Goal: Task Accomplishment & Management: Manage account settings

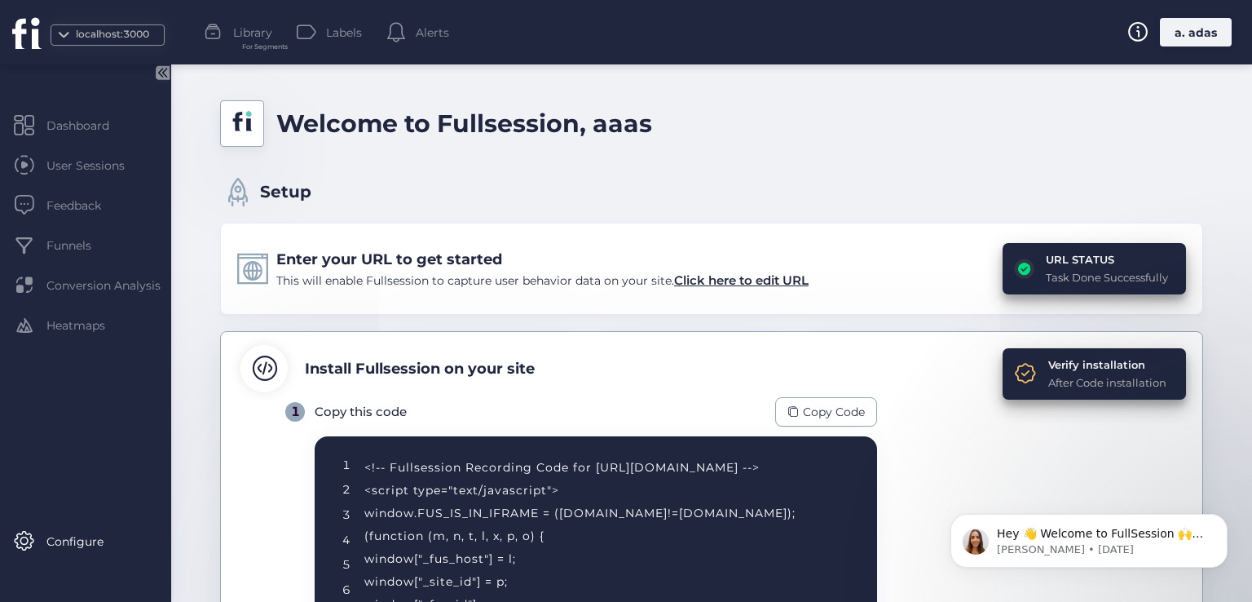
click at [1202, 51] on div "localhost:3000 Library For Segments Labels Alerts a. adas" at bounding box center [626, 32] width 1252 height 64
click at [1190, 19] on div "a. adas" at bounding box center [1196, 32] width 72 height 29
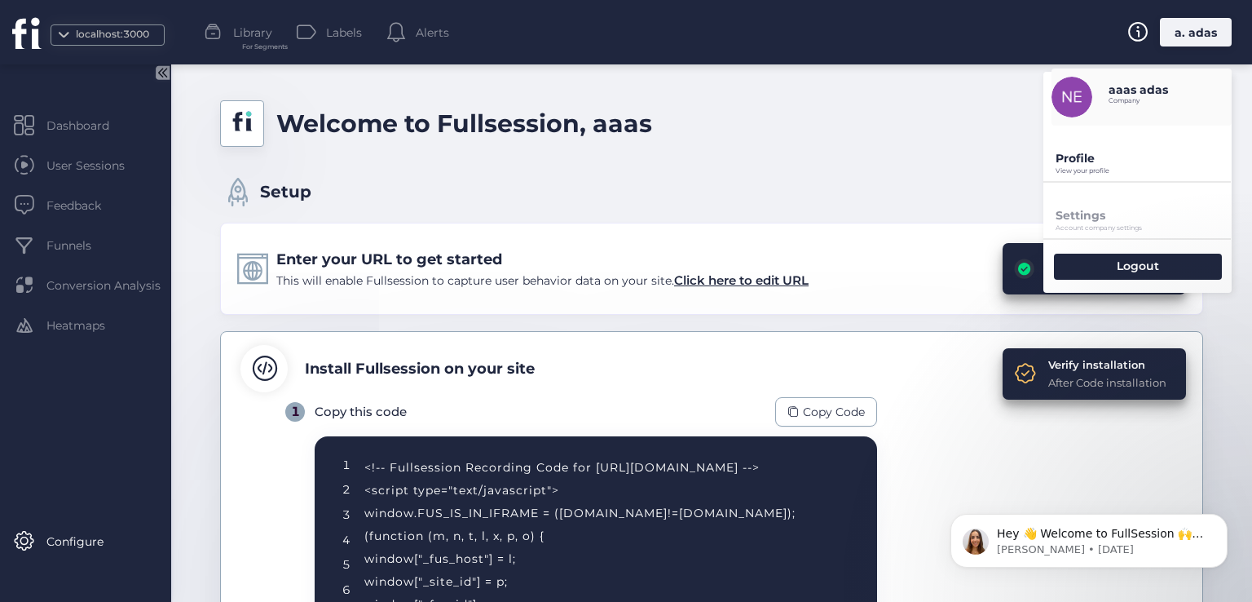
click at [1069, 168] on p "View your profile" at bounding box center [1144, 170] width 176 height 7
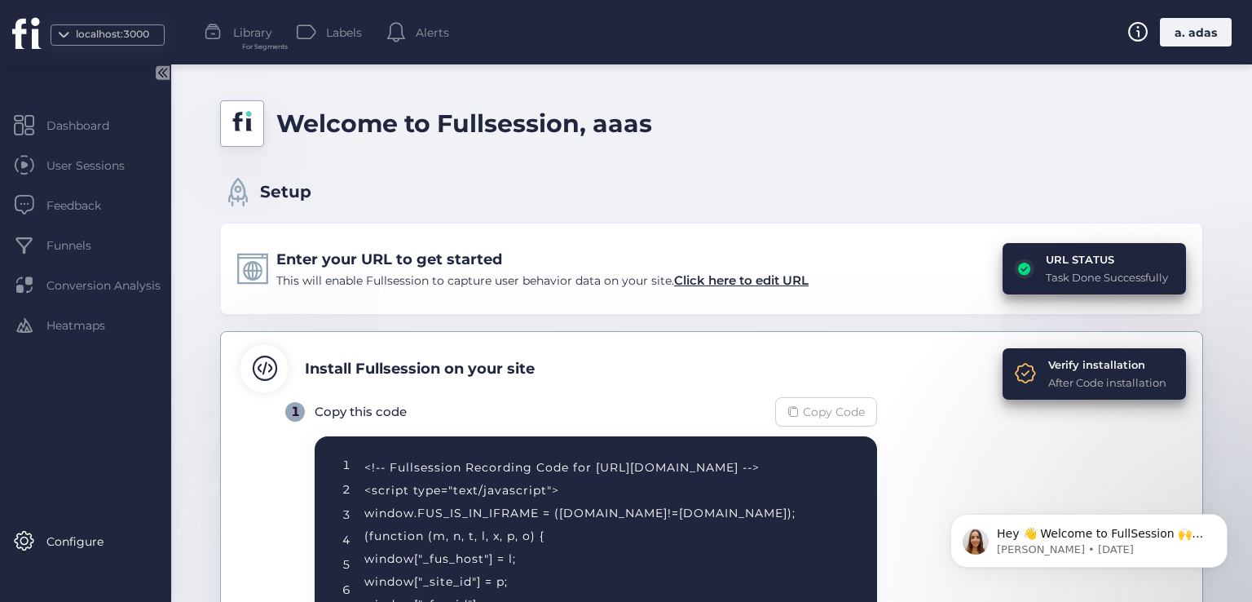
click at [807, 411] on span "Copy Code" at bounding box center [834, 412] width 62 height 18
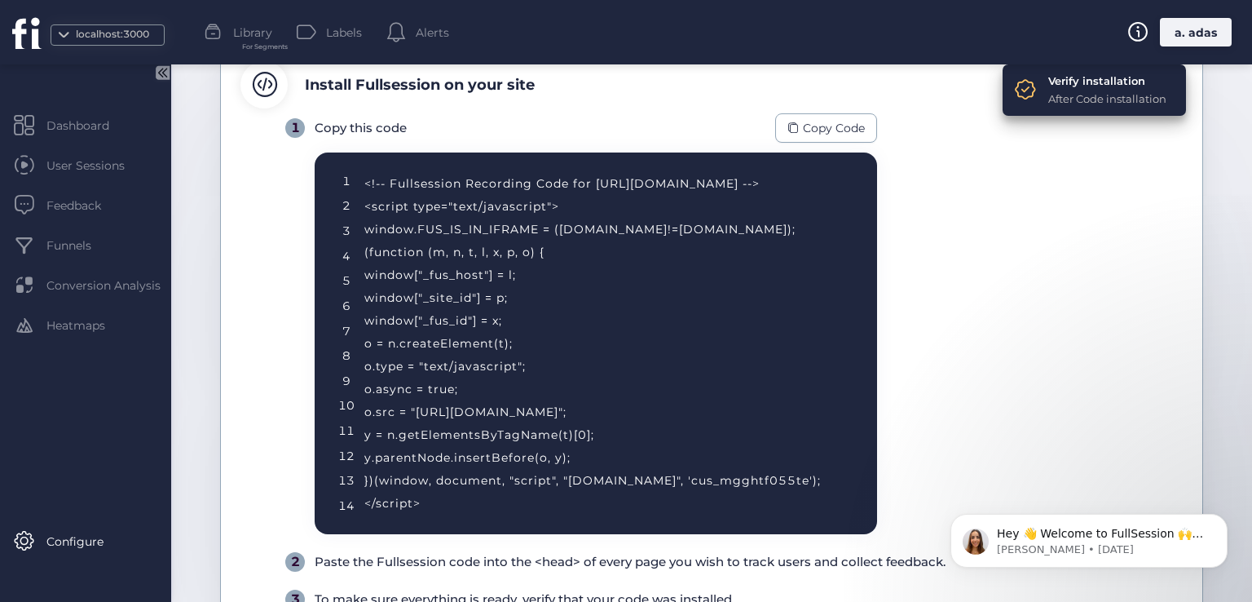
scroll to position [179, 0]
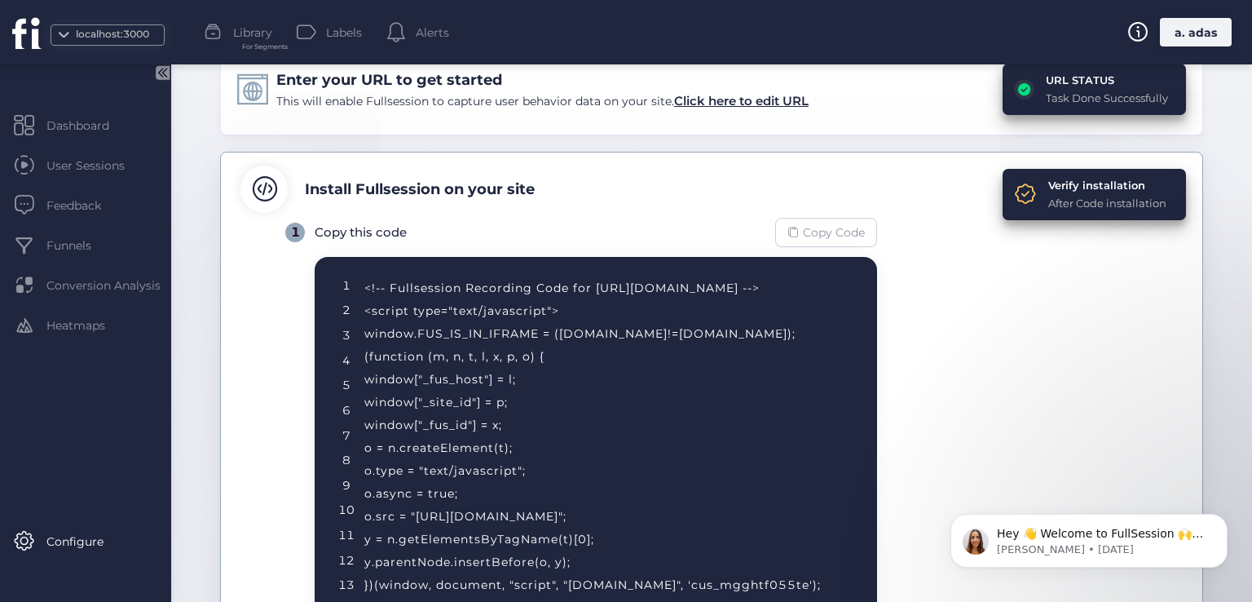
click at [842, 219] on div "Copy Code" at bounding box center [826, 232] width 102 height 29
click at [815, 226] on span "Copy Code" at bounding box center [834, 232] width 62 height 18
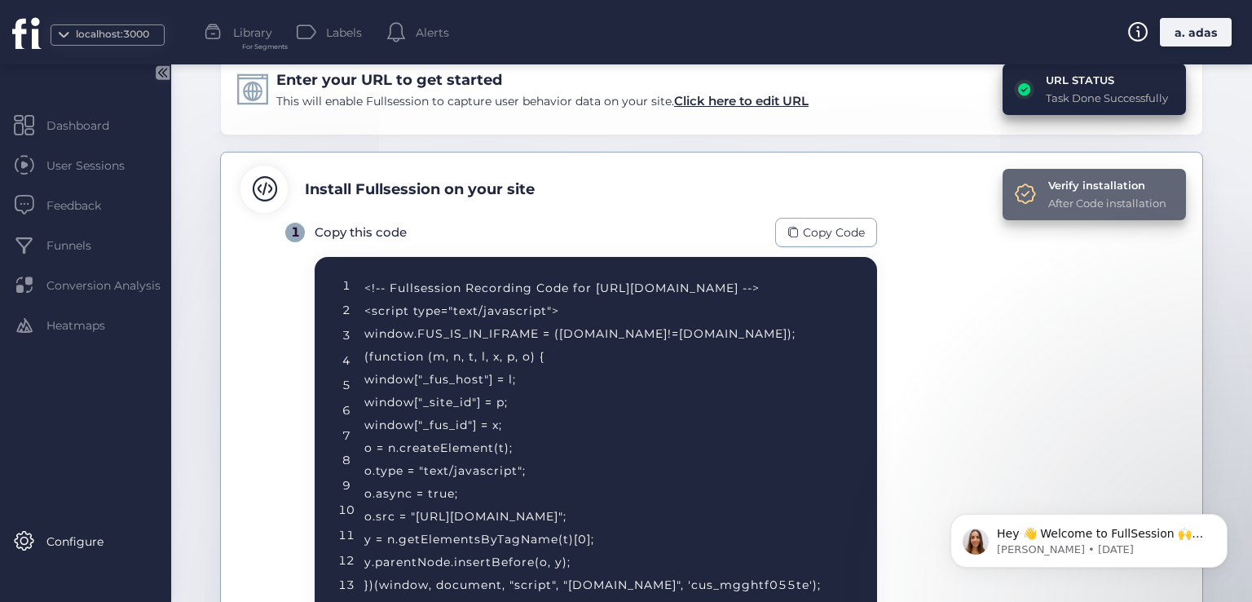
click at [1069, 192] on div "Verify installation" at bounding box center [1107, 185] width 118 height 16
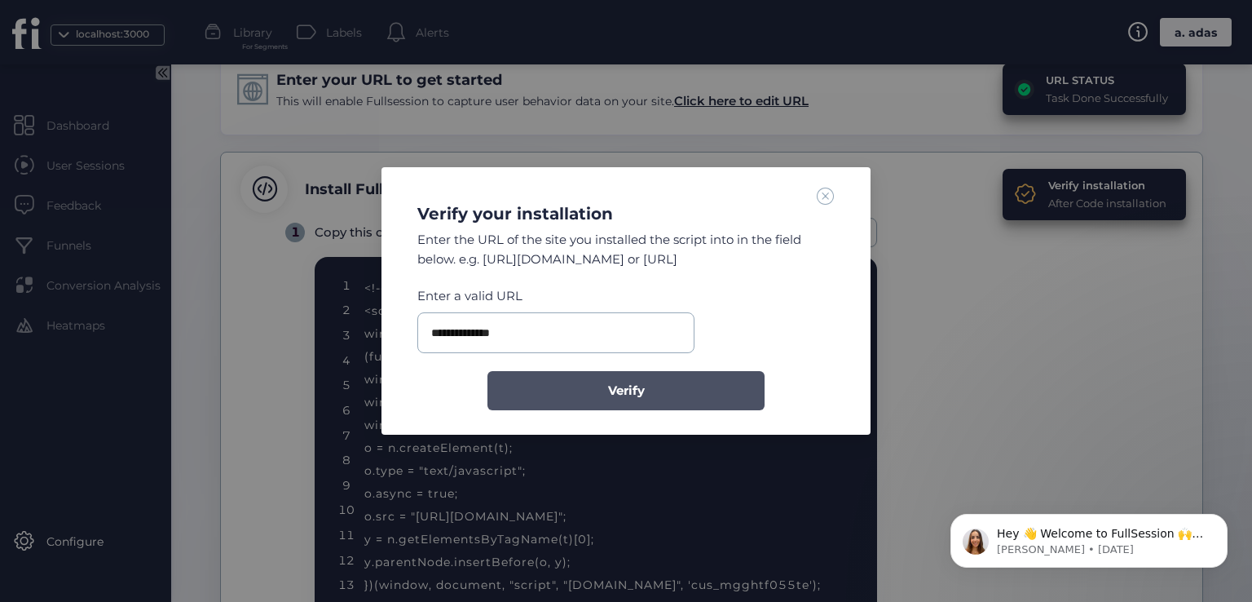
click at [633, 382] on span "Verify" at bounding box center [626, 391] width 37 height 20
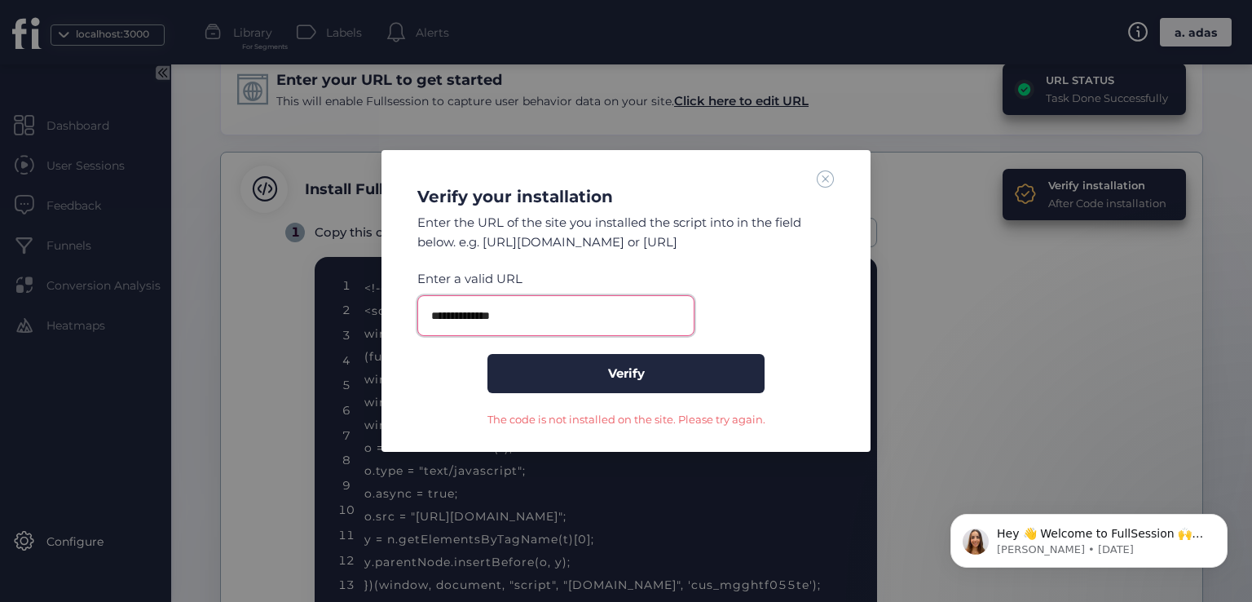
drag, startPoint x: 524, startPoint y: 307, endPoint x: 487, endPoint y: 311, distance: 36.8
click at [487, 311] on input "**********" at bounding box center [555, 315] width 277 height 41
paste input "text"
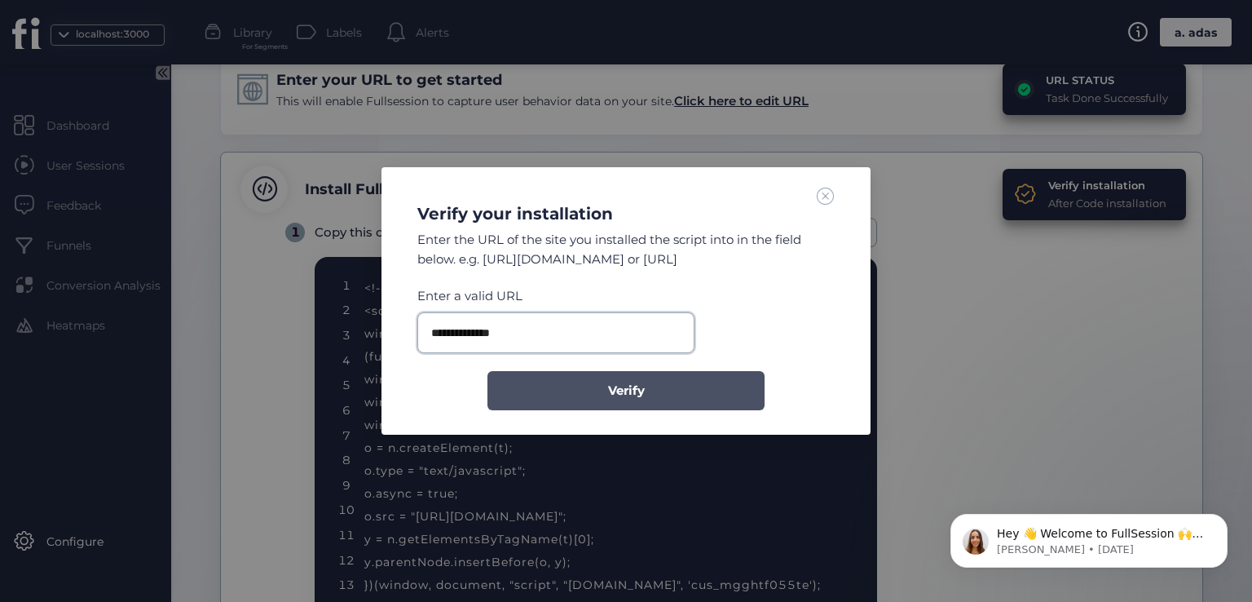
type input "**********"
click at [579, 389] on button "Verify" at bounding box center [625, 390] width 277 height 39
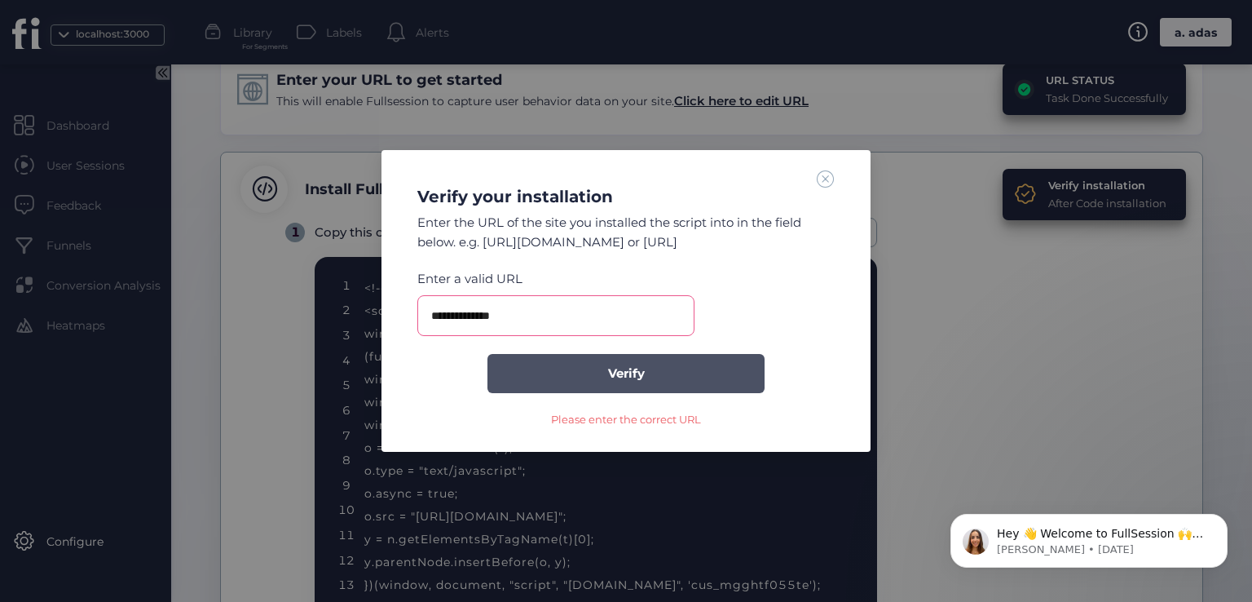
click at [588, 388] on button "Verify" at bounding box center [625, 373] width 277 height 39
click at [563, 370] on button "Verify" at bounding box center [625, 373] width 277 height 39
click at [275, 280] on nz-modal-container "**********" at bounding box center [626, 301] width 1252 height 602
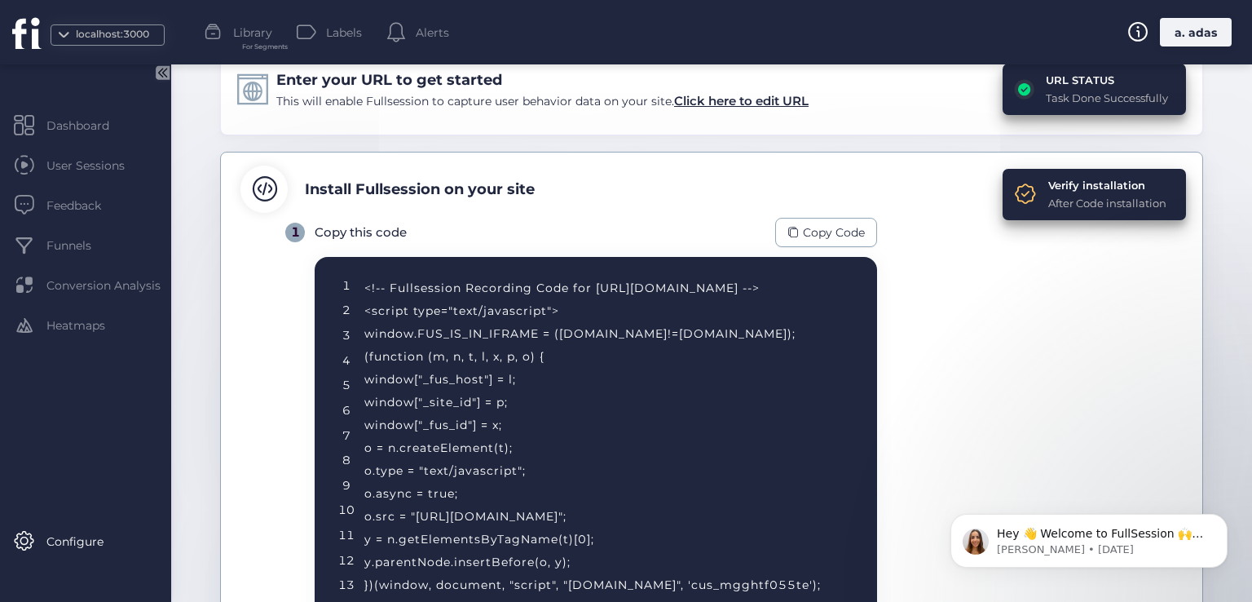
click at [1060, 73] on div "URL STATUS" at bounding box center [1107, 80] width 122 height 16
click at [759, 107] on span "Click here to edit URL" at bounding box center [741, 100] width 135 height 15
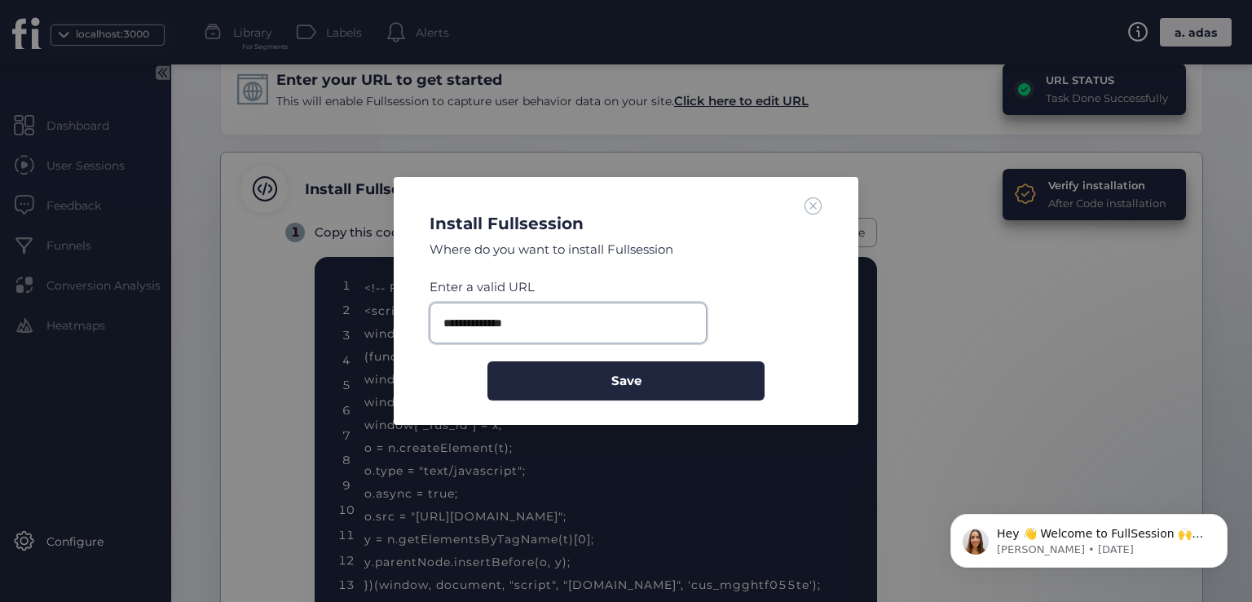
drag, startPoint x: 548, startPoint y: 320, endPoint x: 497, endPoint y: 320, distance: 50.5
click at [497, 320] on input "**********" at bounding box center [568, 322] width 277 height 41
paste input "text"
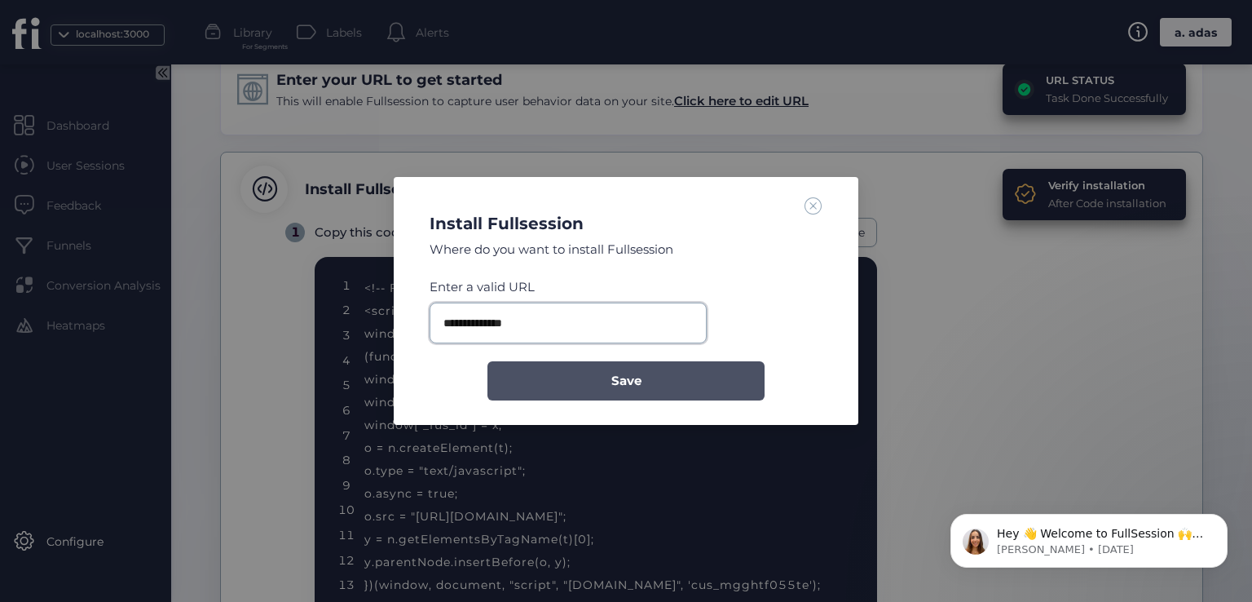
type input "**********"
click at [584, 372] on button "Save" at bounding box center [625, 380] width 277 height 39
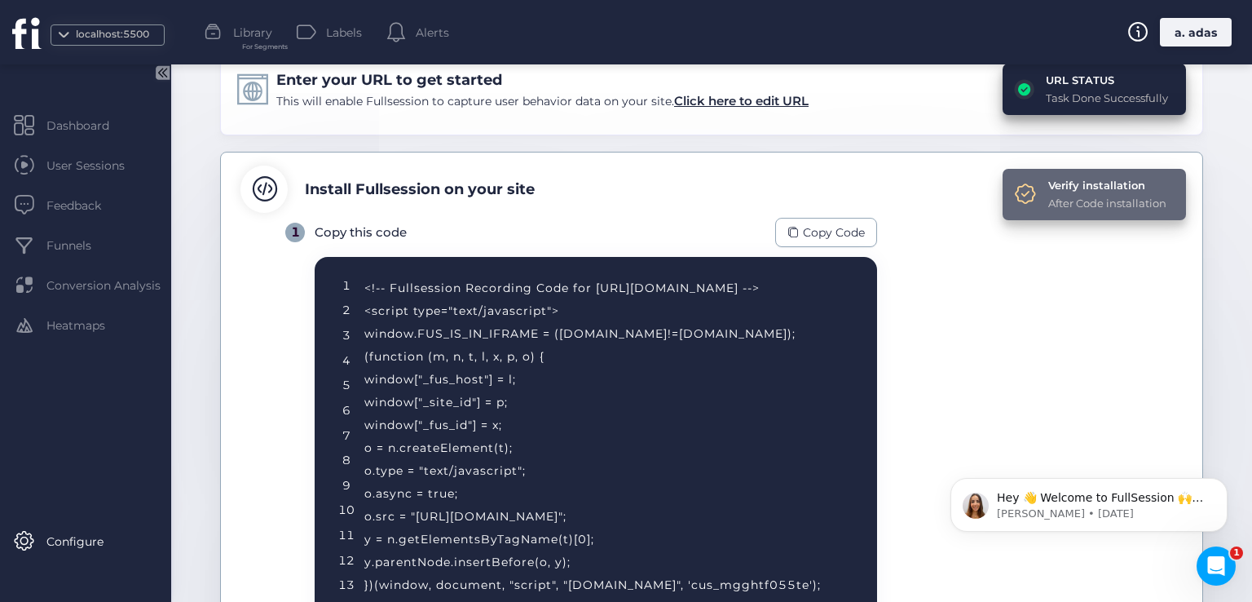
scroll to position [0, 0]
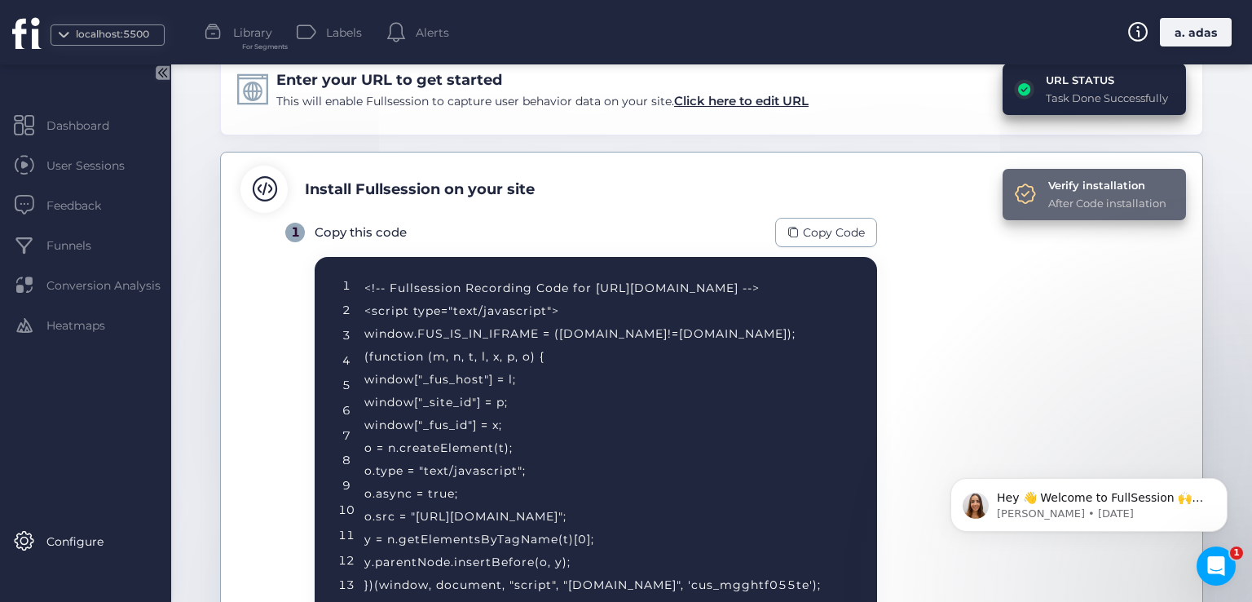
click at [1053, 197] on div "After Code installation" at bounding box center [1107, 203] width 118 height 16
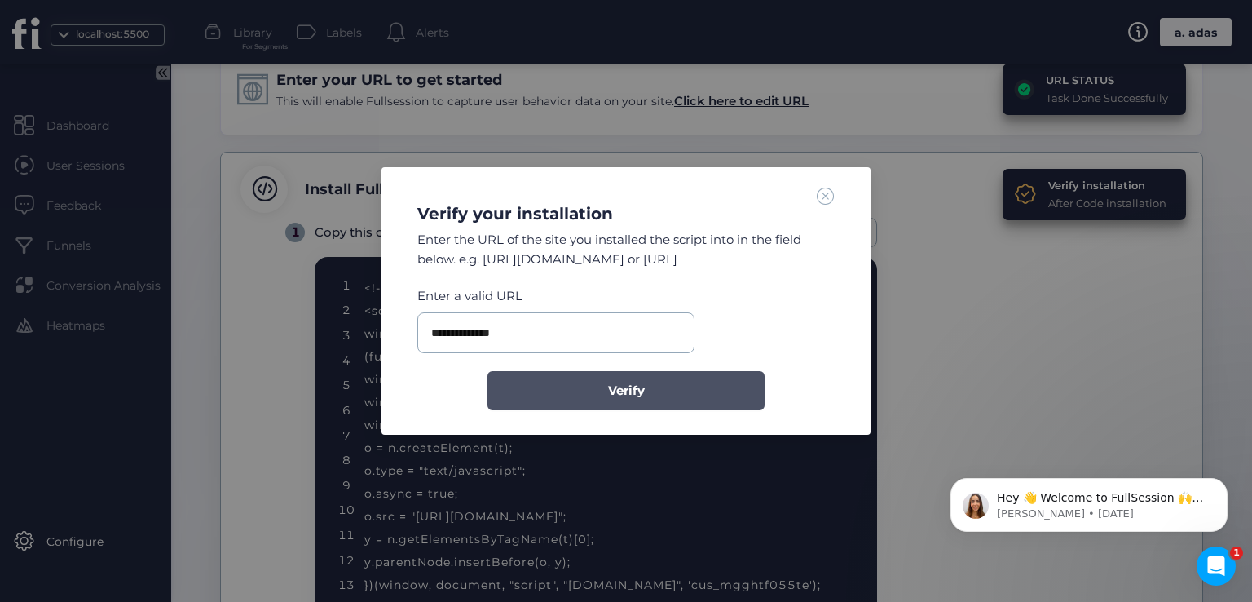
click at [653, 394] on button "Verify" at bounding box center [625, 390] width 277 height 39
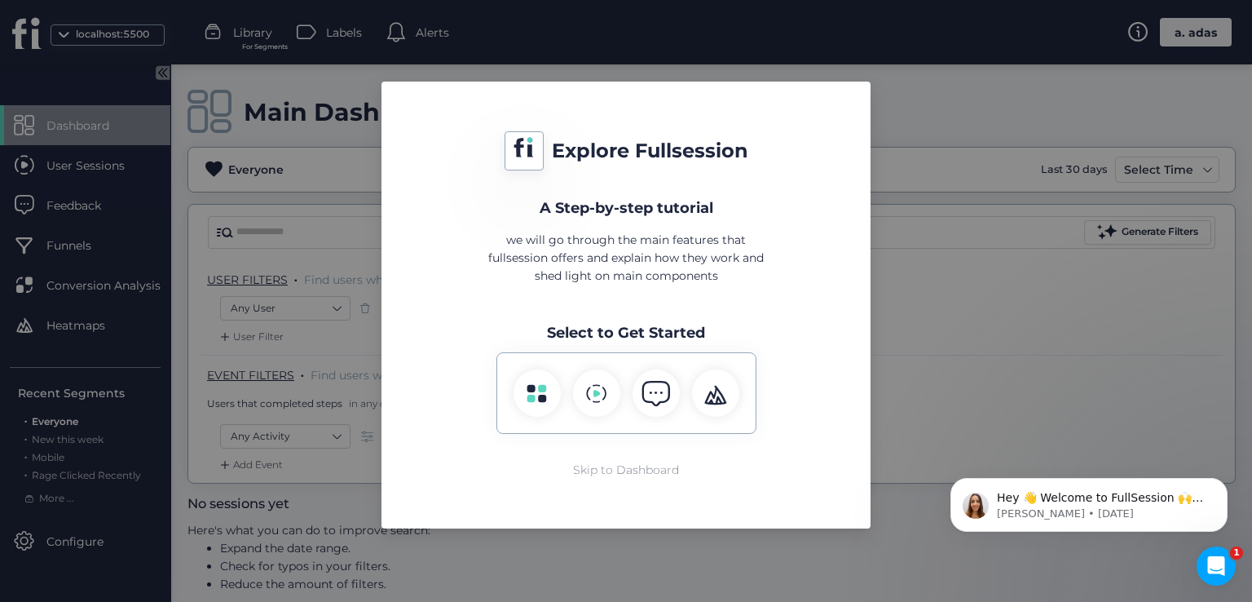
click at [643, 468] on div "Skip to Dashboard" at bounding box center [626, 470] width 106 height 18
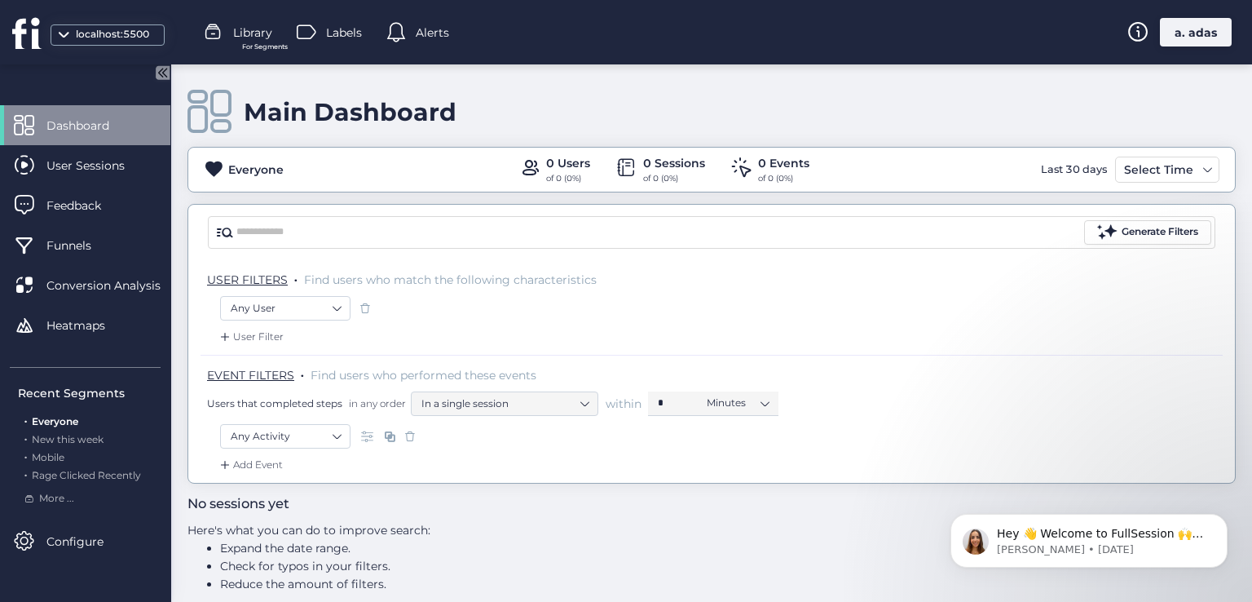
click at [1182, 45] on div "a. adas" at bounding box center [1196, 32] width 72 height 29
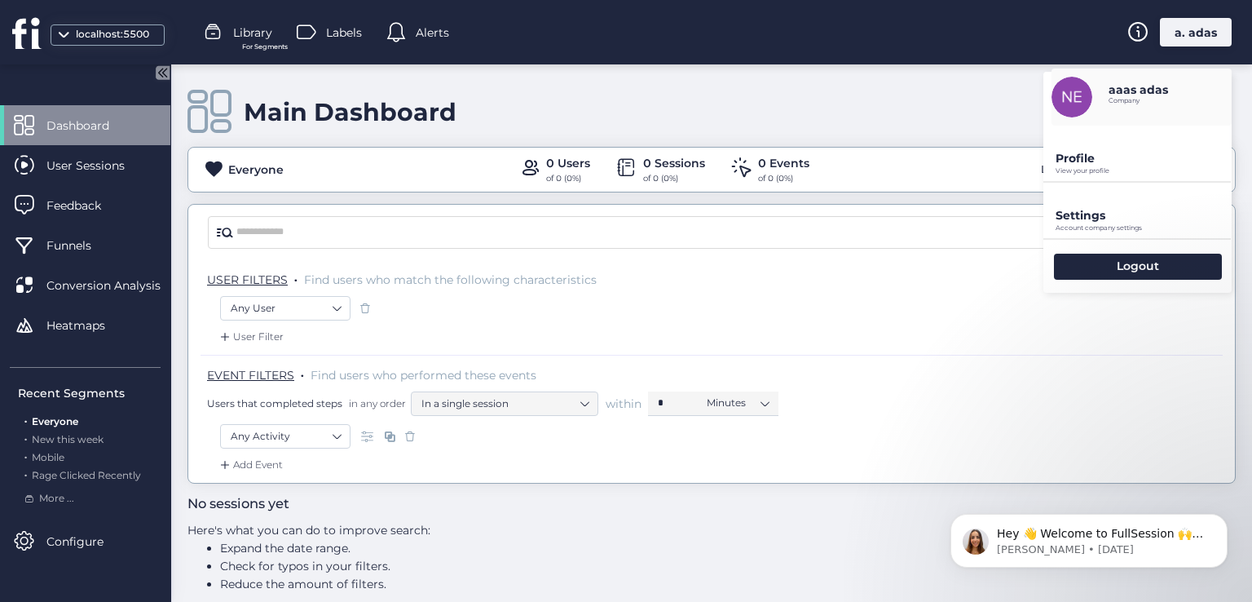
click at [1109, 164] on p "Profile" at bounding box center [1144, 158] width 176 height 15
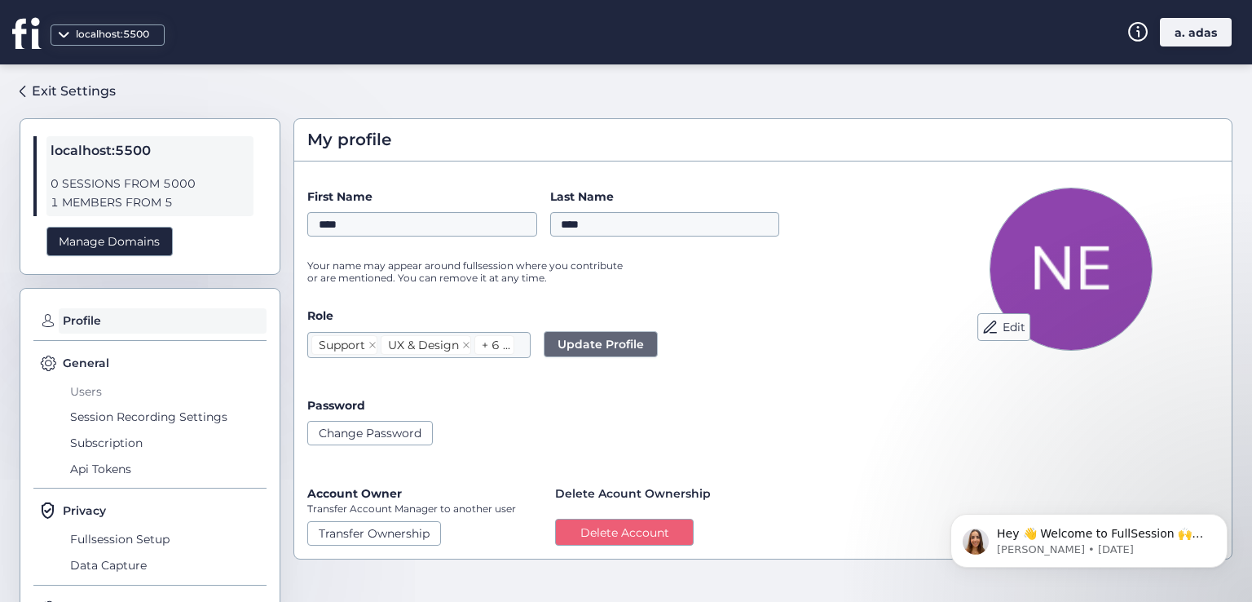
click at [85, 382] on span "Users" at bounding box center [166, 391] width 201 height 26
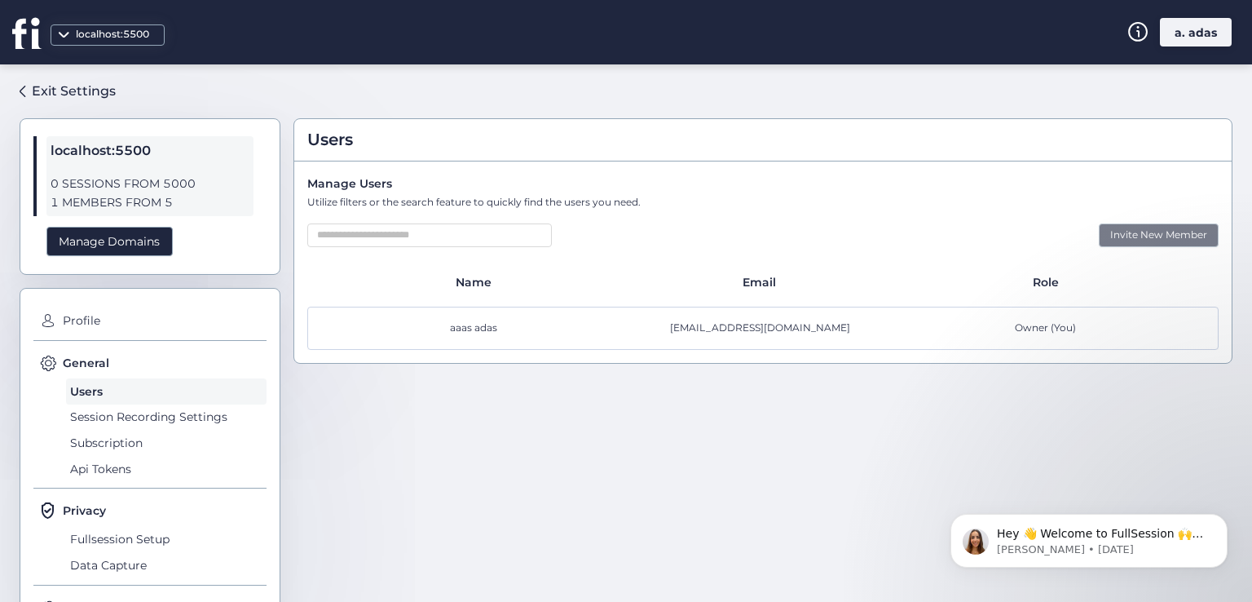
click at [1190, 235] on div "Invite New Member" at bounding box center [1159, 235] width 120 height 24
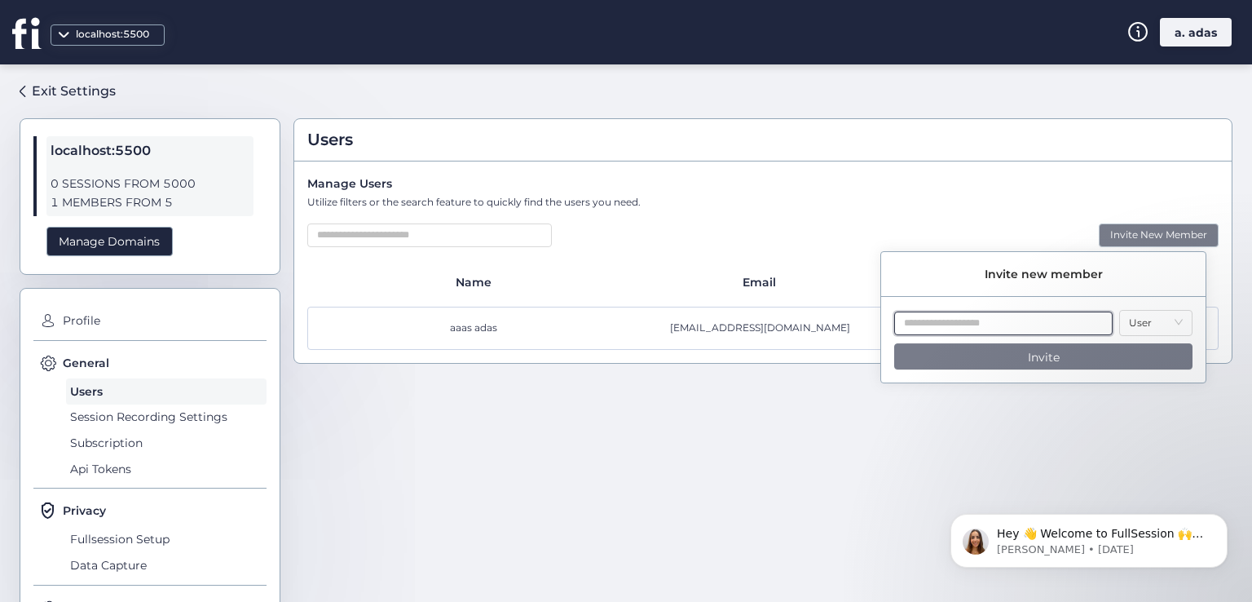
click at [1006, 321] on input "text" at bounding box center [1003, 323] width 218 height 24
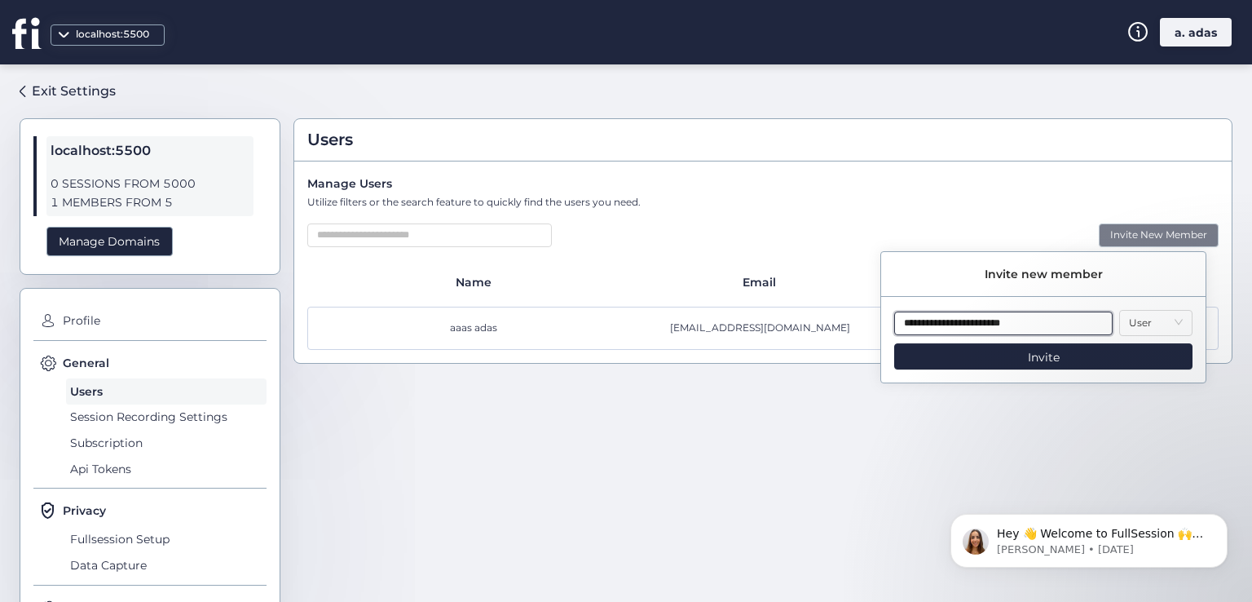
type input "**********"
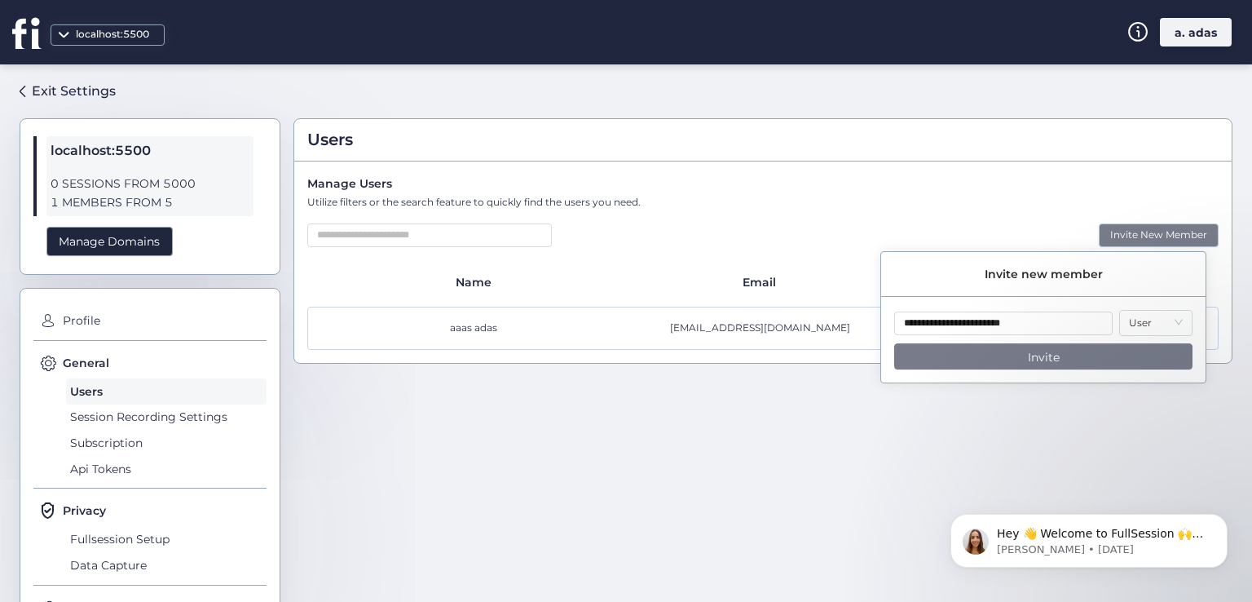
click at [1028, 355] on span "Invite" at bounding box center [1044, 357] width 32 height 18
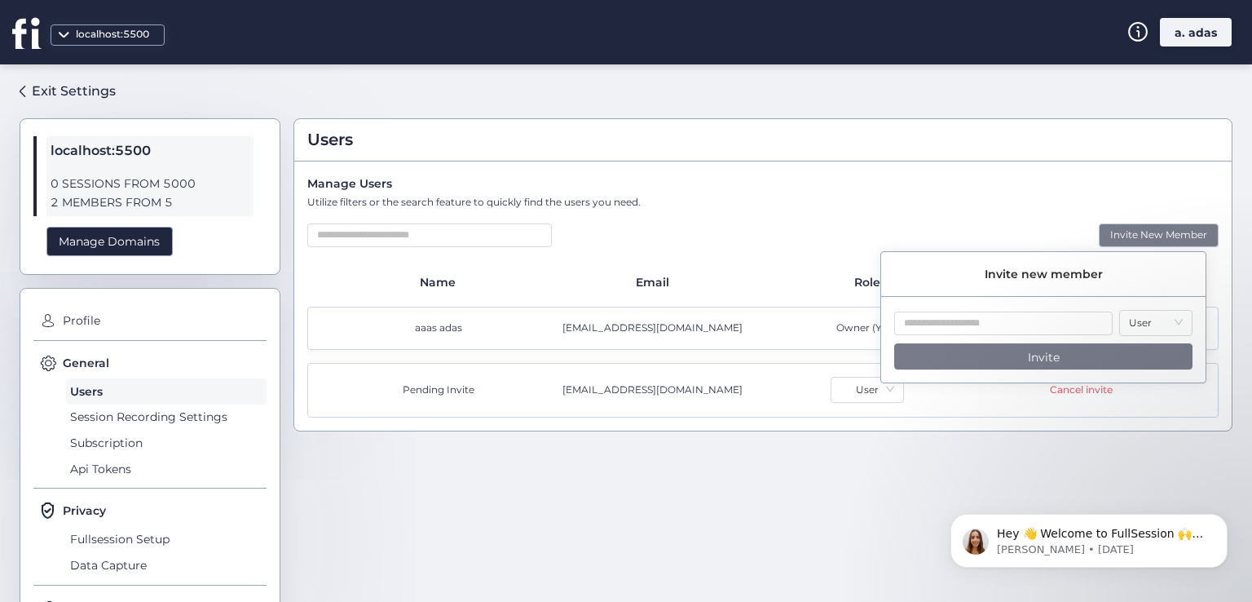
click at [890, 444] on div "Users Manage Users Utilize filters or the search feature to quickly find the us…" at bounding box center [762, 326] width 939 height 498
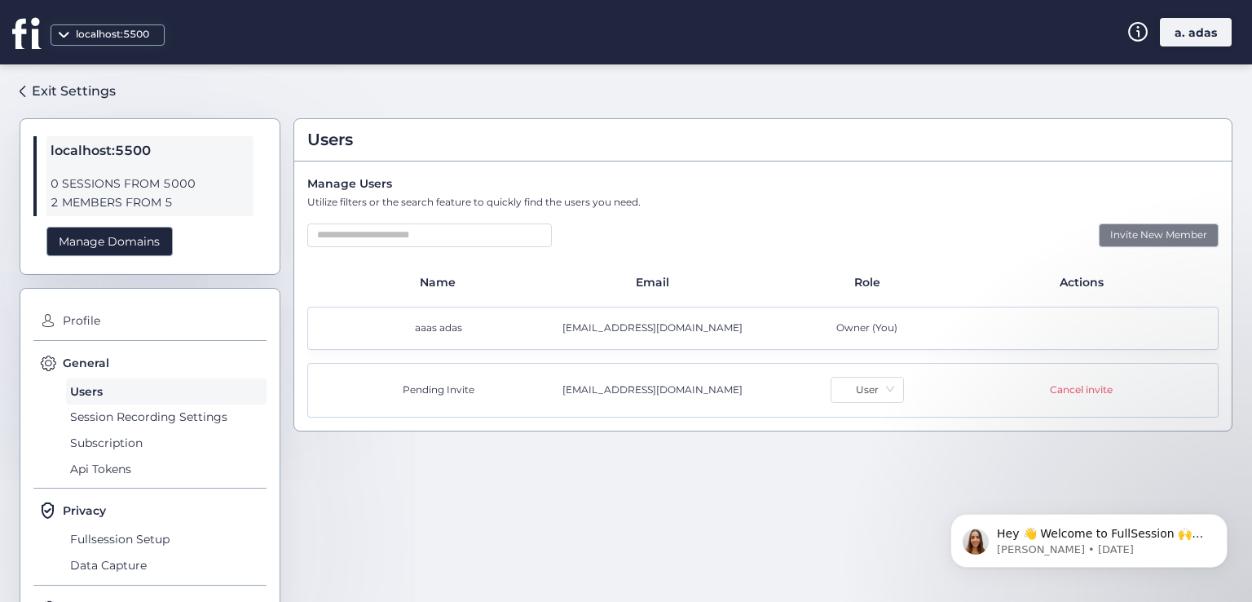
click at [1099, 232] on div "Invite New Member" at bounding box center [1159, 235] width 120 height 24
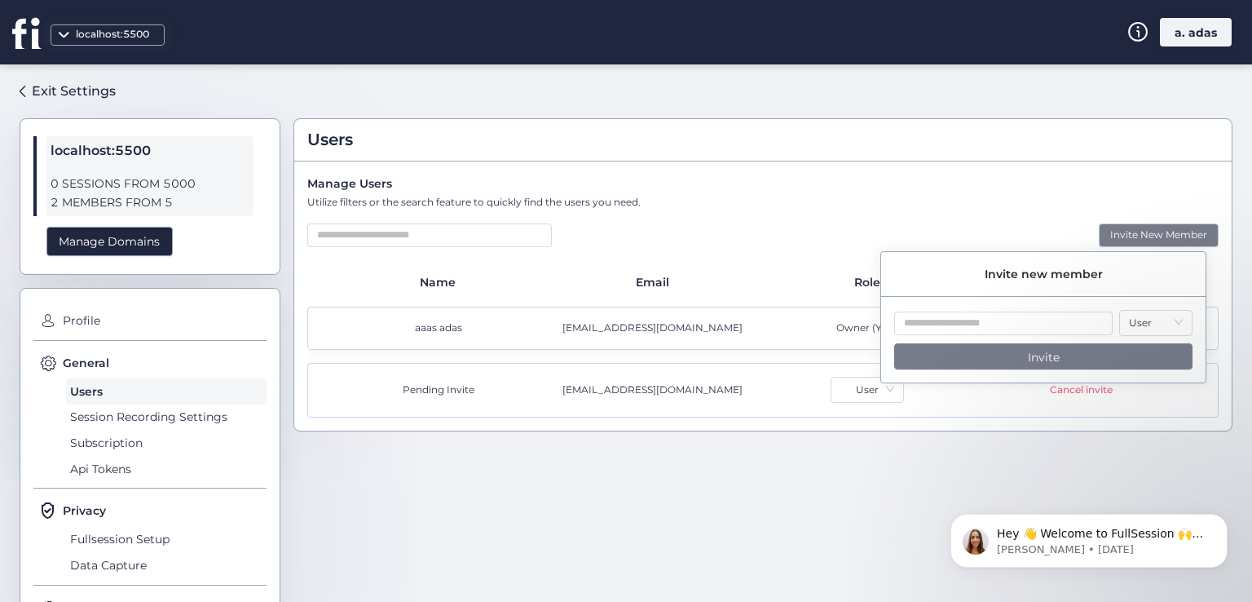
click at [922, 458] on div "Users Manage Users Utilize filters or the search feature to quickly find the us…" at bounding box center [762, 326] width 939 height 498
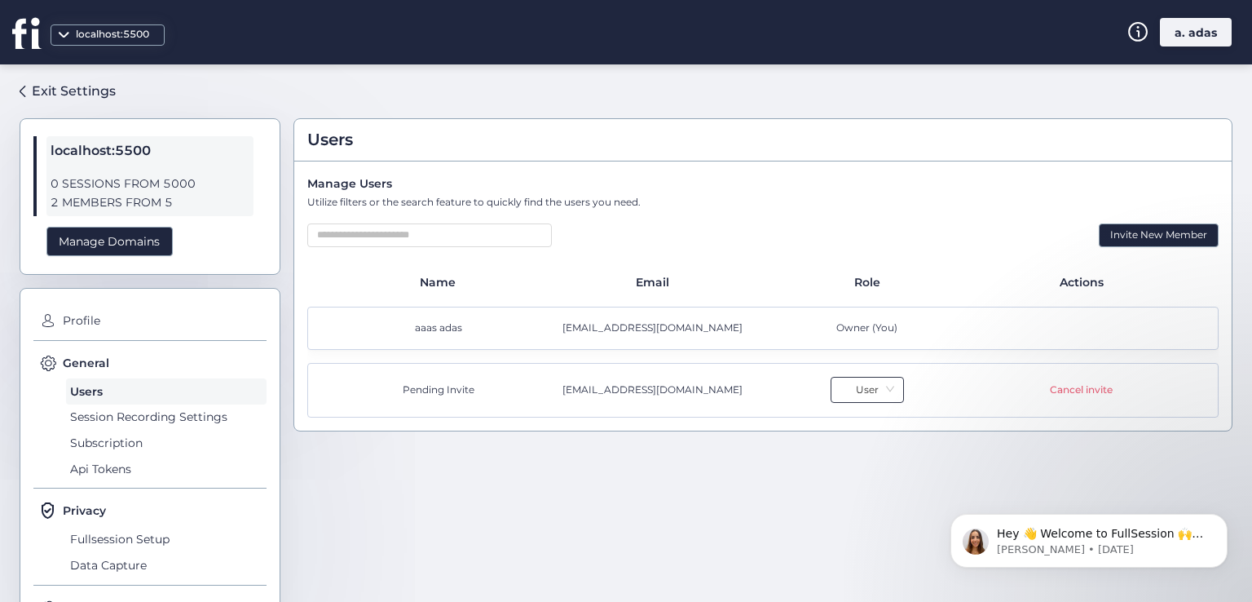
click at [868, 382] on nz-select-item "User" at bounding box center [867, 389] width 54 height 24
click at [864, 451] on div "Admin" at bounding box center [859, 444] width 52 height 15
click at [876, 487] on div "Users Manage Users Utilize filters or the search feature to quickly find the us…" at bounding box center [762, 326] width 939 height 498
click at [1149, 227] on div "Invite New Member" at bounding box center [1159, 235] width 120 height 24
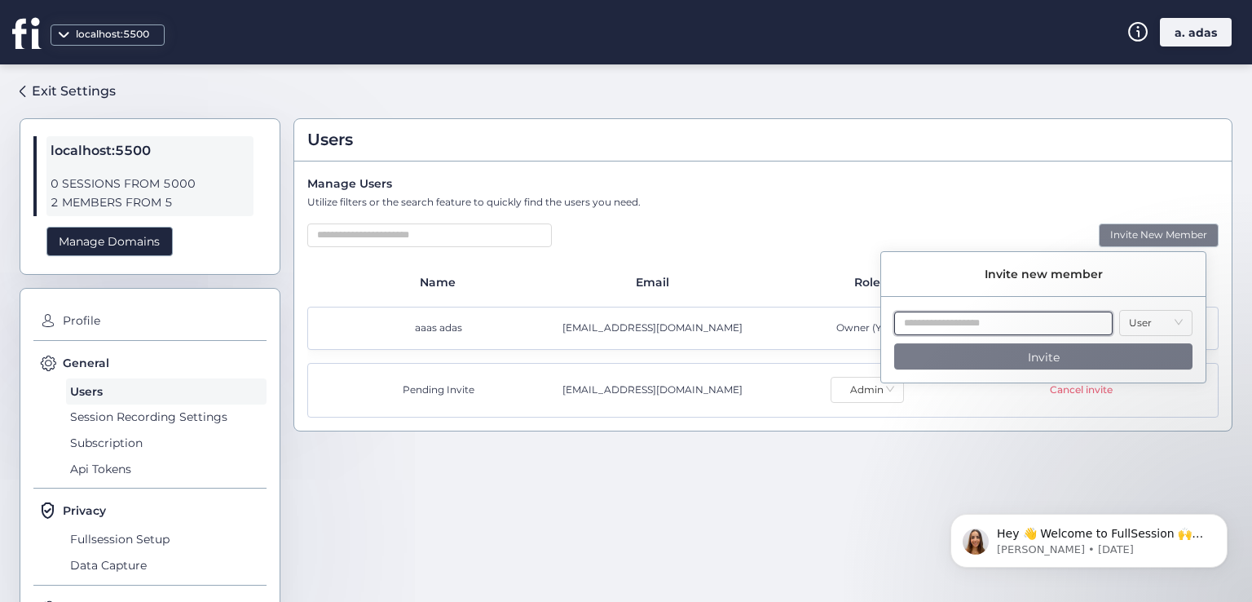
click at [1076, 315] on input "text" at bounding box center [1003, 323] width 218 height 24
click at [608, 392] on div "[EMAIL_ADDRESS][DOMAIN_NAME]" at bounding box center [656, 389] width 214 height 15
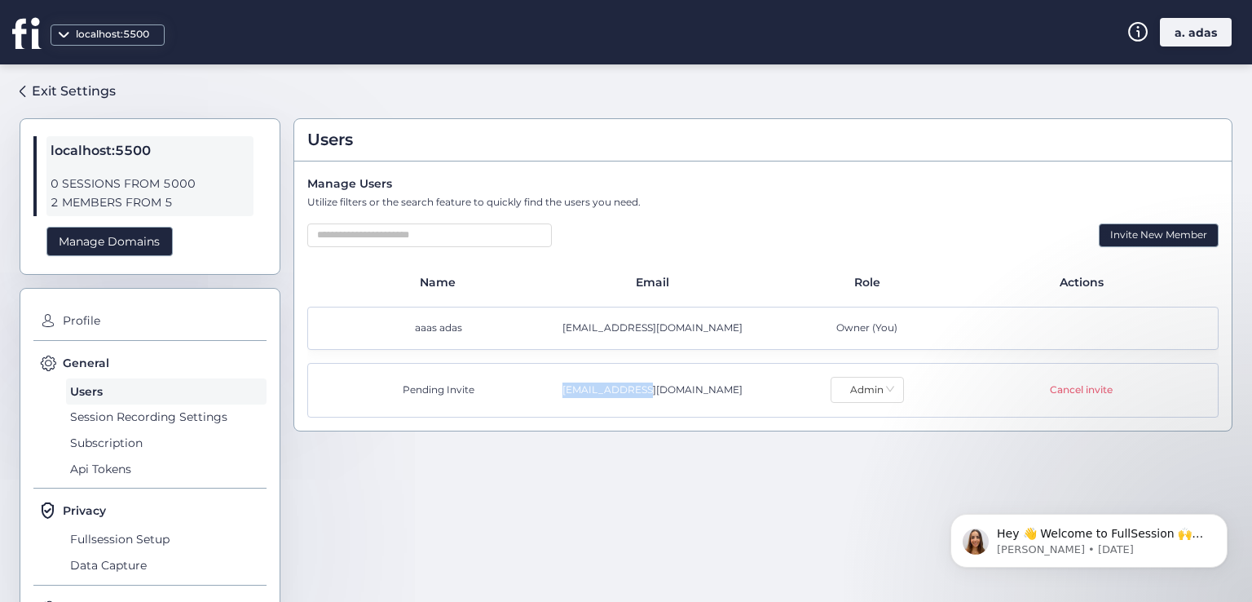
click at [608, 392] on div "[EMAIL_ADDRESS][DOMAIN_NAME]" at bounding box center [656, 389] width 214 height 15
copy div "[EMAIL_ADDRESS][DOMAIN_NAME]"
click at [1133, 242] on div "Invite New Member" at bounding box center [1159, 235] width 120 height 24
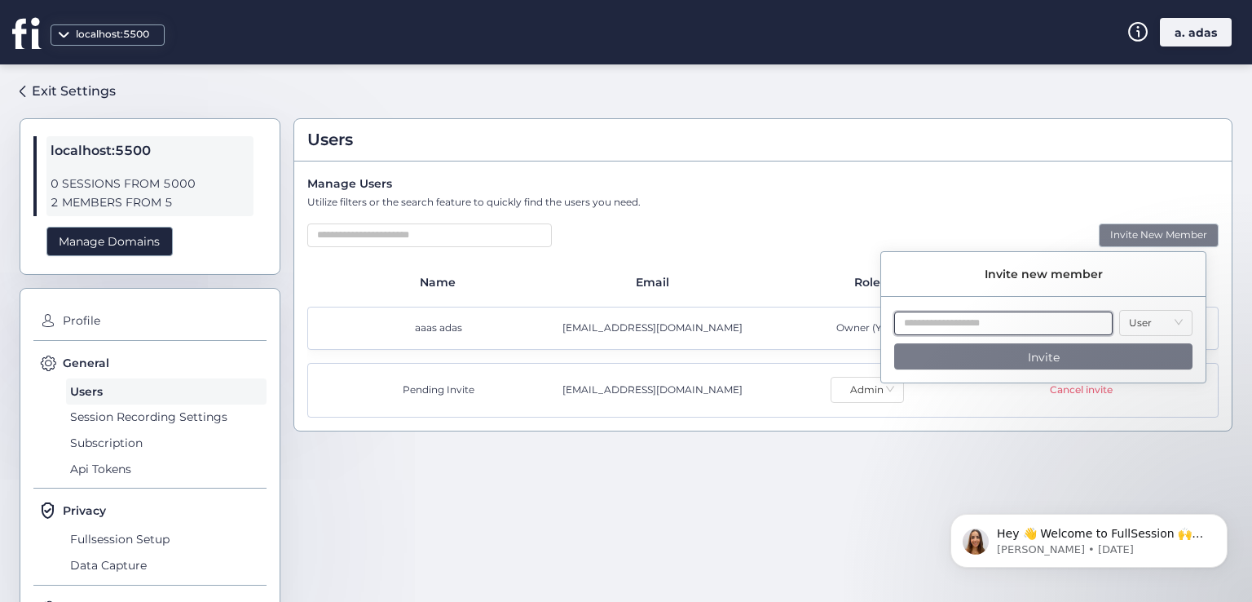
click at [995, 330] on input "text" at bounding box center [1003, 323] width 218 height 24
paste input "**********"
type input "**********"
click at [1011, 346] on button "Invite" at bounding box center [1043, 356] width 298 height 26
click at [1043, 469] on div "Users Manage Users Utilize filters or the search feature to quickly find the us…" at bounding box center [762, 326] width 939 height 498
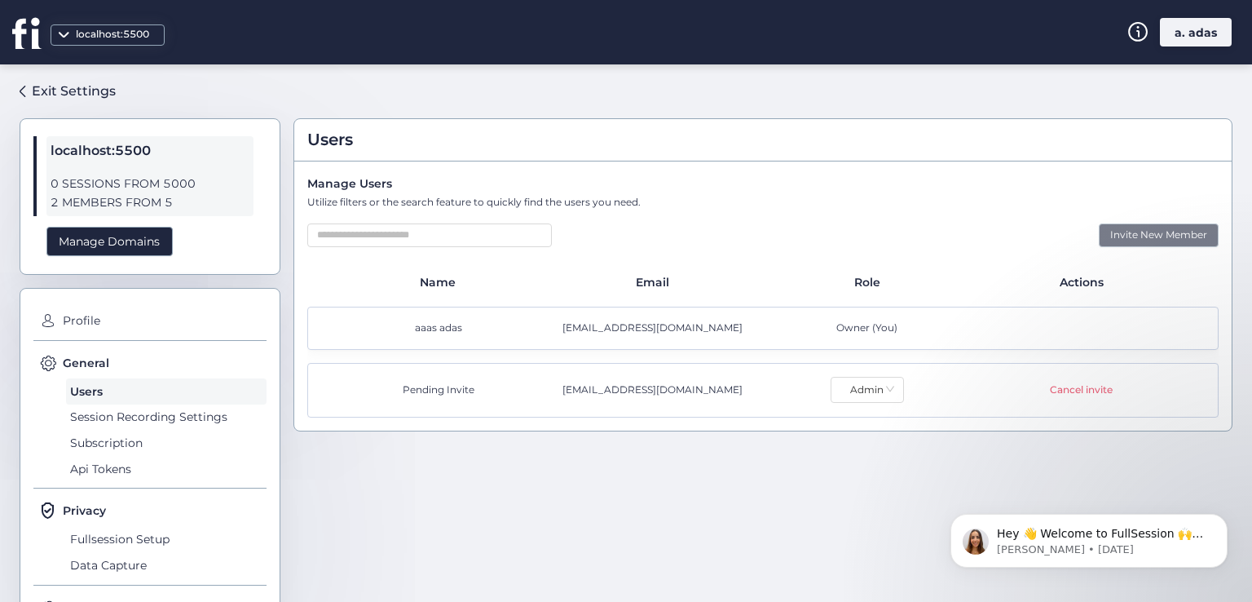
click at [1113, 233] on div "Invite New Member" at bounding box center [1159, 235] width 120 height 24
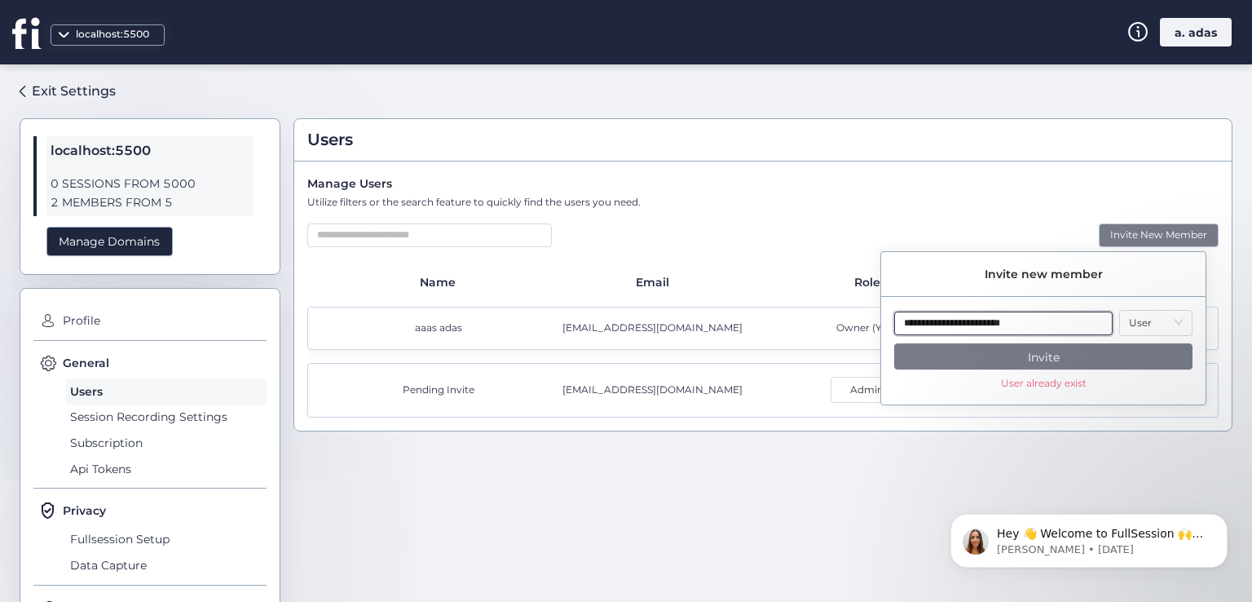
drag, startPoint x: 1061, startPoint y: 324, endPoint x: 886, endPoint y: 324, distance: 174.4
click at [886, 324] on div "**********" at bounding box center [1043, 357] width 324 height 95
click at [948, 514] on body "Hey 👋 Welcome to FullSession 🙌 Take a look around! If you have any questions, j…" at bounding box center [1089, 536] width 313 height 101
click at [1091, 53] on div "localhost:5500 a. adas" at bounding box center [626, 32] width 1252 height 64
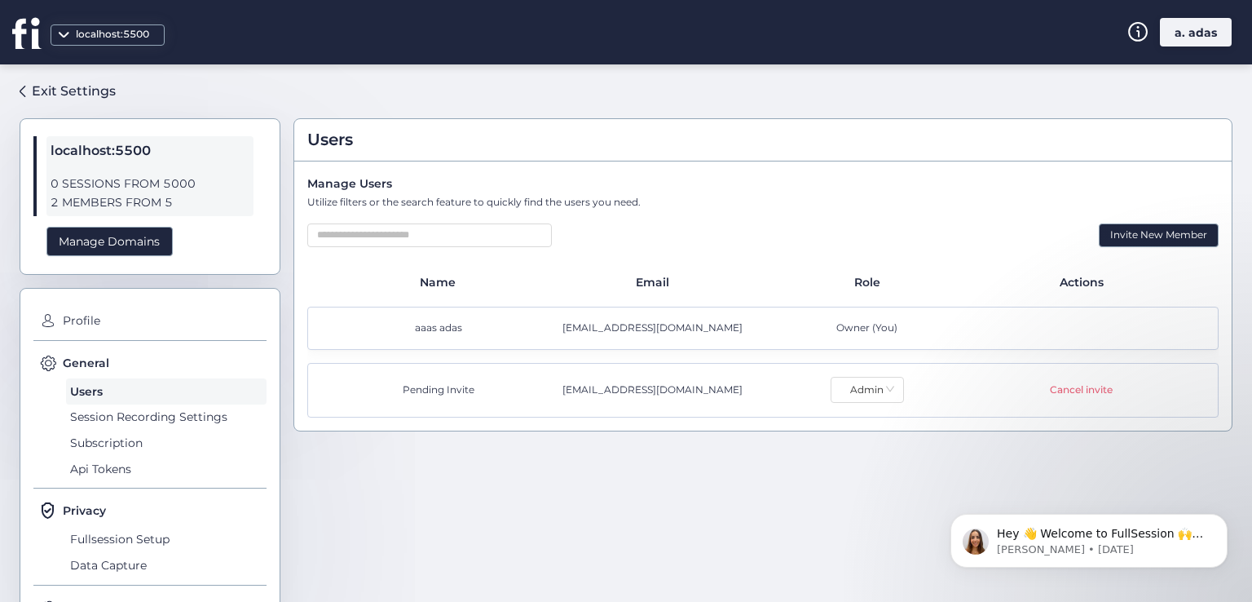
click at [1089, 165] on div "Manage Users Utilize filters or the search feature to quickly find the users yo…" at bounding box center [762, 295] width 937 height 269
click at [1050, 395] on div "Cancel invite" at bounding box center [1081, 389] width 63 height 15
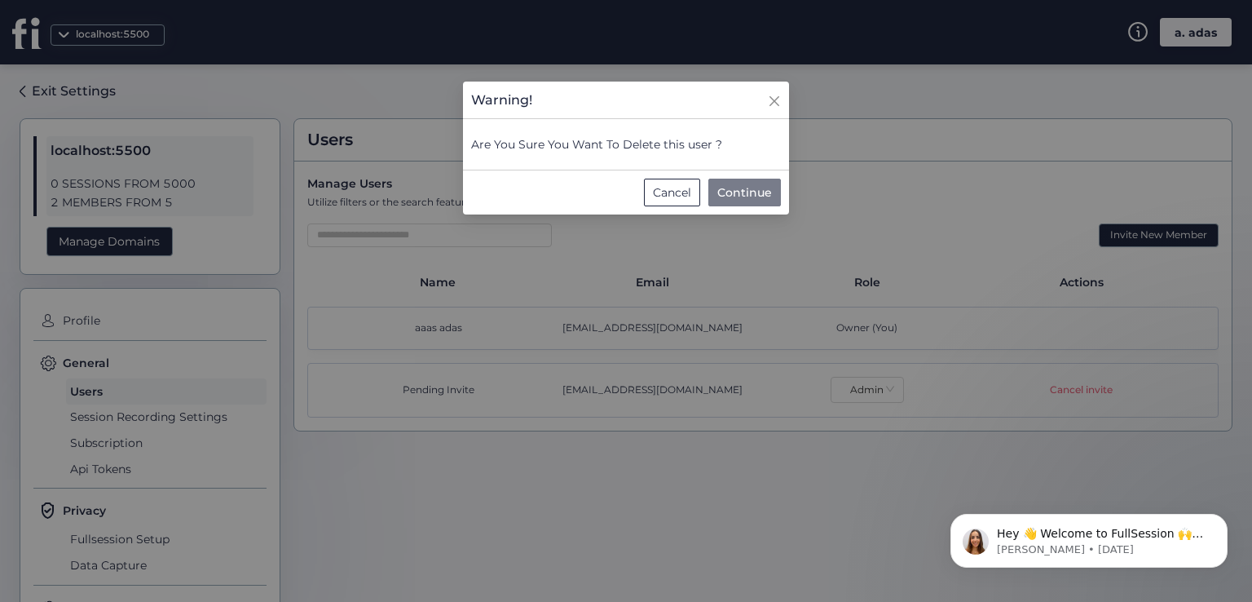
click at [743, 184] on span "Continue" at bounding box center [744, 192] width 55 height 18
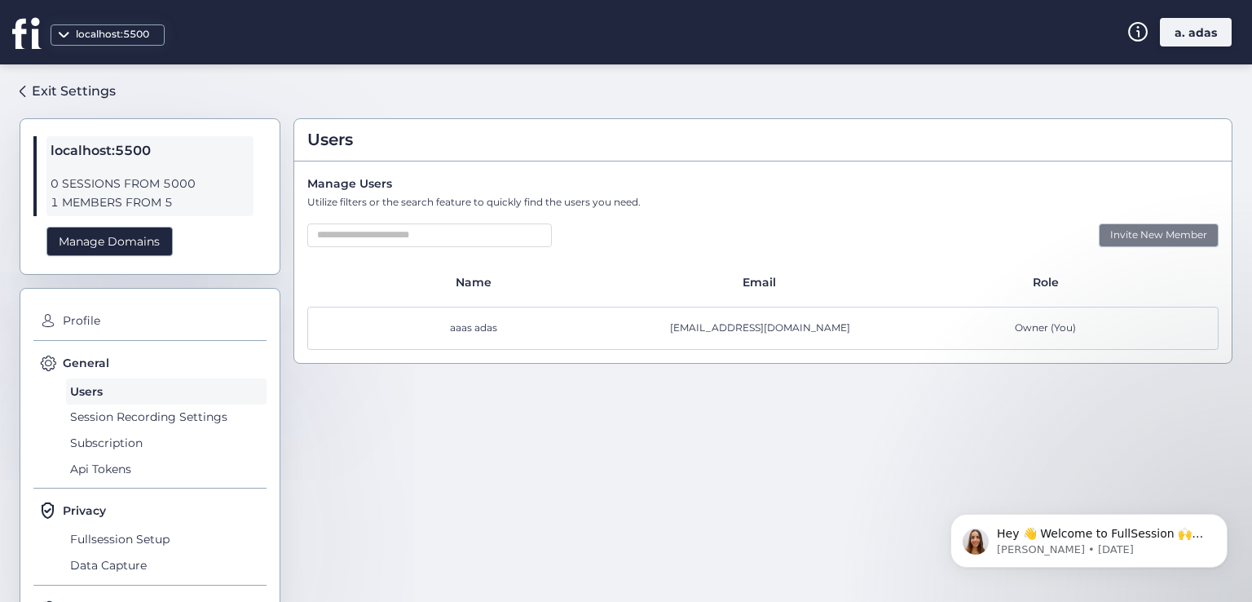
click at [1101, 239] on div "Invite New Member" at bounding box center [1159, 235] width 120 height 24
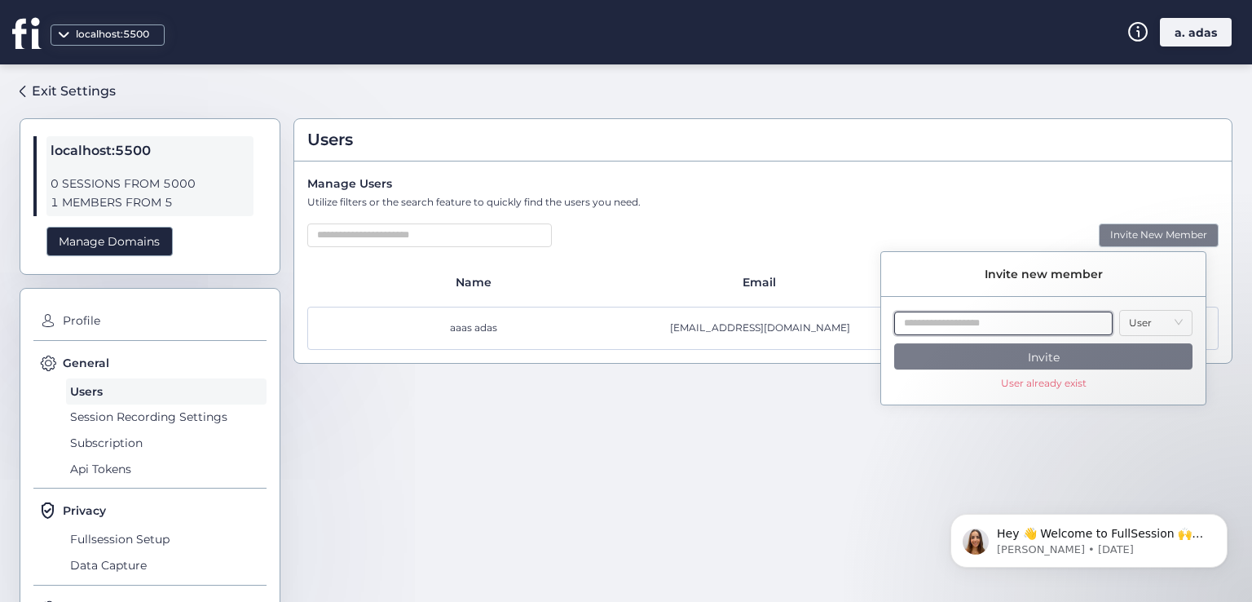
click at [913, 328] on input "text" at bounding box center [1003, 323] width 218 height 24
paste input "**********"
type input "**********"
click at [940, 459] on div "Users Manage Users Utilize filters or the search feature to quickly find the us…" at bounding box center [762, 326] width 939 height 498
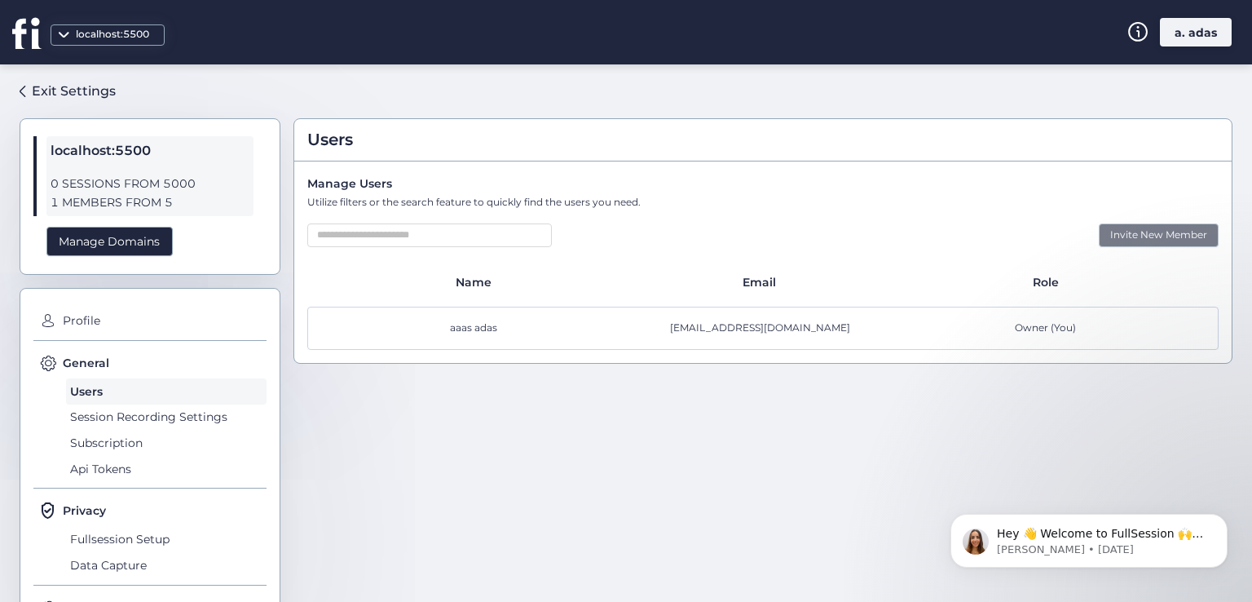
click at [1102, 243] on div "Invite New Member" at bounding box center [1159, 235] width 120 height 24
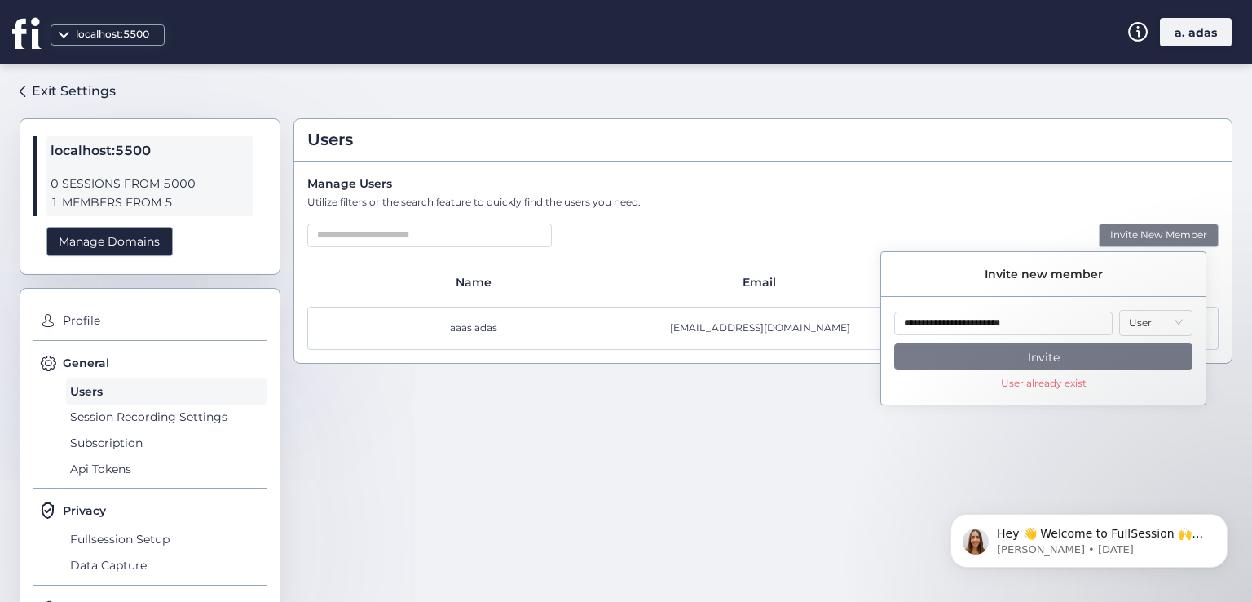
click at [1184, 434] on div "Users Manage Users Utilize filters or the search feature to quickly find the us…" at bounding box center [762, 326] width 939 height 498
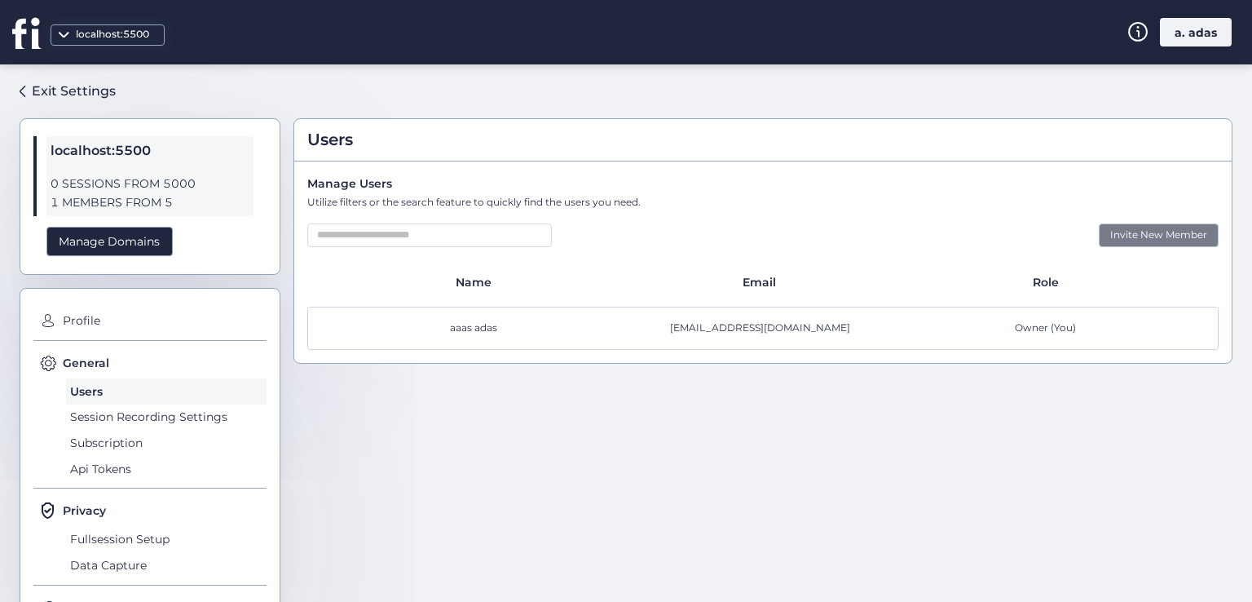
click at [1115, 225] on div "Invite New Member" at bounding box center [1159, 235] width 120 height 24
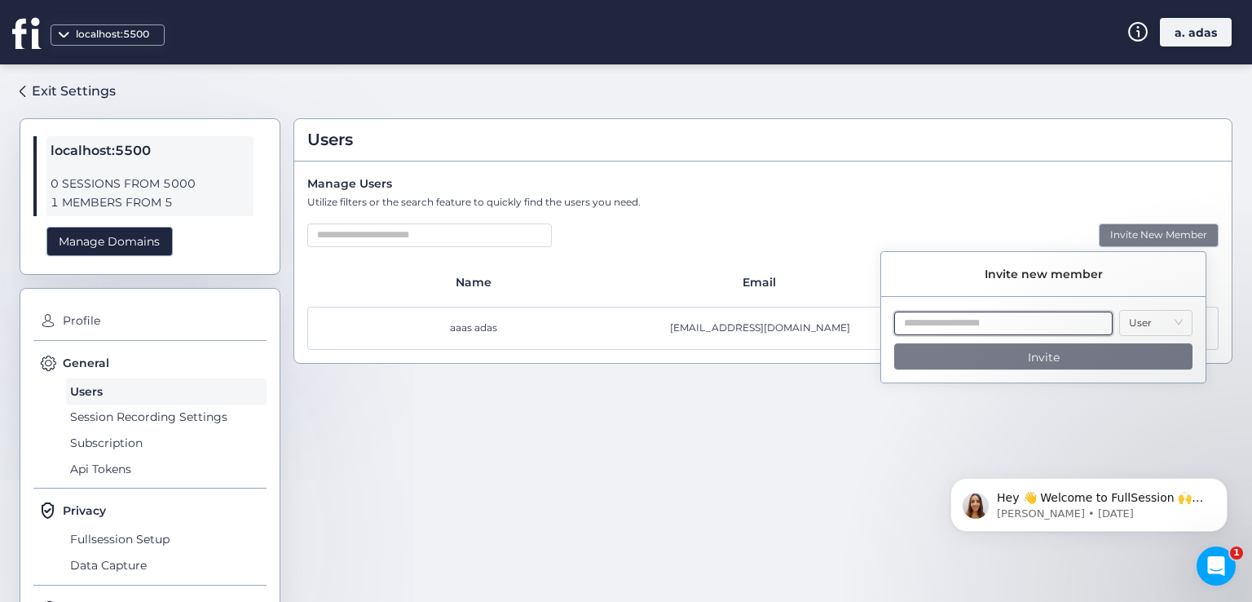
click at [994, 315] on input "text" at bounding box center [1003, 323] width 218 height 24
paste input "**********"
type input "**********"
paste input "**********"
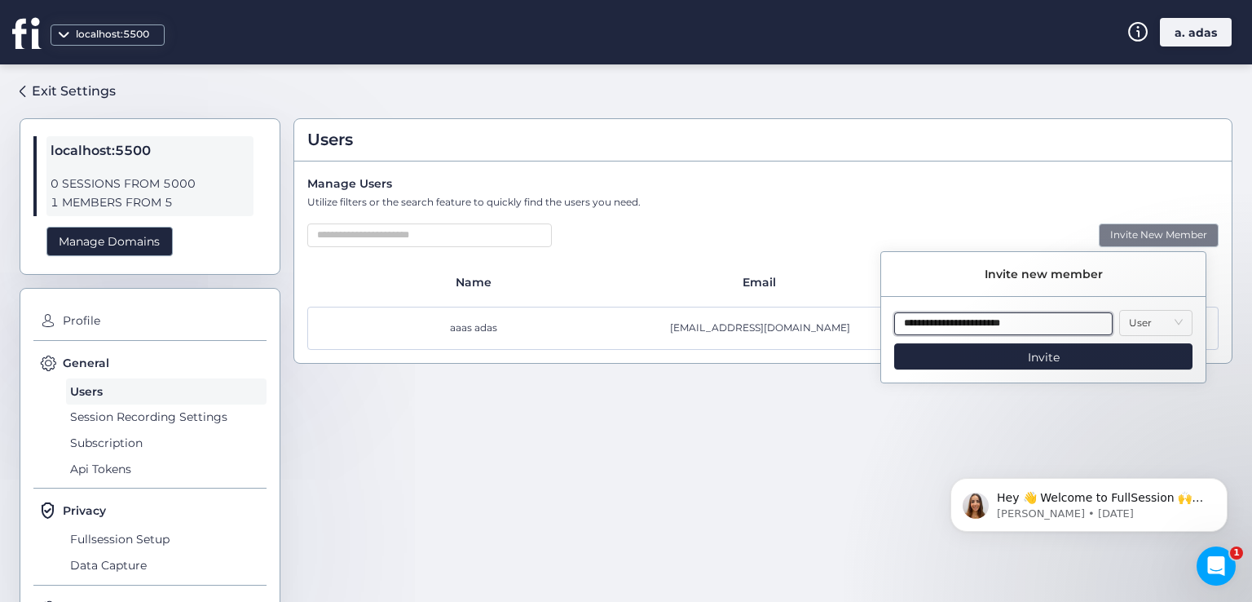
type input "**********"
click at [994, 405] on div "Users Manage Users Utilize filters or the search feature to quickly find the us…" at bounding box center [762, 326] width 939 height 498
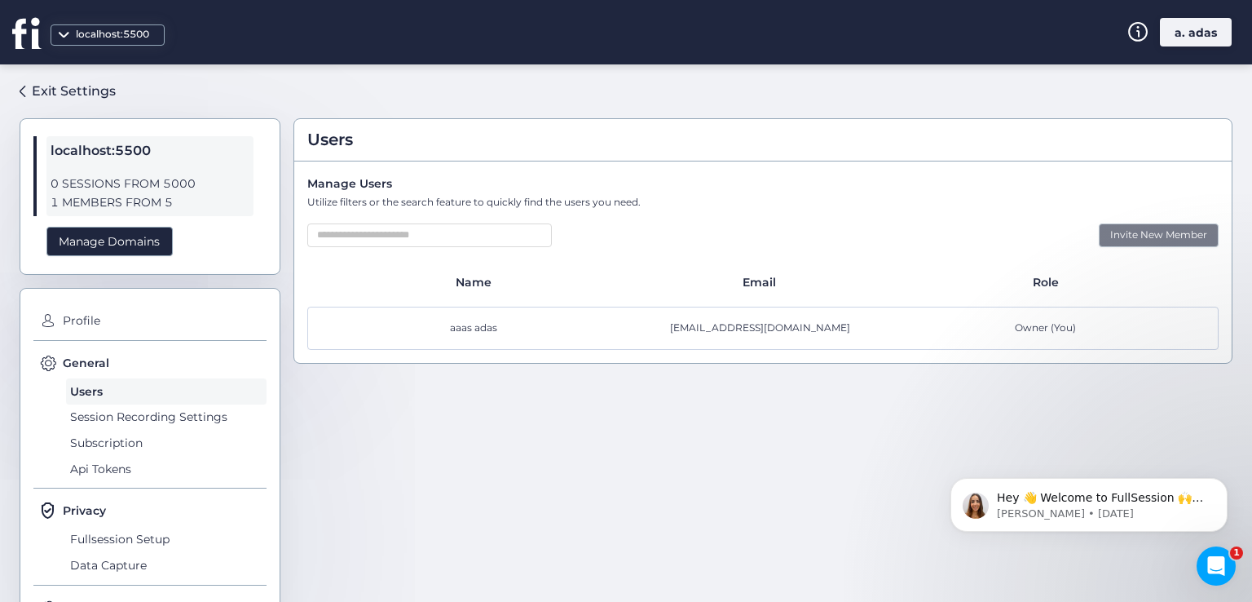
drag, startPoint x: 1099, startPoint y: 252, endPoint x: 1099, endPoint y: 240, distance: 11.4
click at [1098, 247] on div "Manage Users Utilize filters or the search feature to quickly find the users yo…" at bounding box center [762, 261] width 937 height 201
click at [1099, 240] on div "Invite New Member" at bounding box center [1159, 235] width 120 height 24
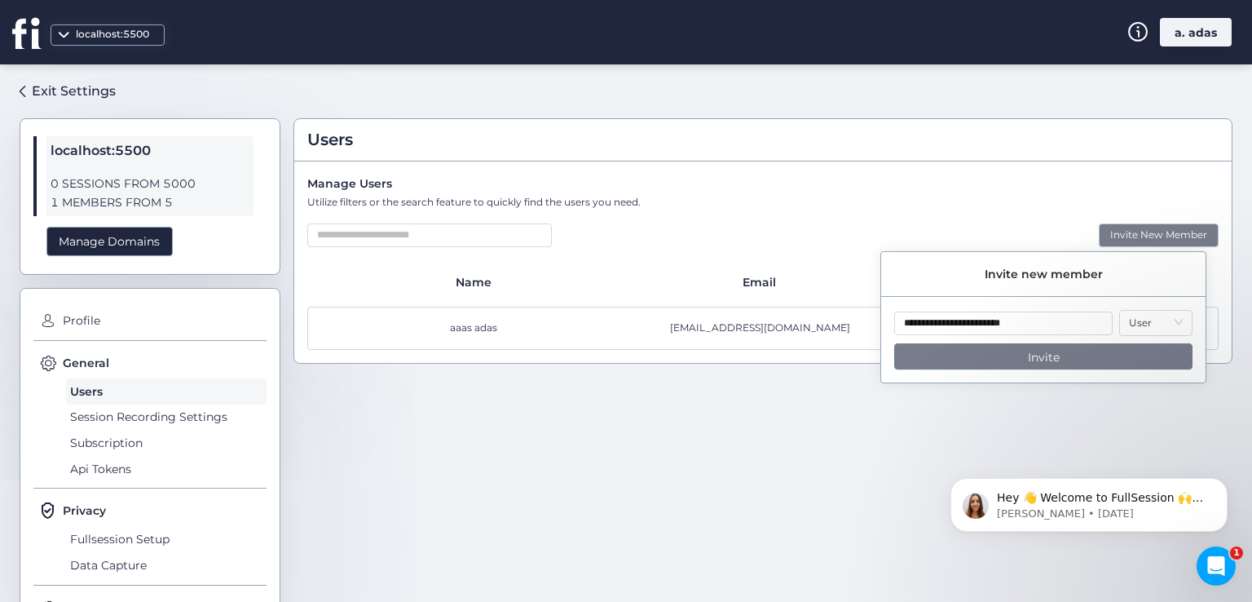
click at [1060, 359] on button "Invite" at bounding box center [1043, 356] width 298 height 26
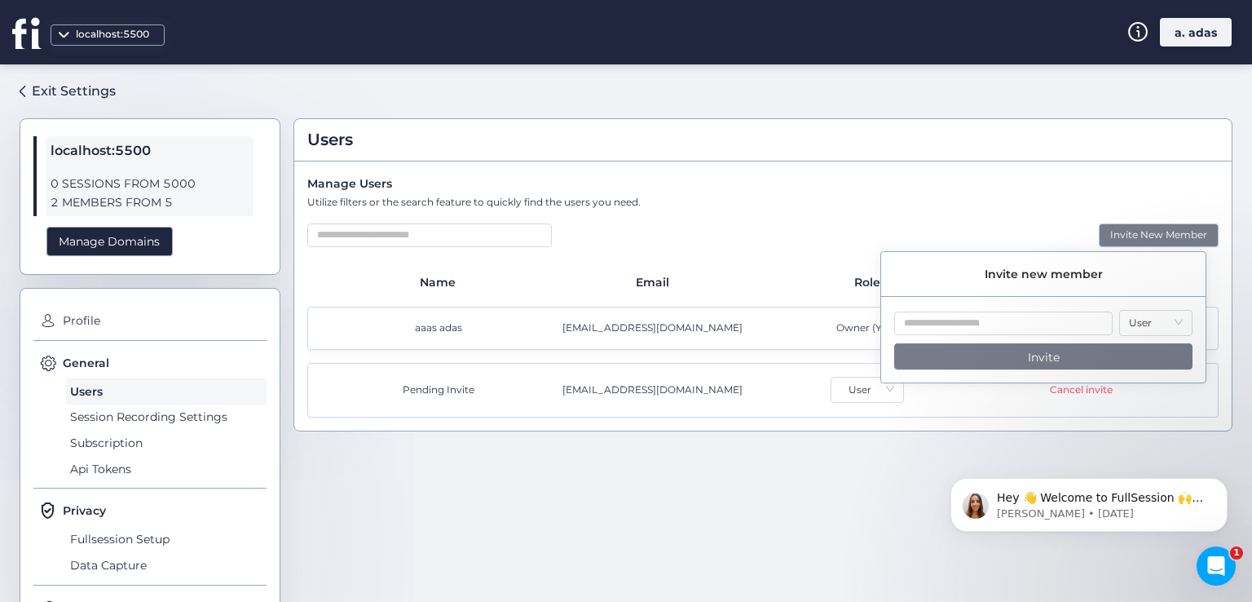
click at [712, 448] on div "Users Manage Users Utilize filters or the search feature to quickly find the us…" at bounding box center [762, 326] width 939 height 498
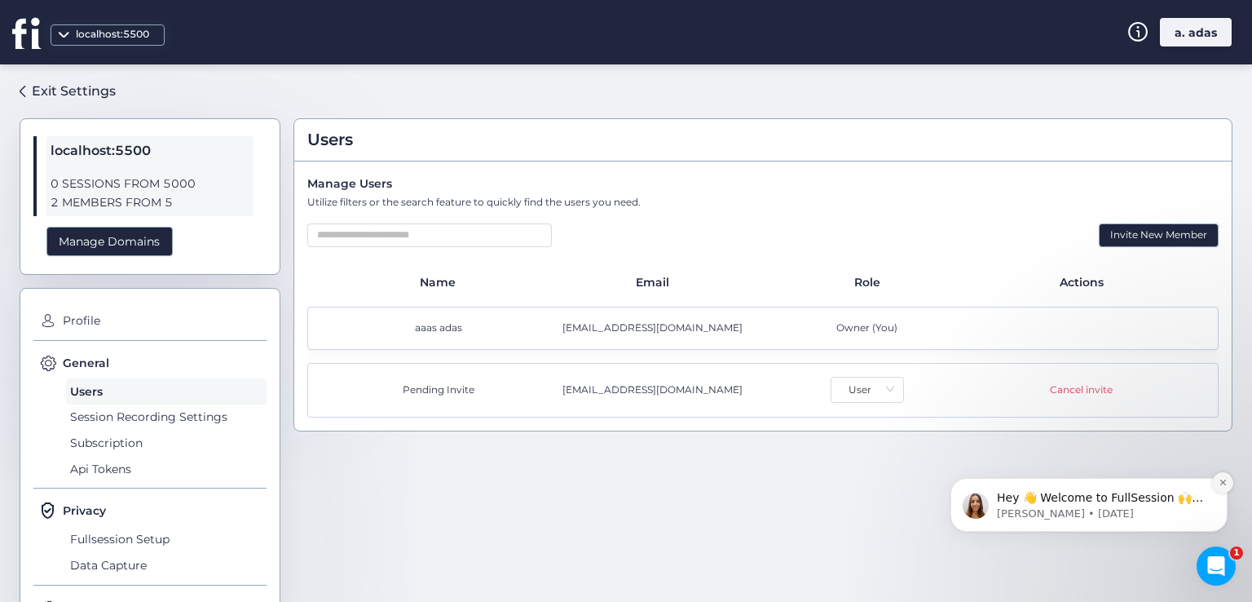
click at [1218, 487] on button "Dismiss notification" at bounding box center [1222, 482] width 21 height 21
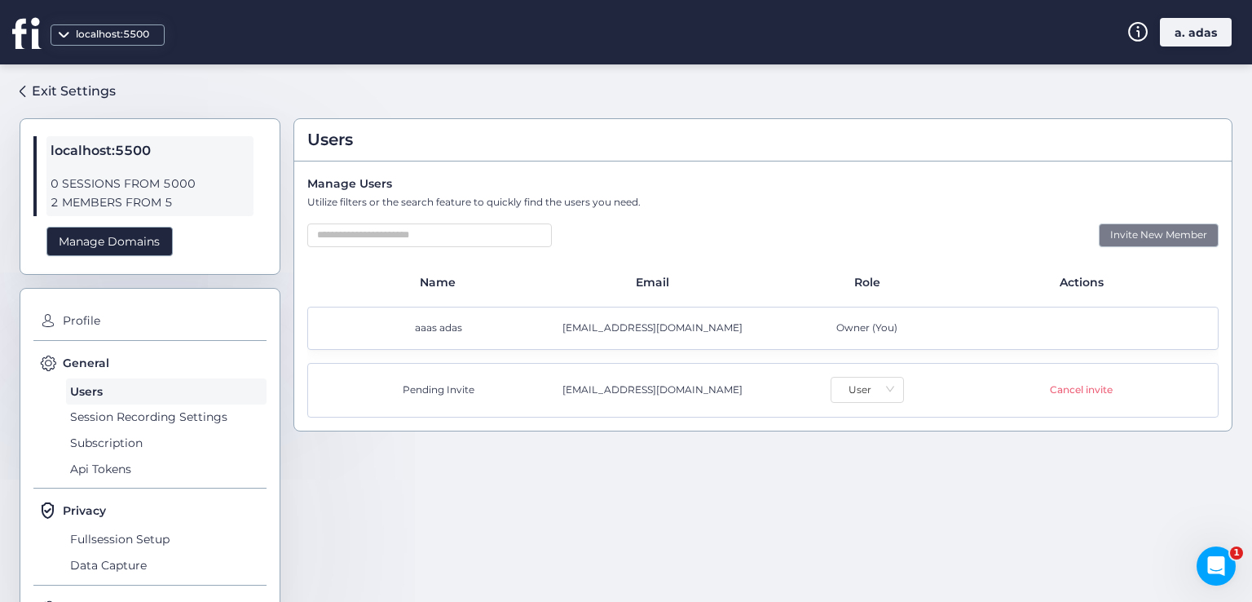
click at [1125, 242] on div "Invite New Member" at bounding box center [1159, 235] width 120 height 24
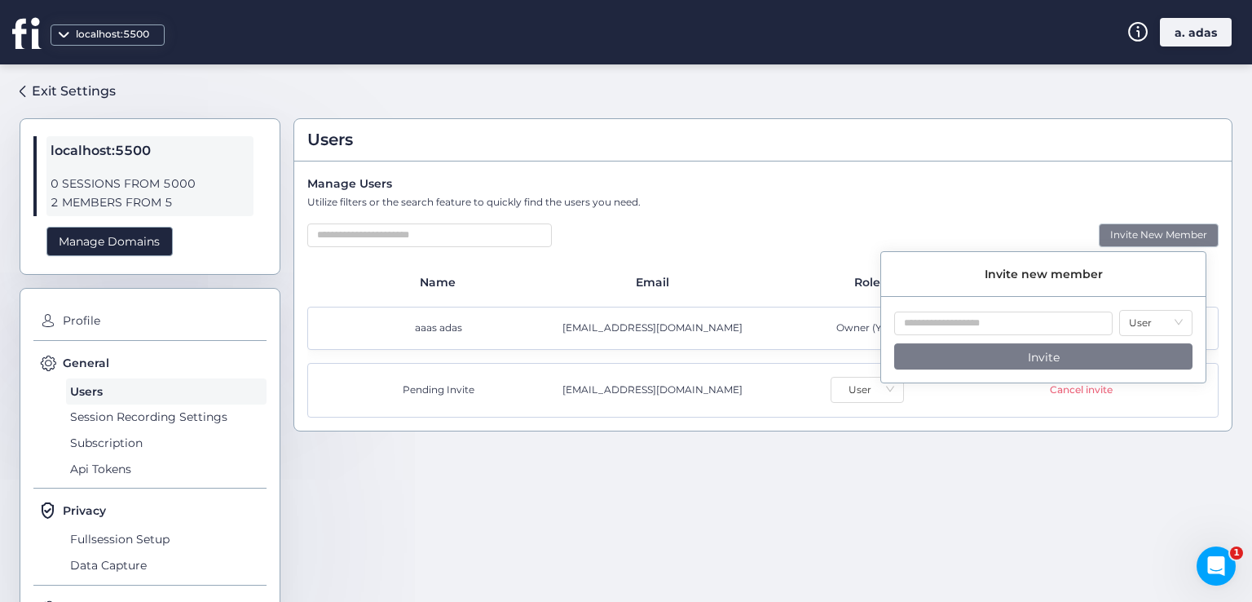
click at [1164, 280] on div "Invite new member" at bounding box center [1043, 274] width 324 height 45
click at [1063, 388] on div "Cancel invite" at bounding box center [1081, 389] width 63 height 15
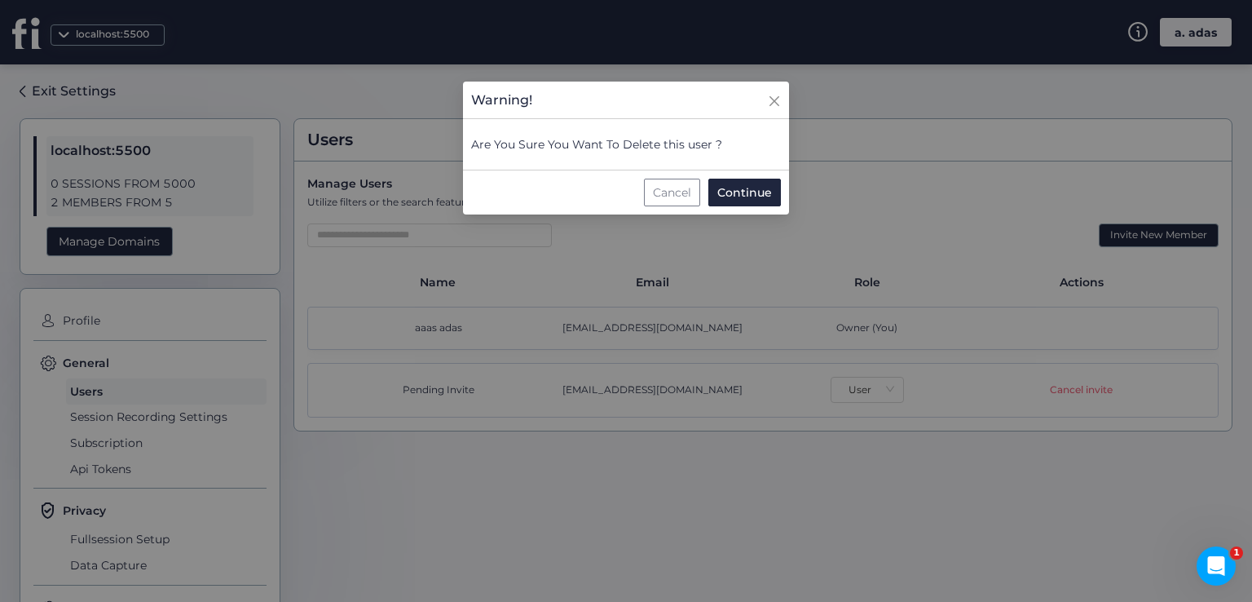
click at [673, 190] on div "Cancel" at bounding box center [672, 193] width 56 height 28
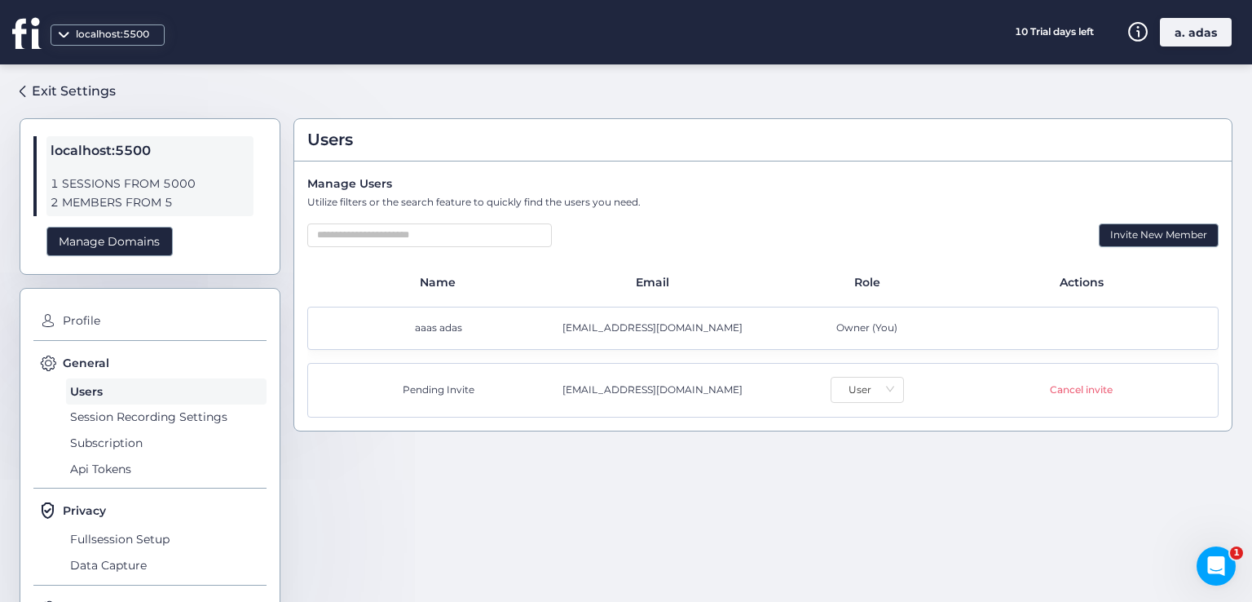
click at [443, 390] on div "Pending Invite" at bounding box center [441, 389] width 214 height 15
click at [882, 396] on nz-select-item "User" at bounding box center [867, 389] width 54 height 24
click at [866, 444] on div "Admin" at bounding box center [859, 444] width 52 height 15
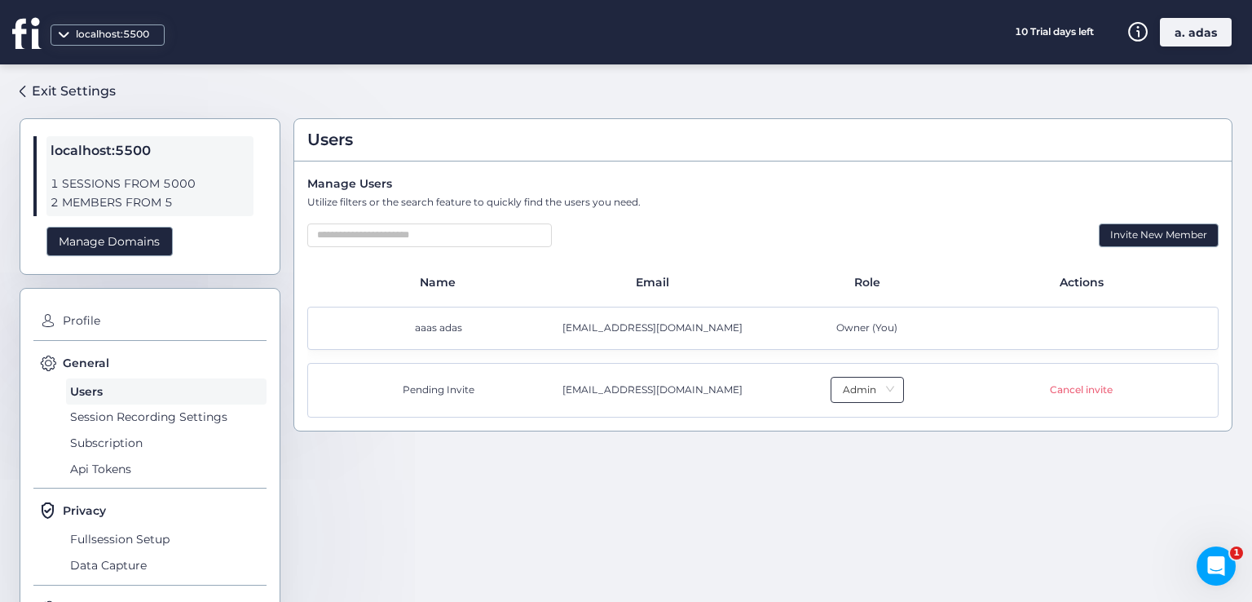
click at [863, 379] on nz-select-item "Admin" at bounding box center [867, 389] width 54 height 24
click at [875, 415] on div "User" at bounding box center [859, 418] width 52 height 15
click at [1076, 395] on div "Cancel invite" at bounding box center [1081, 389] width 63 height 15
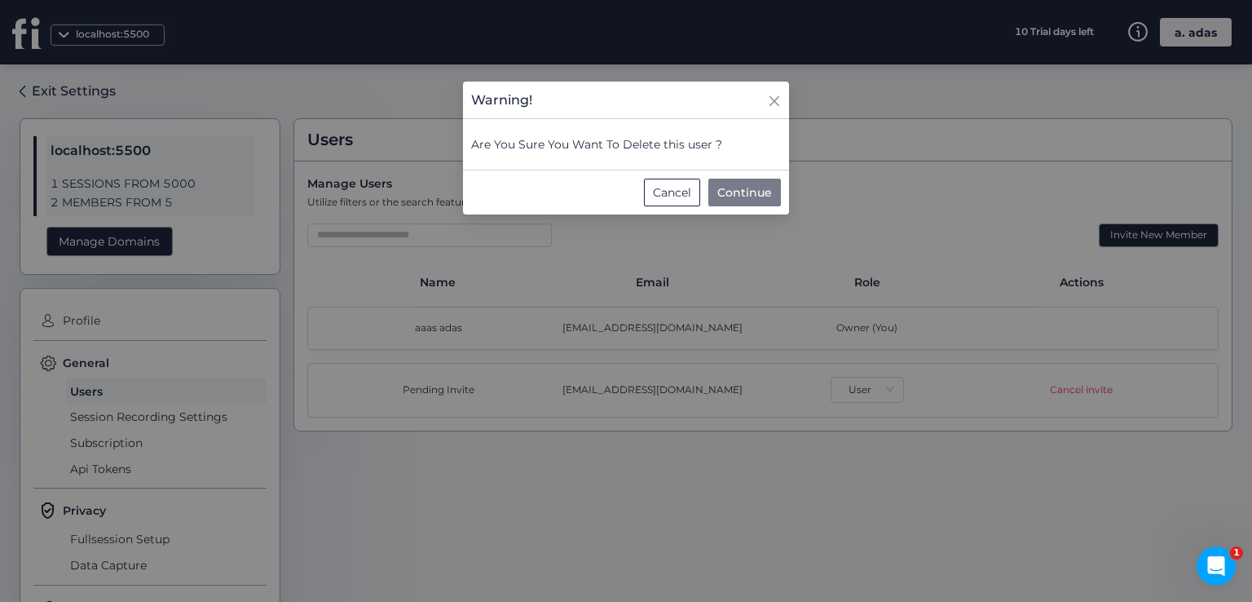
click at [750, 200] on span "Continue" at bounding box center [744, 192] width 55 height 18
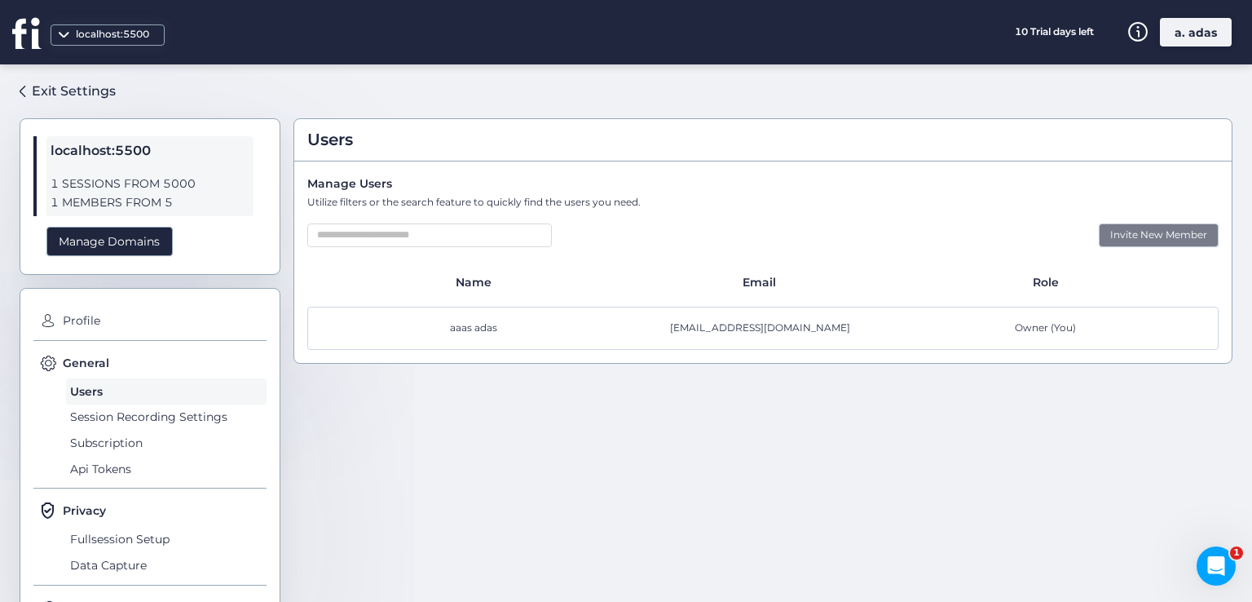
click at [1175, 233] on div "Invite New Member" at bounding box center [1159, 235] width 120 height 24
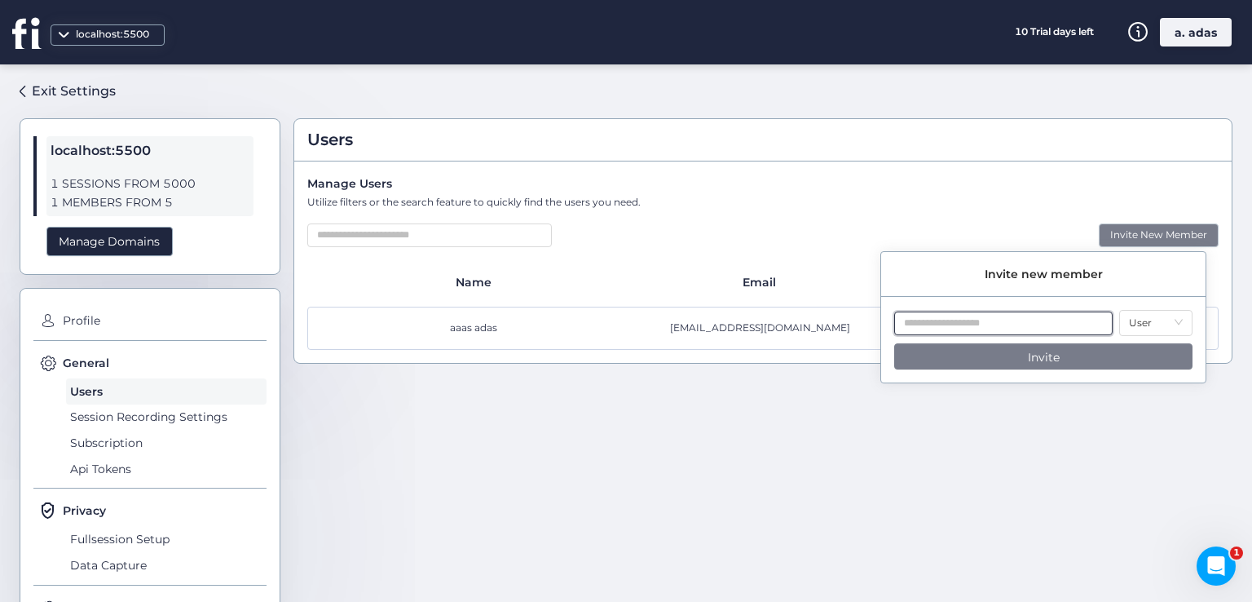
click at [991, 312] on input "text" at bounding box center [1003, 323] width 218 height 24
paste input "**********"
type input "**********"
click at [1008, 353] on button "Invite" at bounding box center [1043, 356] width 298 height 26
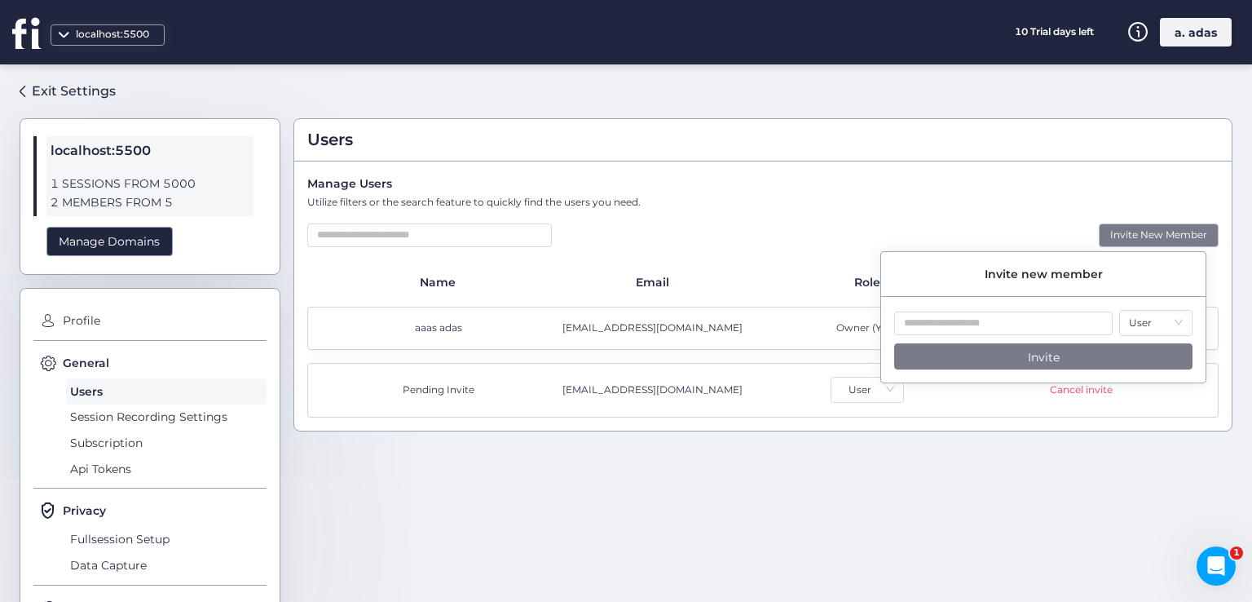
click at [950, 527] on div "Users Manage Users Utilize filters or the search feature to quickly find the us…" at bounding box center [762, 326] width 939 height 498
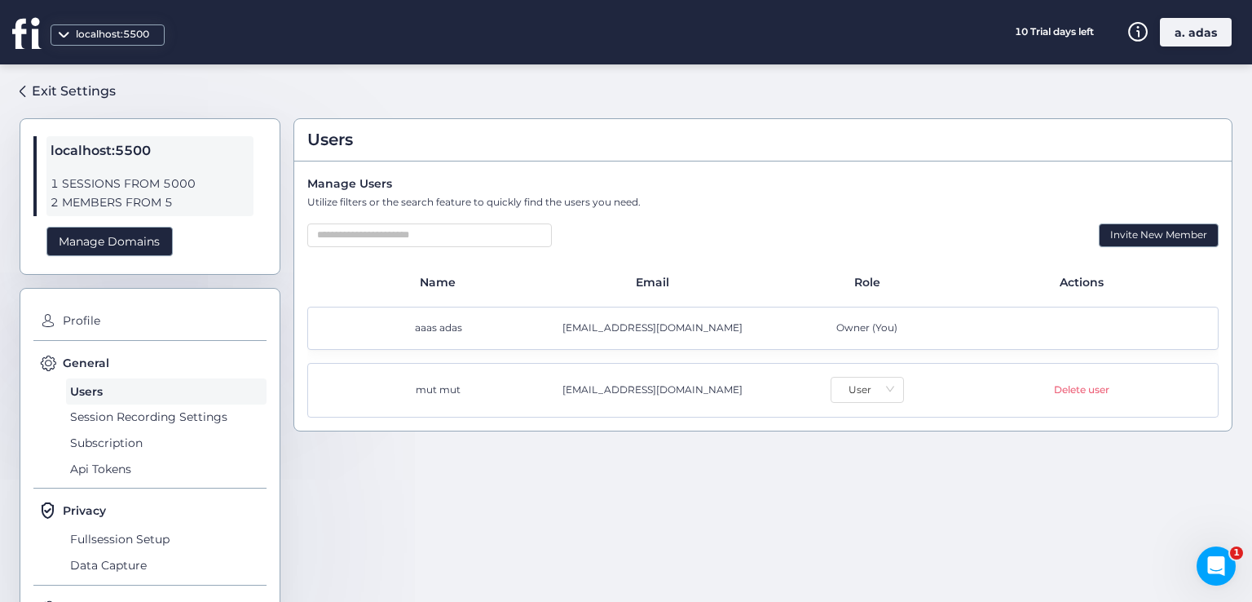
drag, startPoint x: 451, startPoint y: 392, endPoint x: 521, endPoint y: 386, distance: 70.3
click at [521, 386] on div "mut mut" at bounding box center [441, 389] width 214 height 15
click at [1119, 235] on div "Invite New Member" at bounding box center [1159, 235] width 120 height 24
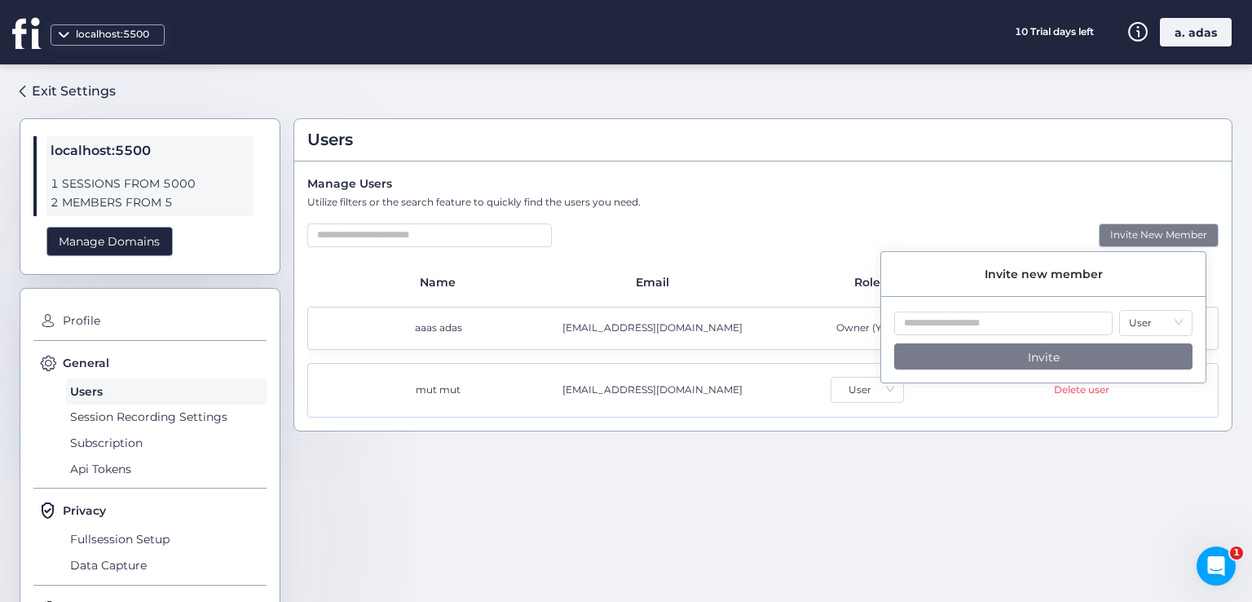
click at [1119, 235] on div "Invite New Member" at bounding box center [1159, 235] width 120 height 24
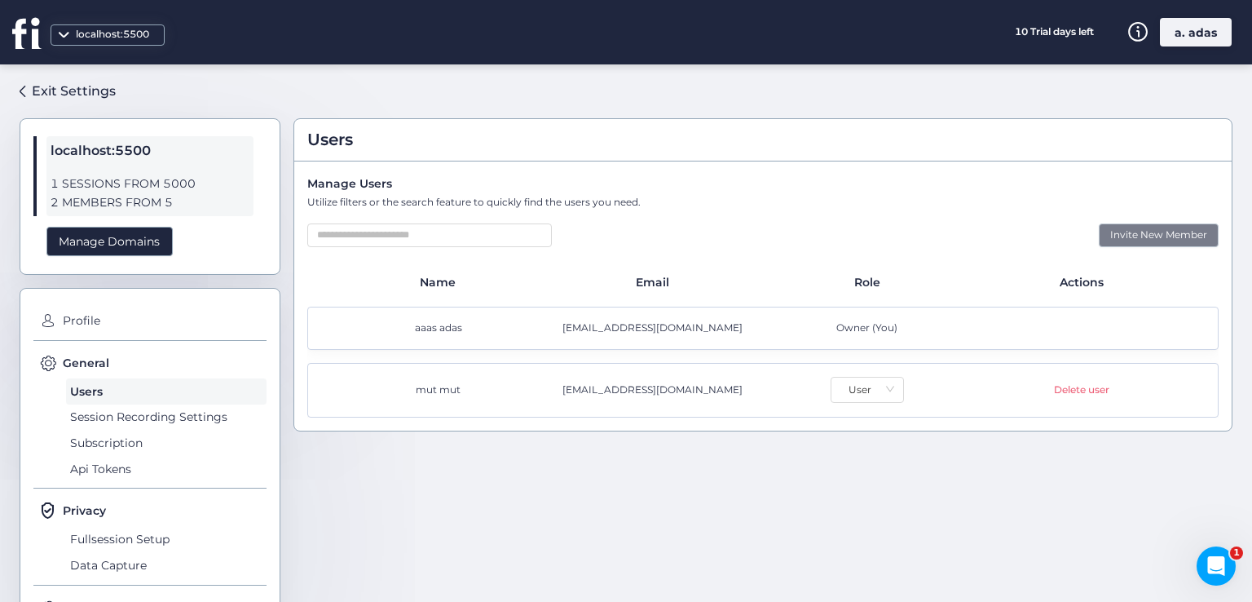
click at [1119, 235] on div "Invite New Member" at bounding box center [1159, 235] width 120 height 24
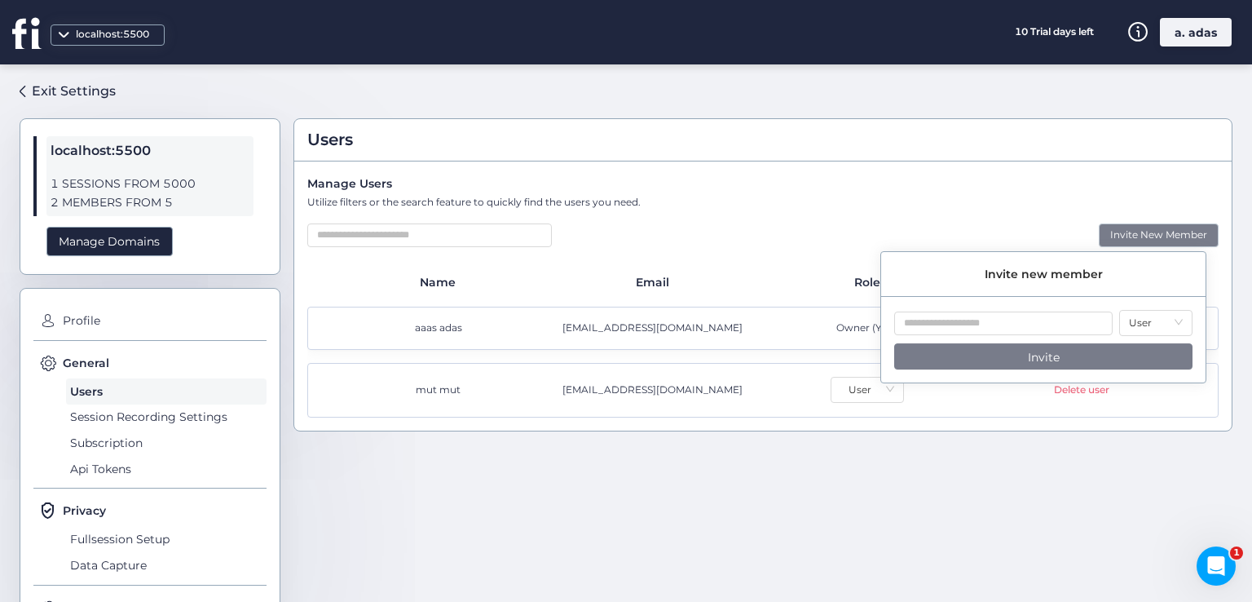
click at [730, 470] on div "Users Manage Users Utilize filters or the search feature to quickly find the us…" at bounding box center [762, 326] width 939 height 498
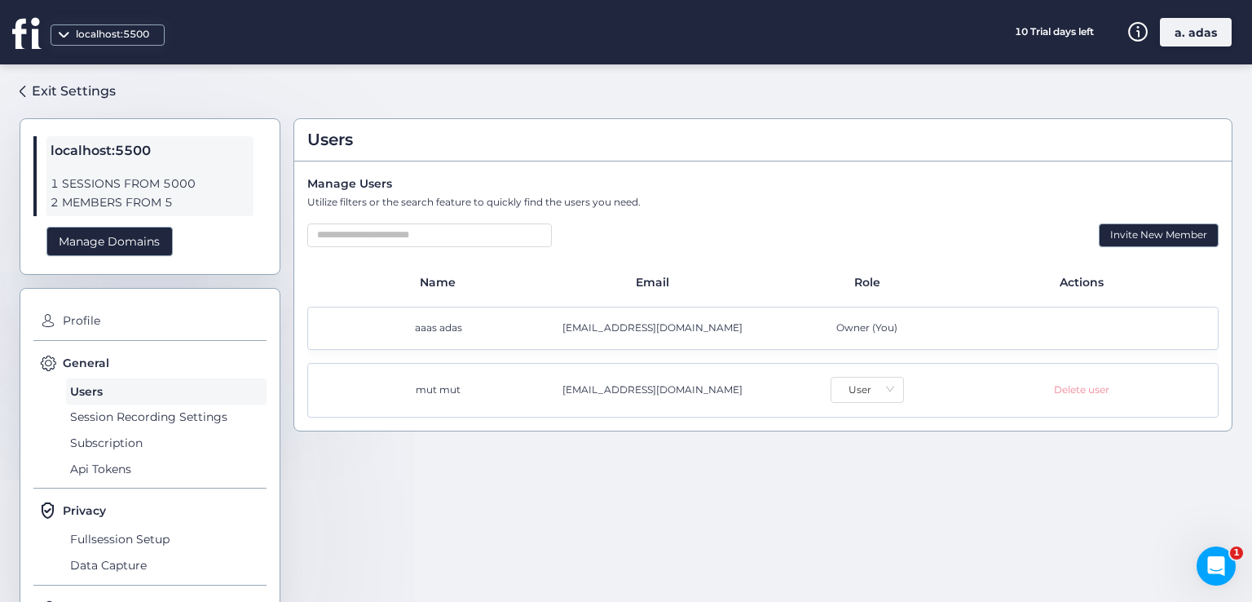
click at [1073, 390] on div "Delete user" at bounding box center [1081, 389] width 55 height 15
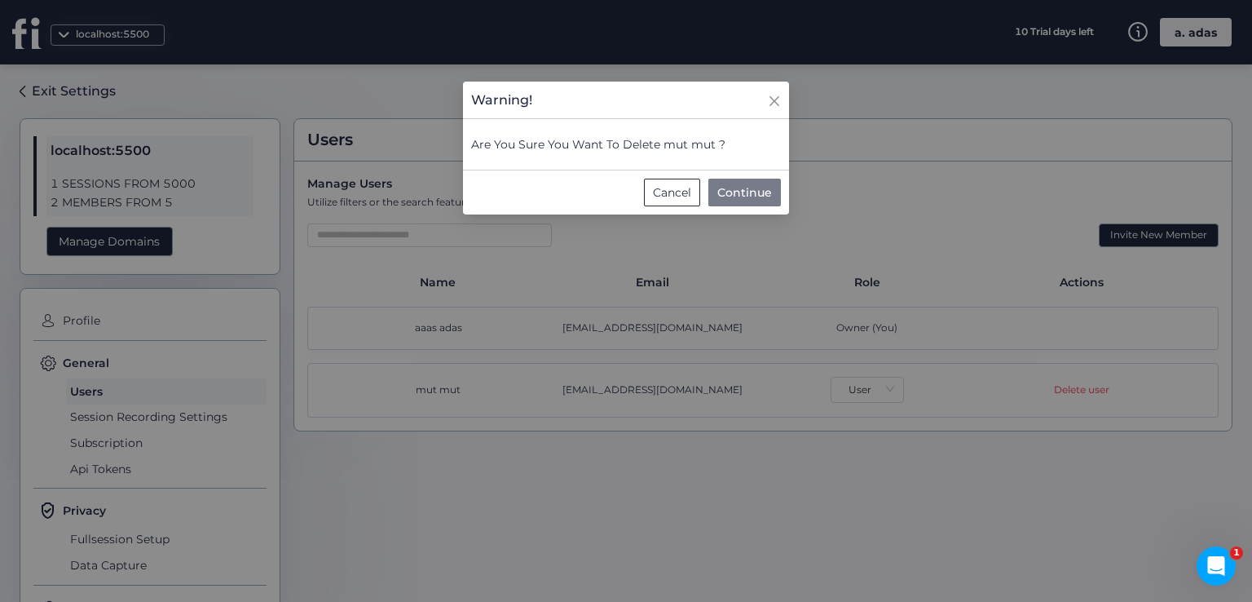
click at [739, 186] on span "Continue" at bounding box center [744, 192] width 55 height 18
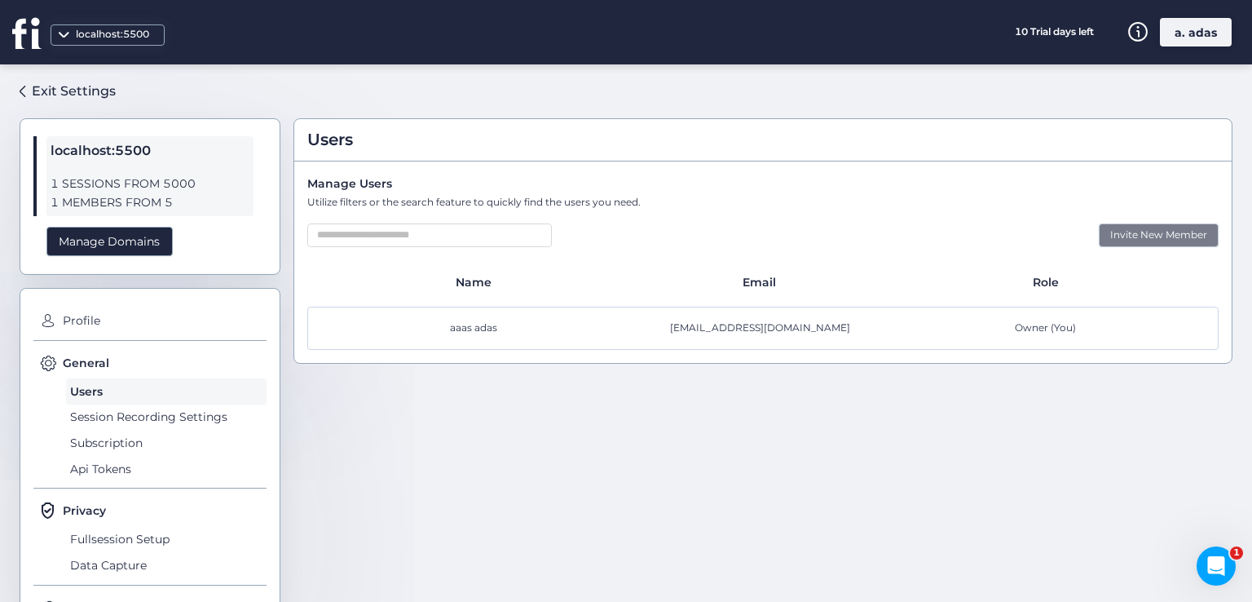
click at [1111, 237] on div "Invite New Member" at bounding box center [1159, 235] width 120 height 24
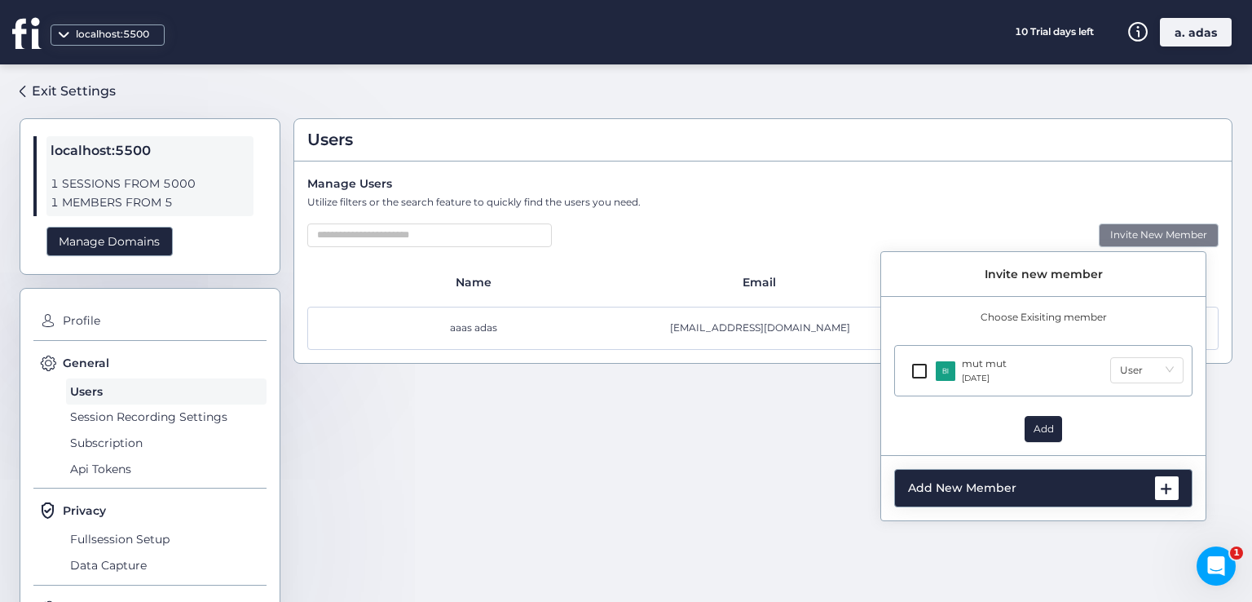
click at [777, 432] on div "Users Manage Users Utilize filters or the search feature to quickly find the us…" at bounding box center [762, 326] width 939 height 498
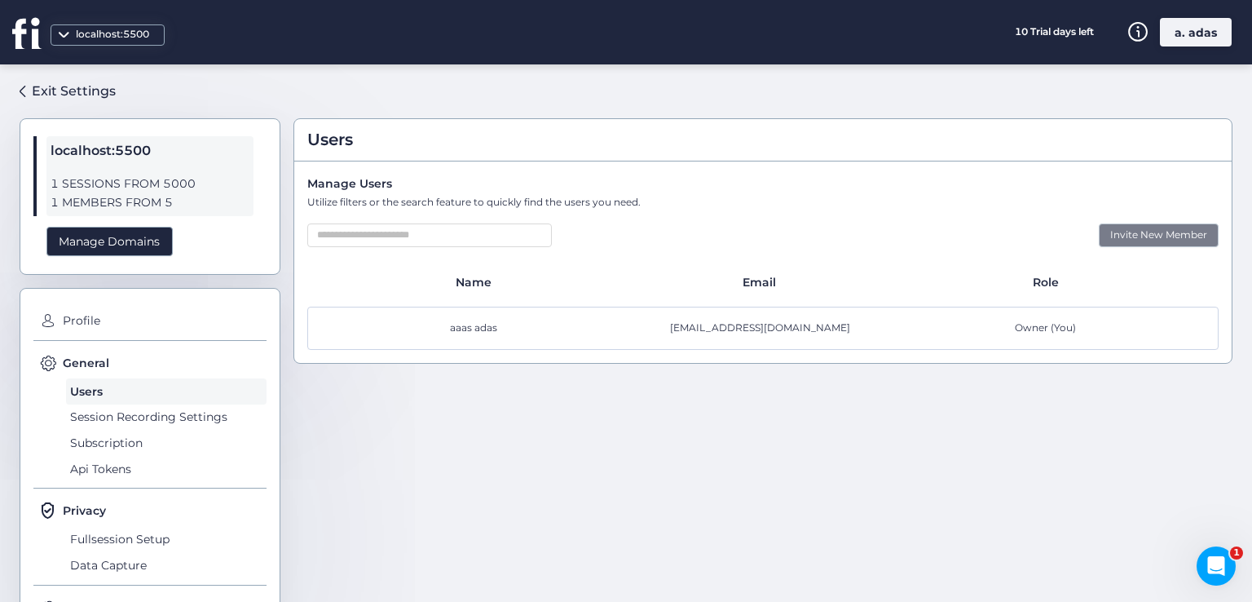
click at [1122, 227] on div "Invite New Member" at bounding box center [1159, 235] width 120 height 24
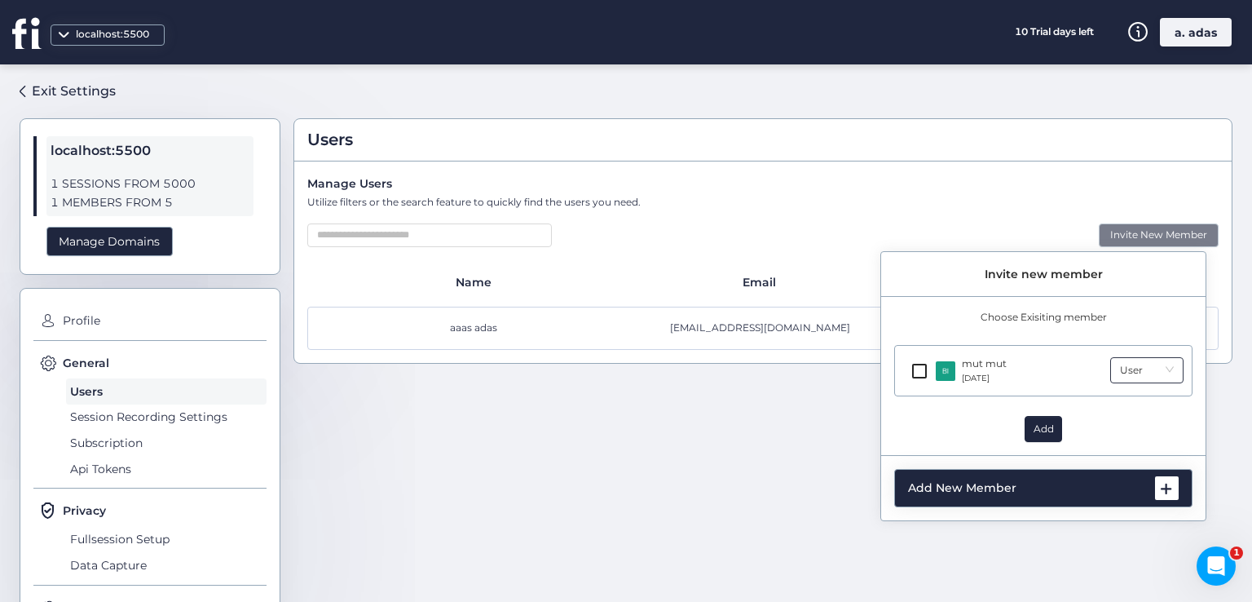
click at [1158, 364] on nz-select-item "User" at bounding box center [1147, 370] width 54 height 24
click at [1029, 428] on button "Add" at bounding box center [1043, 429] width 37 height 26
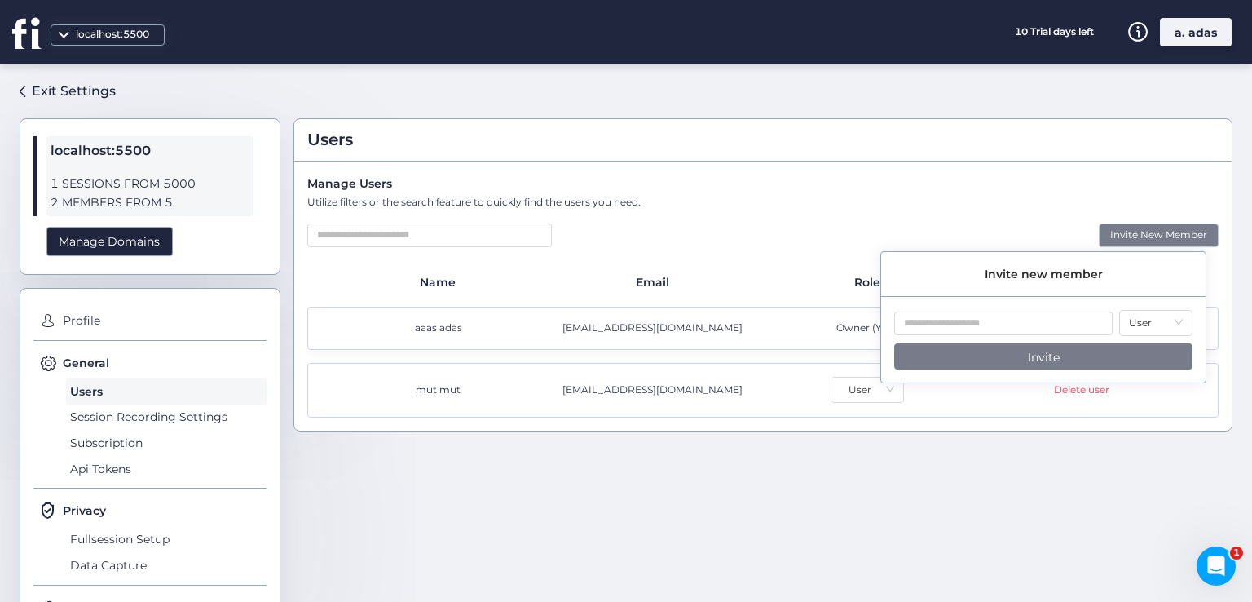
click at [942, 442] on div "Users Manage Users Utilize filters or the search feature to quickly find the us…" at bounding box center [762, 281] width 939 height 326
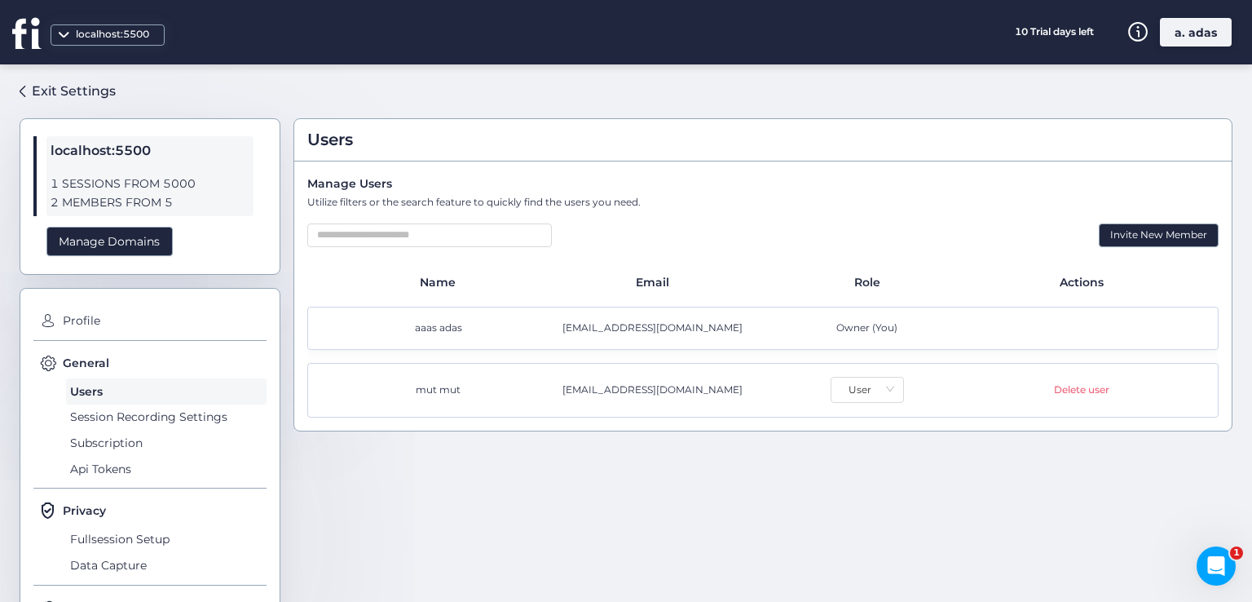
click at [607, 390] on div "[EMAIL_ADDRESS][DOMAIN_NAME]" at bounding box center [656, 389] width 214 height 15
copy div "binanceaboalez"
click at [682, 409] on div "mut mut binanceaboalez@gmail.com User Delete user" at bounding box center [762, 390] width 911 height 55
click at [121, 469] on span "Api Tokens" at bounding box center [166, 469] width 201 height 26
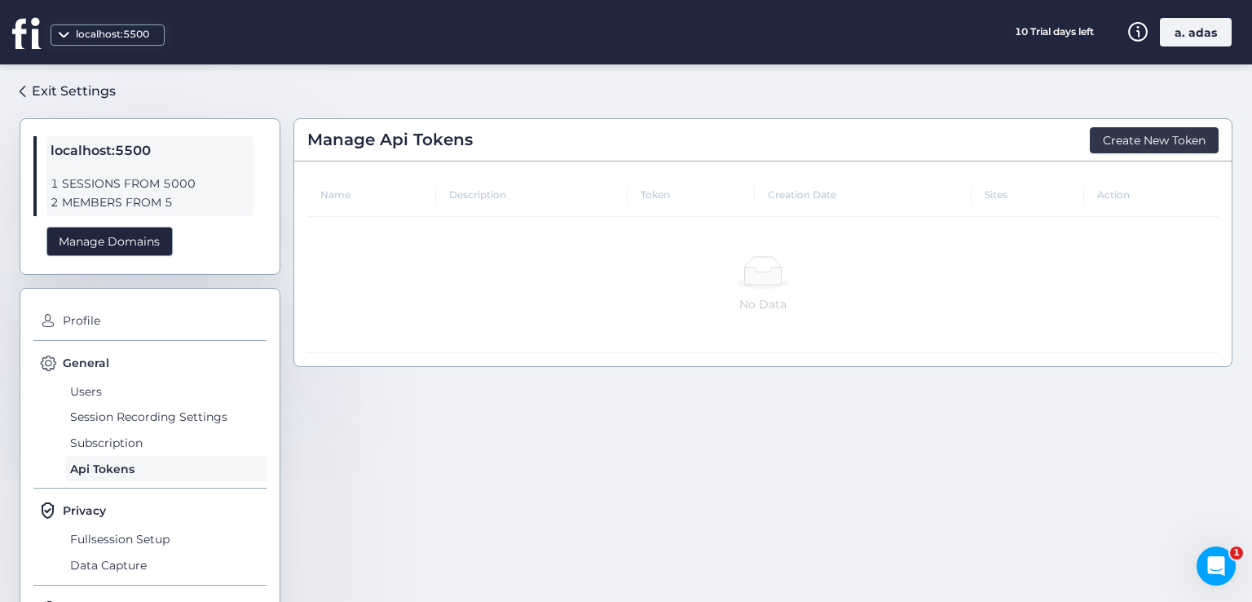
click at [1118, 135] on span "Create New Token" at bounding box center [1154, 140] width 103 height 18
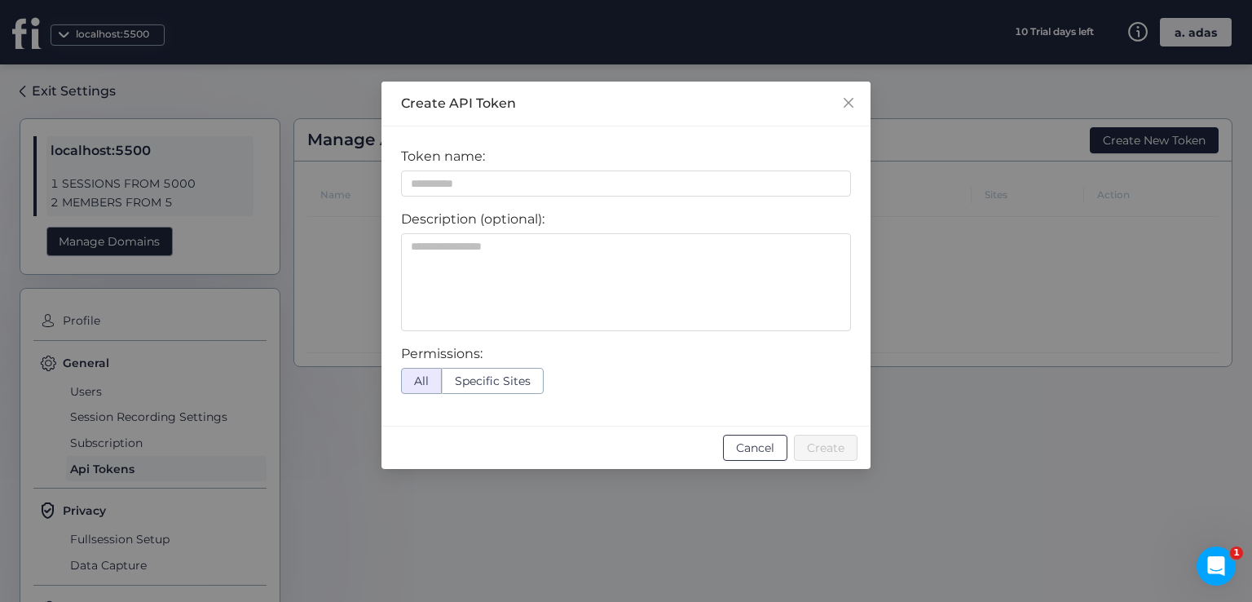
click at [758, 445] on span "Cancel" at bounding box center [755, 448] width 38 height 18
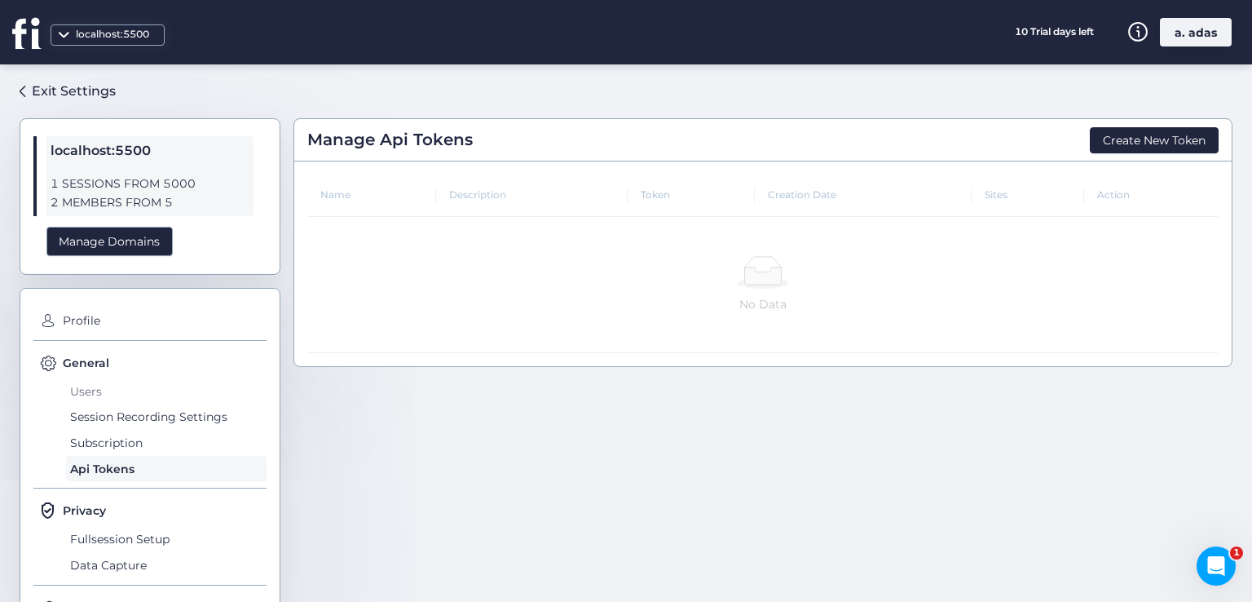
click at [86, 393] on span "Users" at bounding box center [166, 391] width 201 height 26
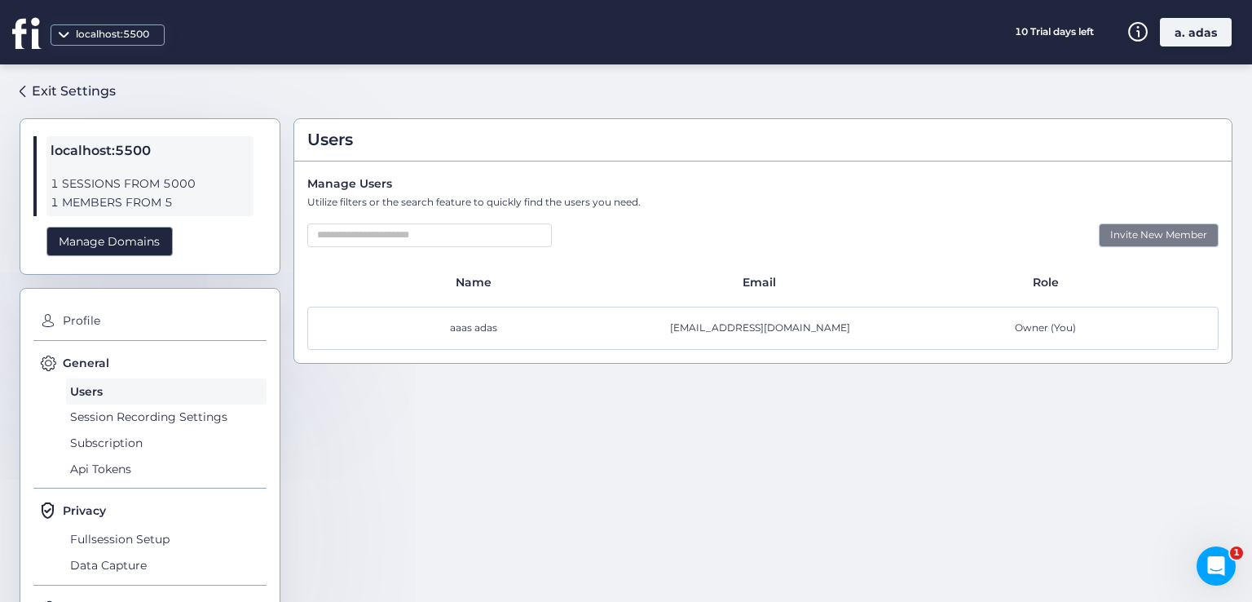
click at [1112, 240] on div "Invite New Member" at bounding box center [1159, 235] width 120 height 24
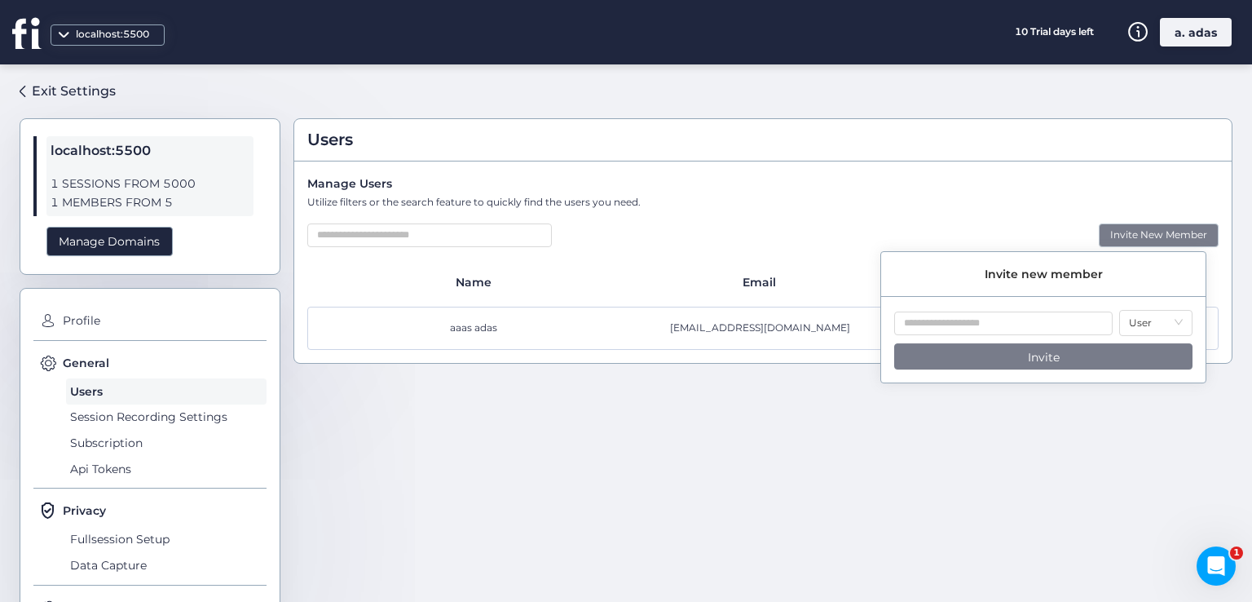
click at [1067, 339] on div "User Invite" at bounding box center [1043, 346] width 324 height 73
click at [1044, 327] on input "text" at bounding box center [1003, 323] width 218 height 24
paste input "**********"
type input "**********"
click at [1035, 368] on button "Invite" at bounding box center [1043, 356] width 298 height 26
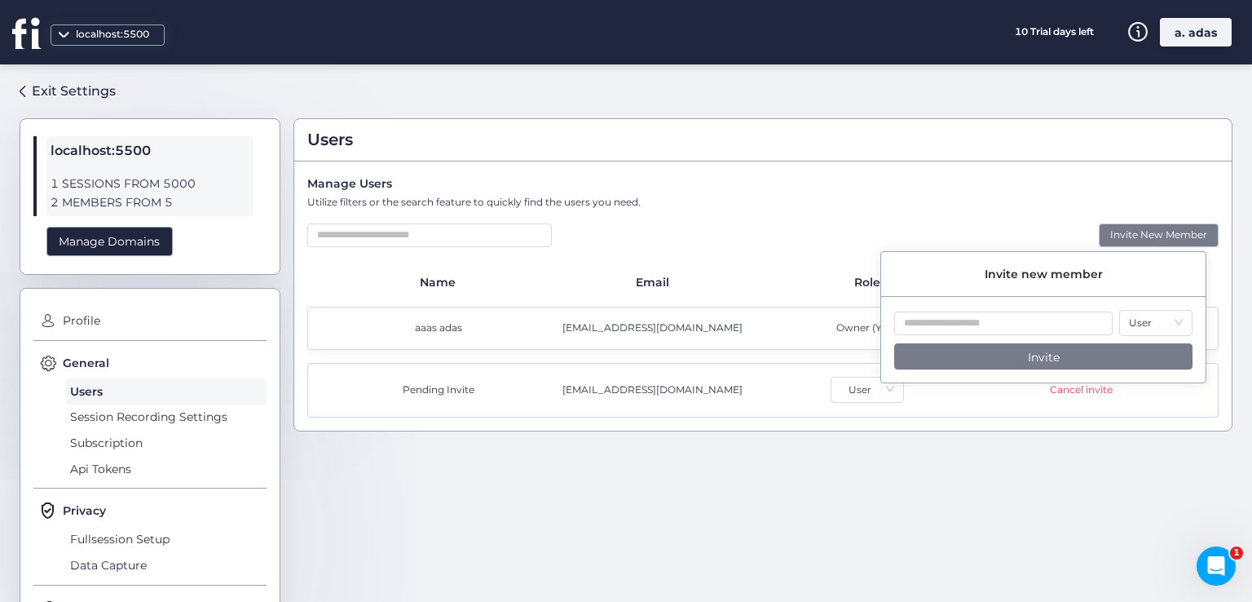
click at [800, 523] on div "Users Manage Users Utilize filters or the search feature to quickly find the us…" at bounding box center [762, 326] width 939 height 498
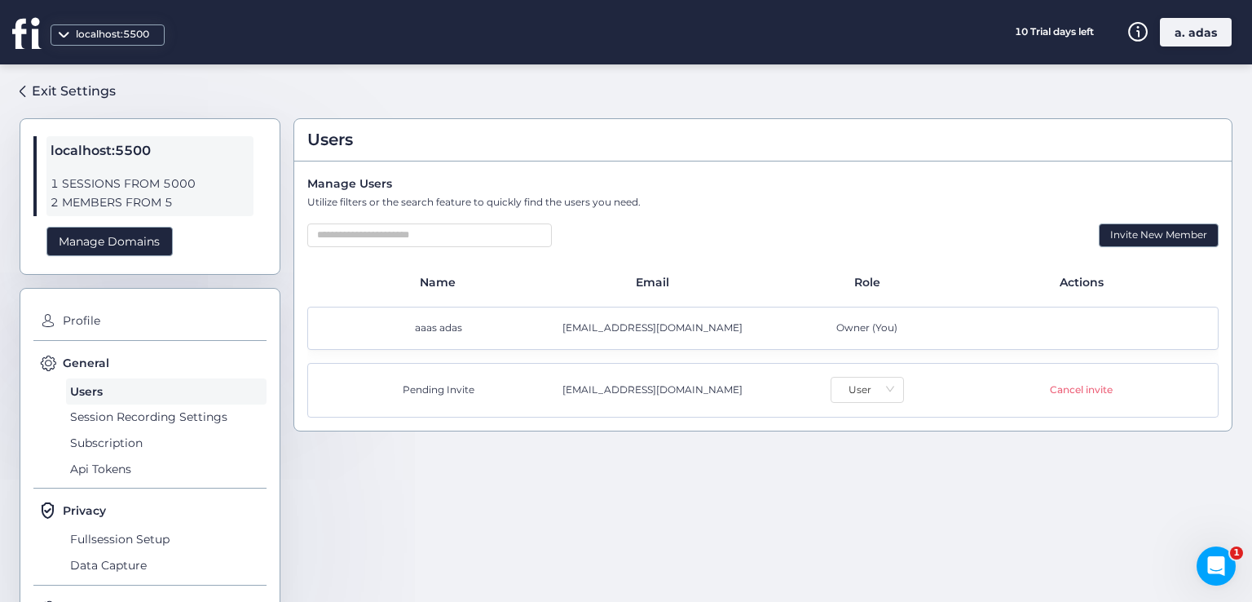
drag, startPoint x: 1122, startPoint y: 399, endPoint x: 1027, endPoint y: 395, distance: 94.6
click at [1027, 395] on div "Pending Invite [EMAIL_ADDRESS][DOMAIN_NAME] User Cancel invite" at bounding box center [762, 390] width 911 height 55
click at [825, 456] on div "Users Manage Users Utilize filters or the search feature to quickly find the us…" at bounding box center [762, 326] width 939 height 498
click at [1063, 390] on div "Cancel invite" at bounding box center [1081, 389] width 63 height 15
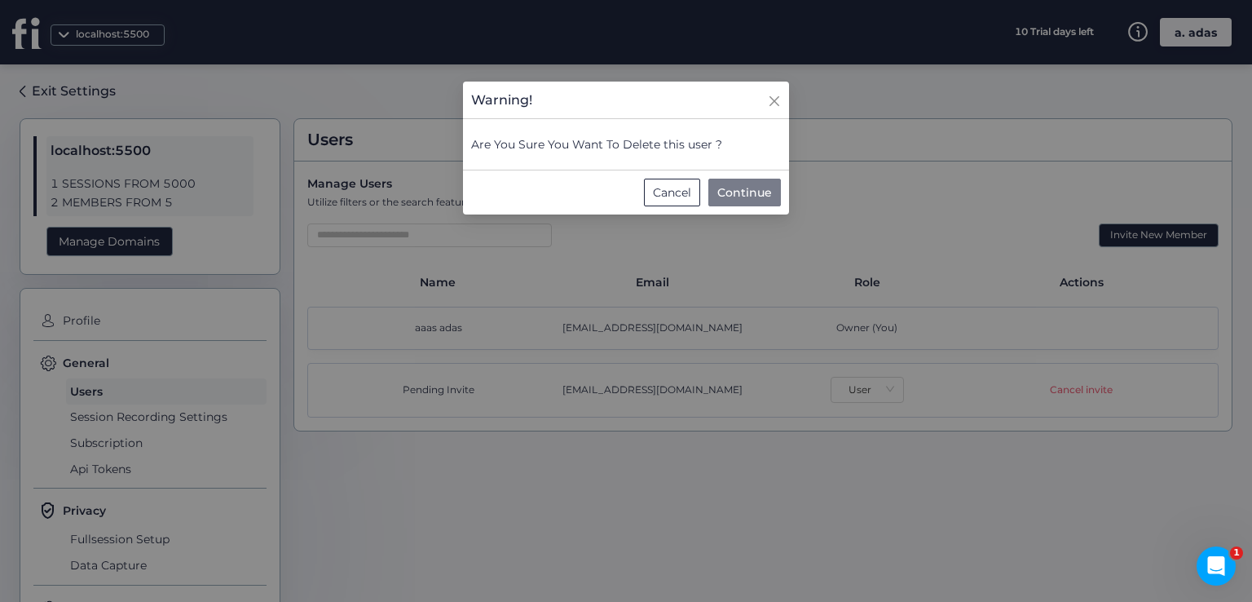
click at [752, 196] on span "Continue" at bounding box center [744, 192] width 55 height 18
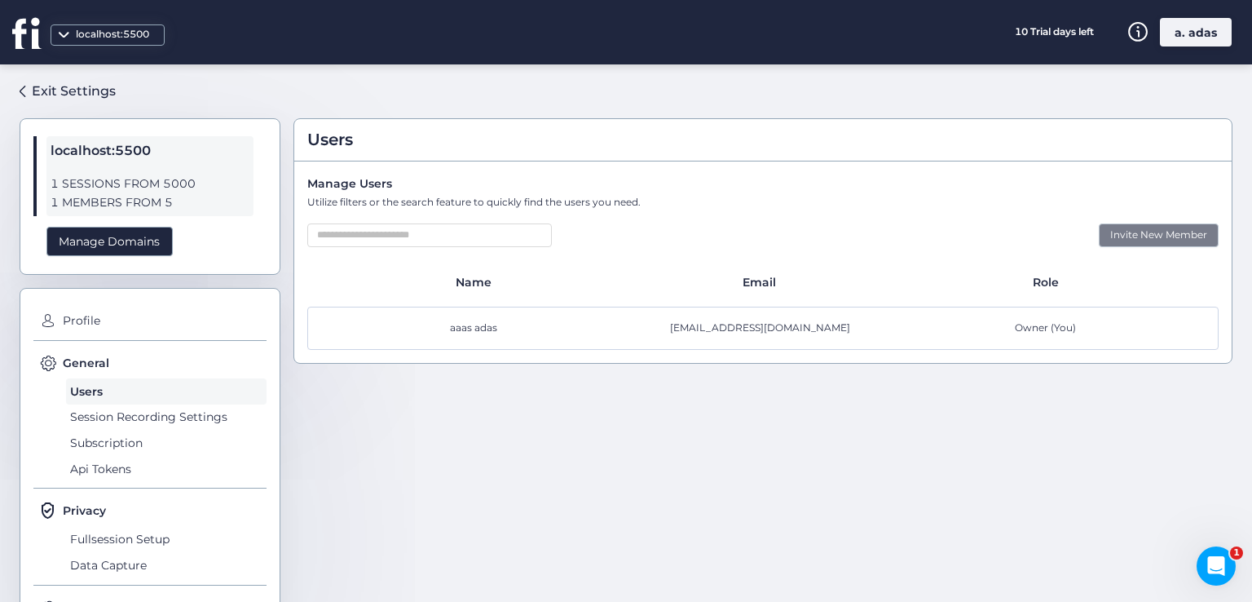
click at [1099, 245] on div "Invite New Member" at bounding box center [1159, 235] width 120 height 24
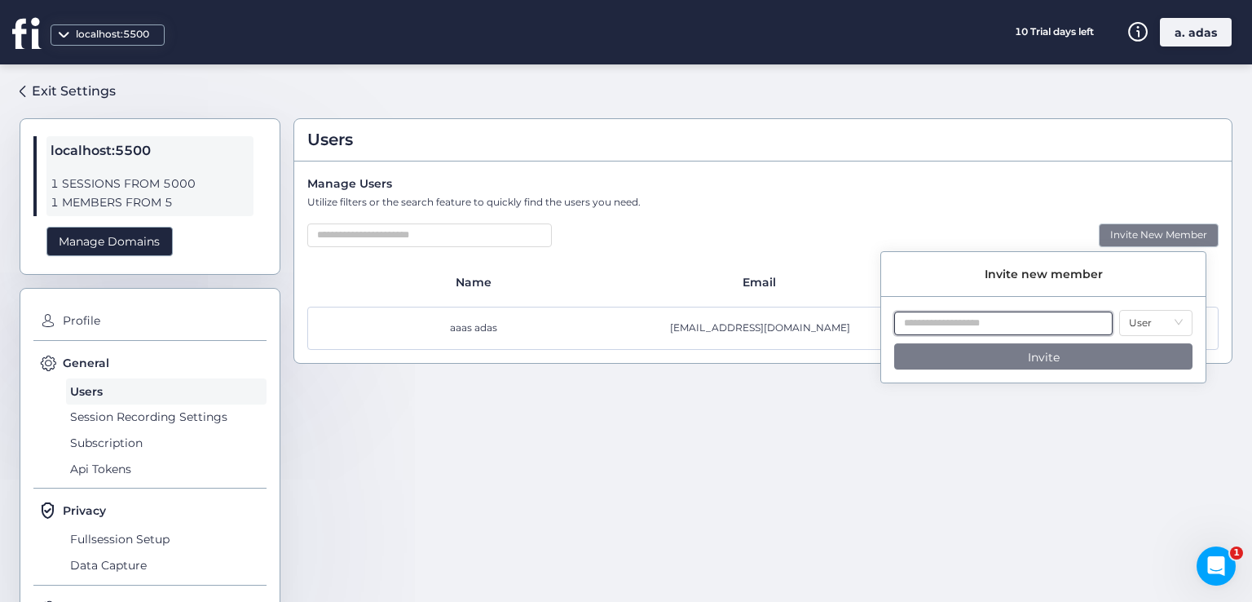
click at [1081, 311] on input "text" at bounding box center [1003, 323] width 218 height 24
paste input "**********"
type input "**********"
click at [1018, 351] on button "Invite" at bounding box center [1043, 356] width 298 height 26
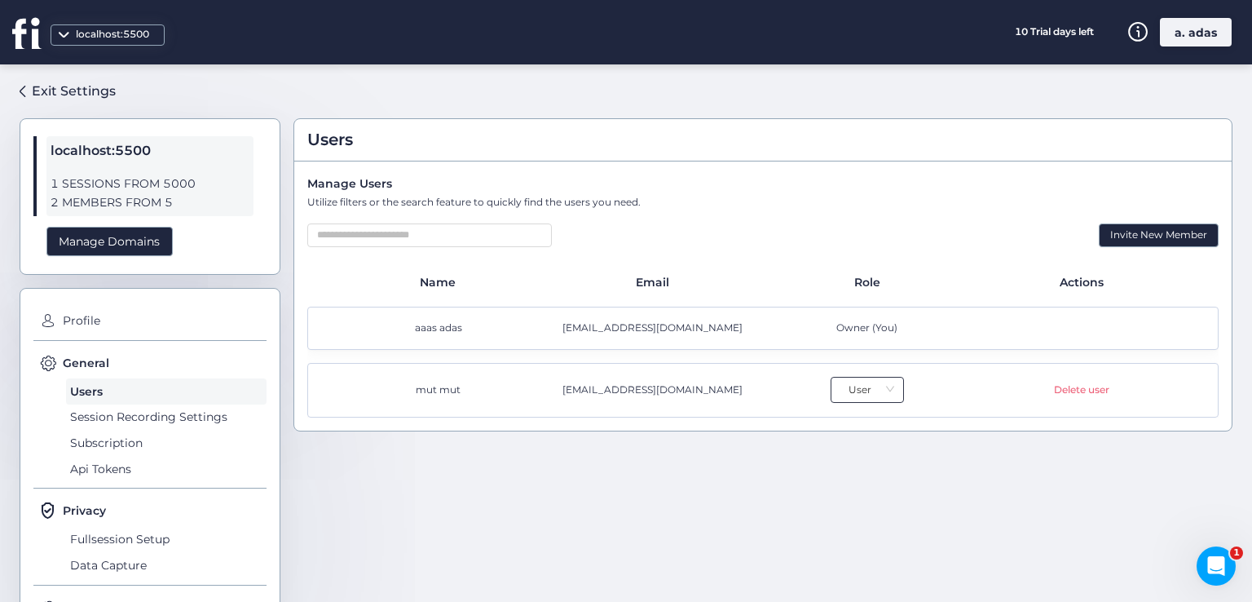
click at [889, 389] on nz-select-top-control "User" at bounding box center [867, 390] width 73 height 26
click at [865, 446] on div "Admin" at bounding box center [859, 444] width 52 height 15
click at [1208, 14] on div "localhost:5500 10 Trial days left a. adas" at bounding box center [626, 32] width 1252 height 64
click at [1065, 384] on div "Delete user" at bounding box center [1081, 389] width 55 height 15
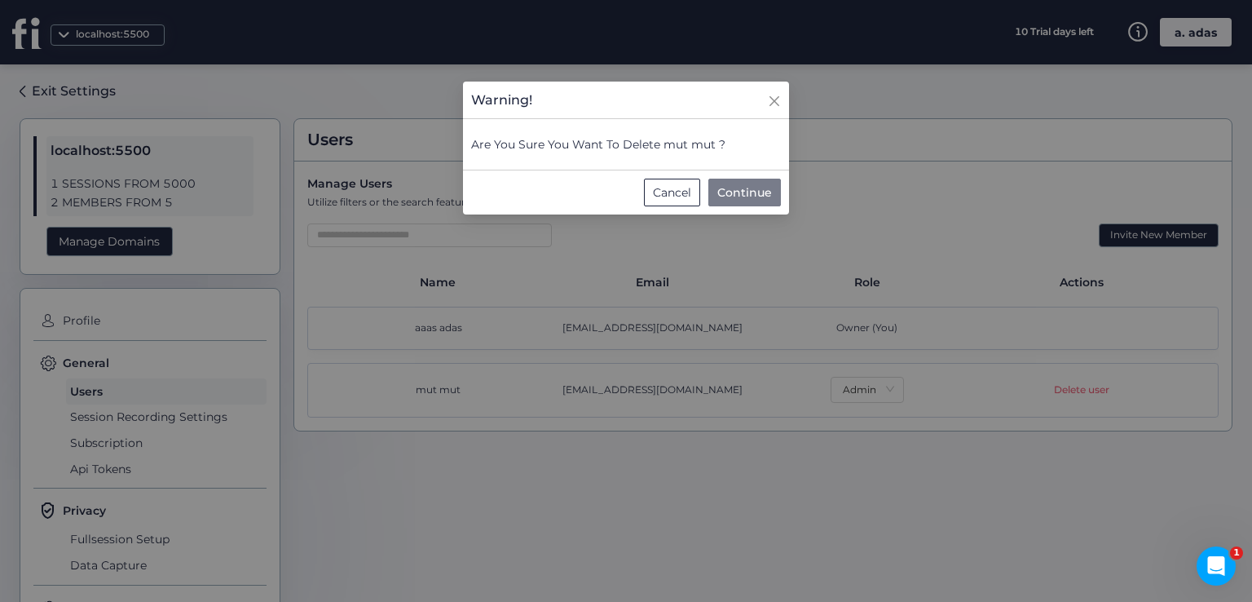
click at [721, 190] on span "Continue" at bounding box center [744, 192] width 55 height 18
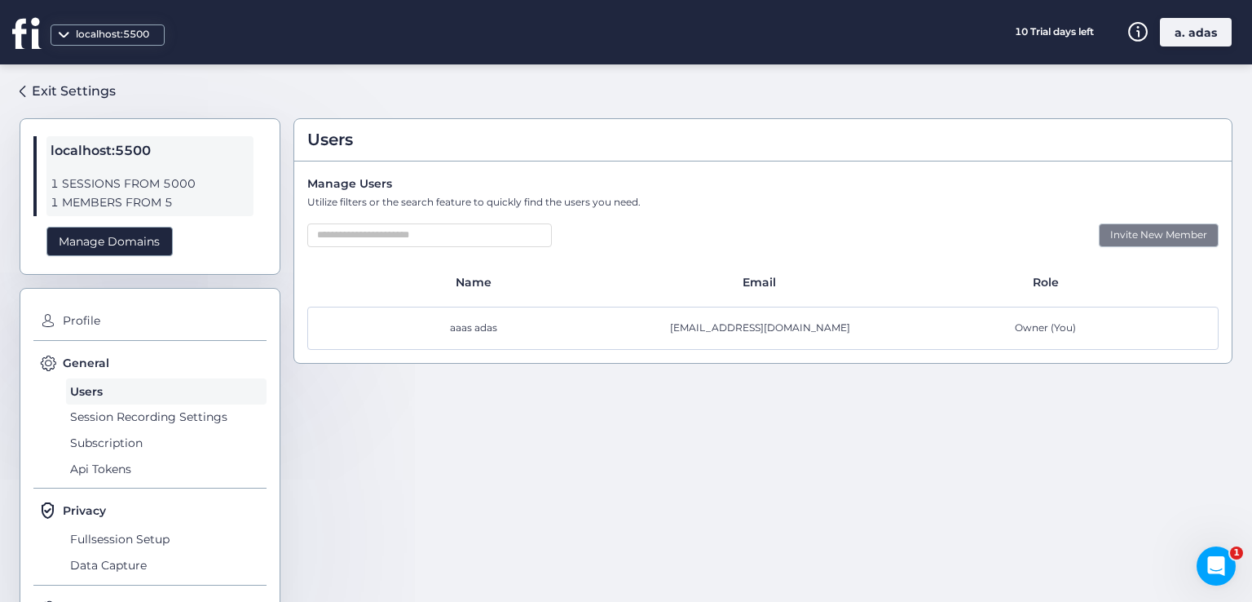
click at [1154, 244] on div "Invite New Member" at bounding box center [1159, 235] width 120 height 24
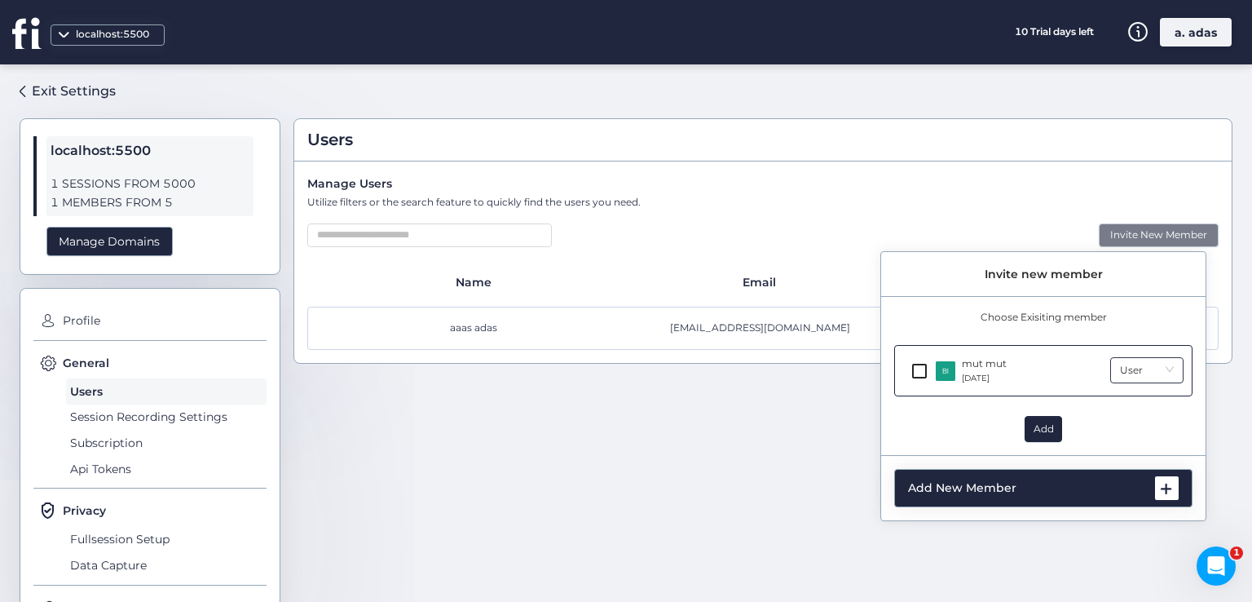
click at [1144, 357] on nz-select-top-control "User" at bounding box center [1146, 370] width 73 height 26
click at [1139, 423] on div "Admin" at bounding box center [1147, 425] width 52 height 15
click at [1044, 432] on span "Add" at bounding box center [1044, 428] width 20 height 15
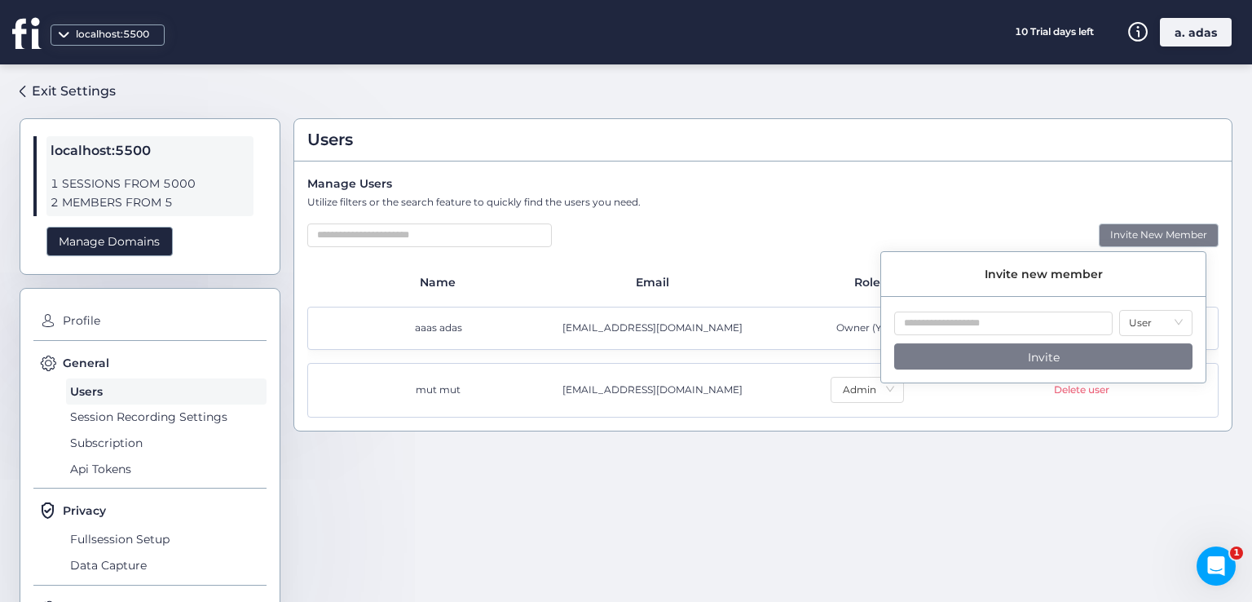
click at [968, 519] on div "Users Manage Users Utilize filters or the search feature to quickly find the us…" at bounding box center [762, 326] width 939 height 498
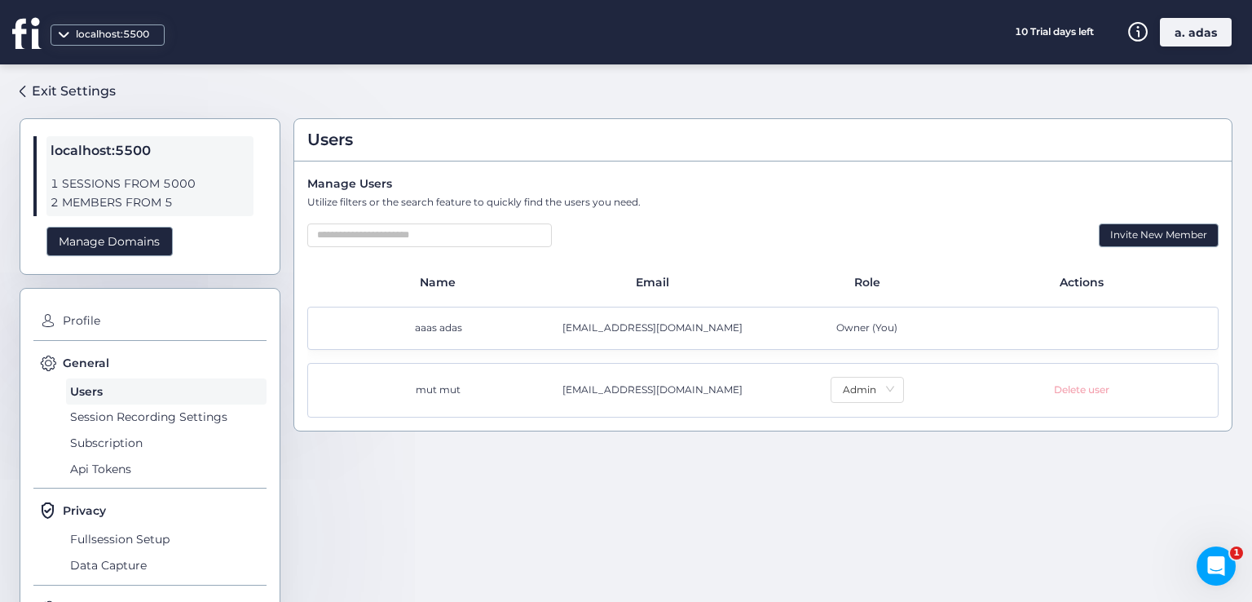
click at [1069, 395] on div "Delete user" at bounding box center [1081, 389] width 55 height 15
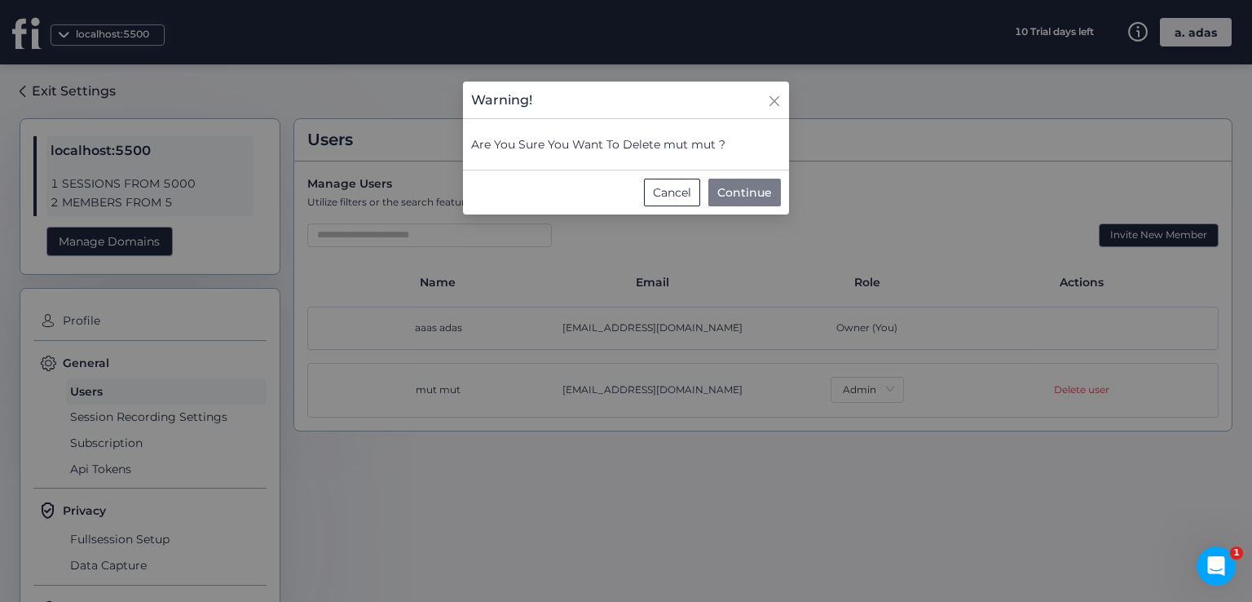
click at [734, 190] on span "Continue" at bounding box center [744, 192] width 55 height 18
click at [730, 183] on span "Continue" at bounding box center [744, 192] width 55 height 18
click at [735, 185] on span "Continue" at bounding box center [744, 192] width 55 height 18
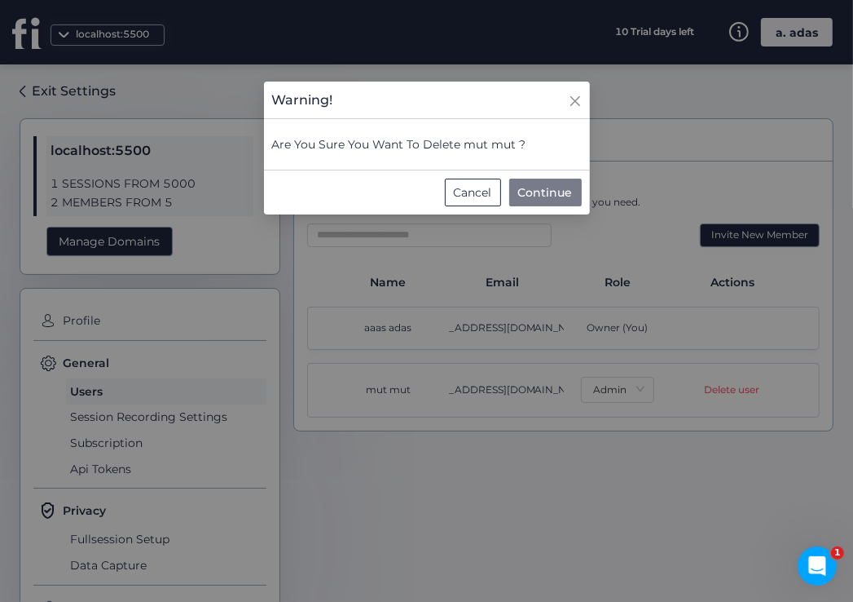
click at [536, 197] on span "Continue" at bounding box center [545, 192] width 55 height 18
click at [781, 449] on nz-modal-container "Warning! Are You Sure You Want To Delete mut mut ? Cancel Continue" at bounding box center [426, 301] width 853 height 602
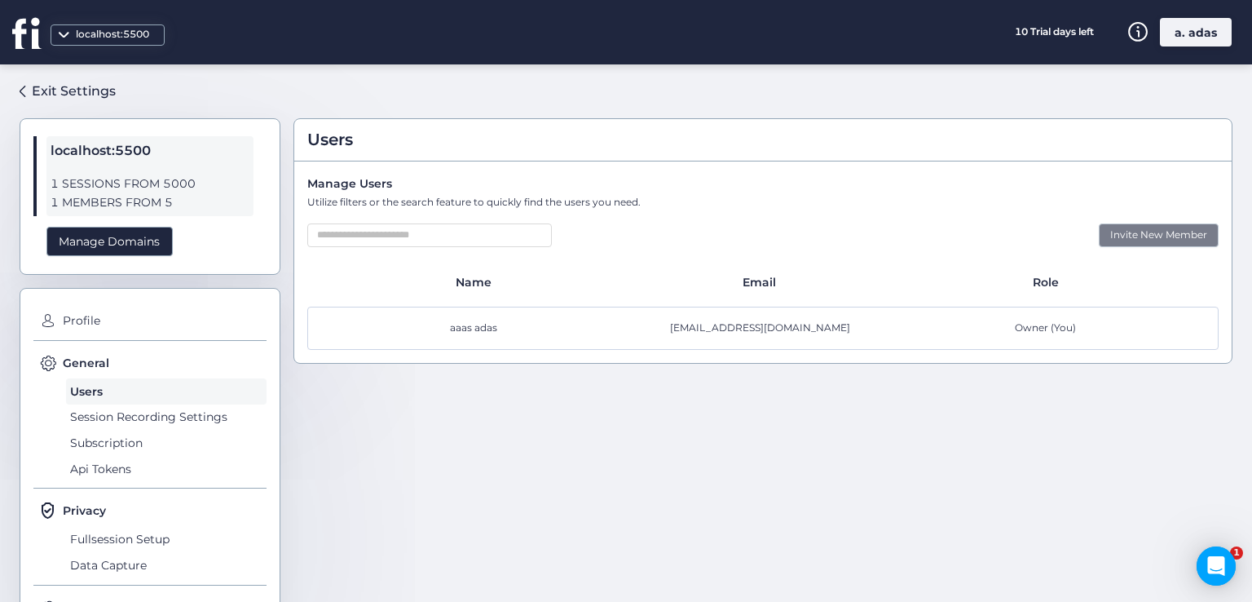
click at [1125, 239] on div "Invite New Member" at bounding box center [1159, 235] width 120 height 24
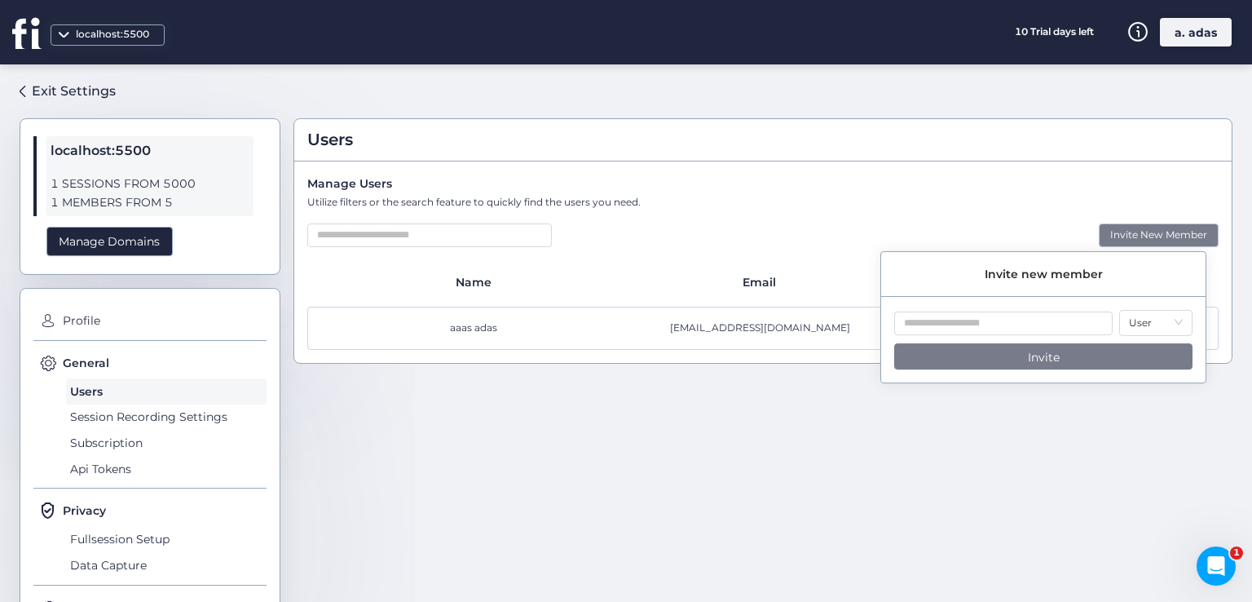
click at [875, 492] on div "Users Manage Users Utilize filters or the search feature to quickly find the us…" at bounding box center [762, 326] width 939 height 498
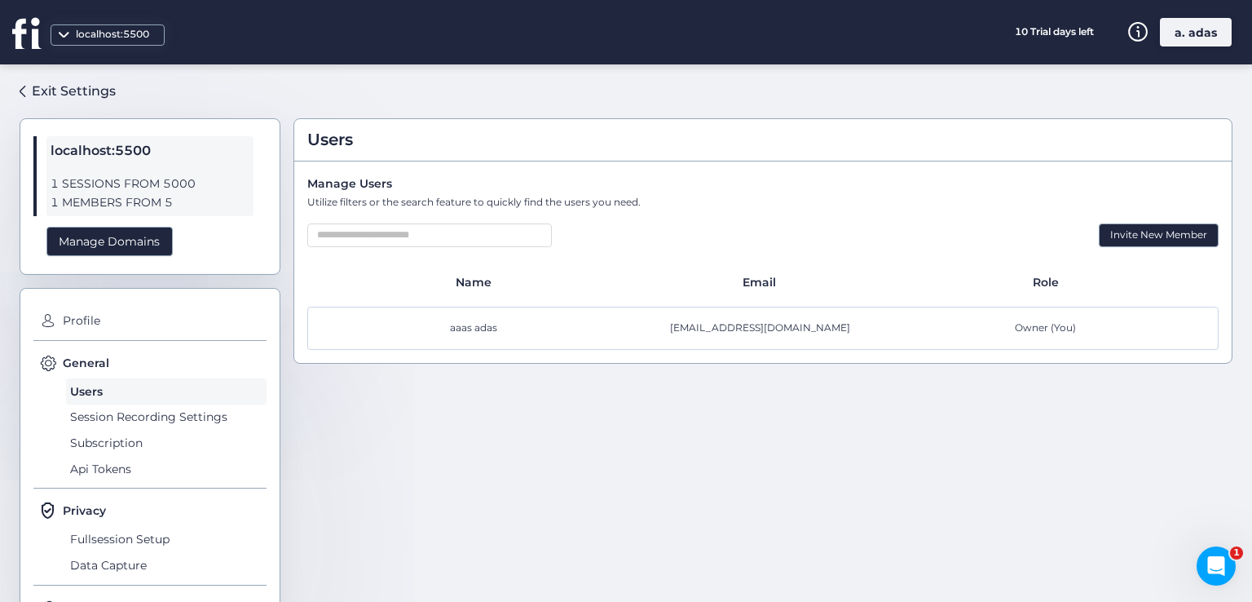
click at [1192, 37] on div "a. adas" at bounding box center [1196, 32] width 72 height 29
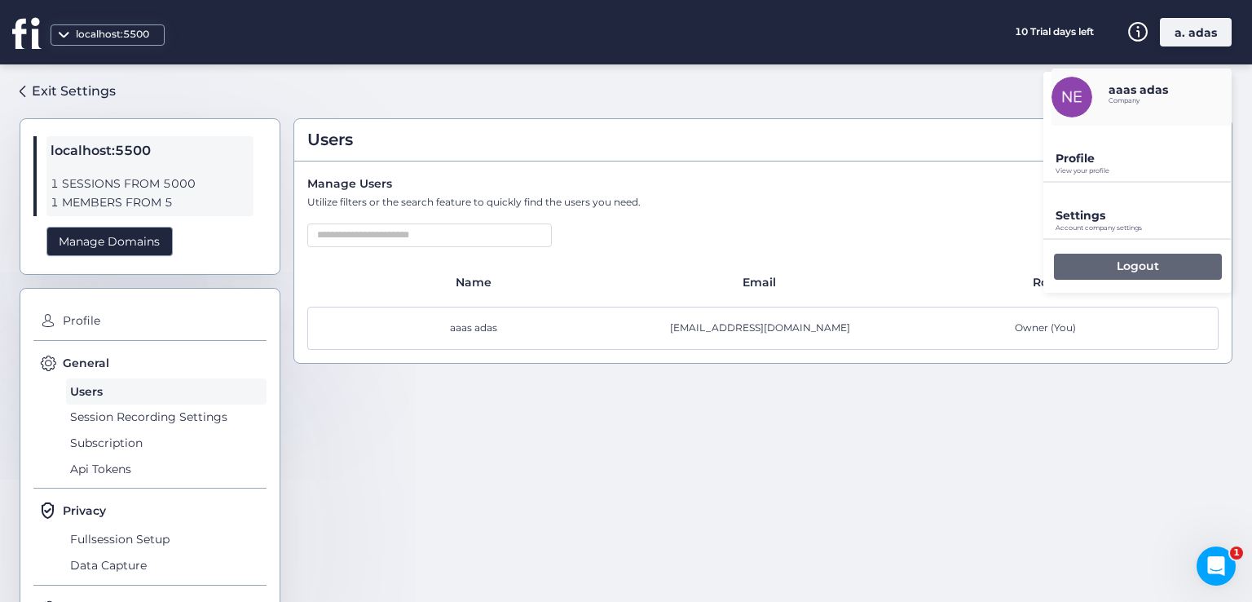
click at [1070, 268] on div "Logout" at bounding box center [1138, 267] width 168 height 26
